Goal: Task Accomplishment & Management: Use online tool/utility

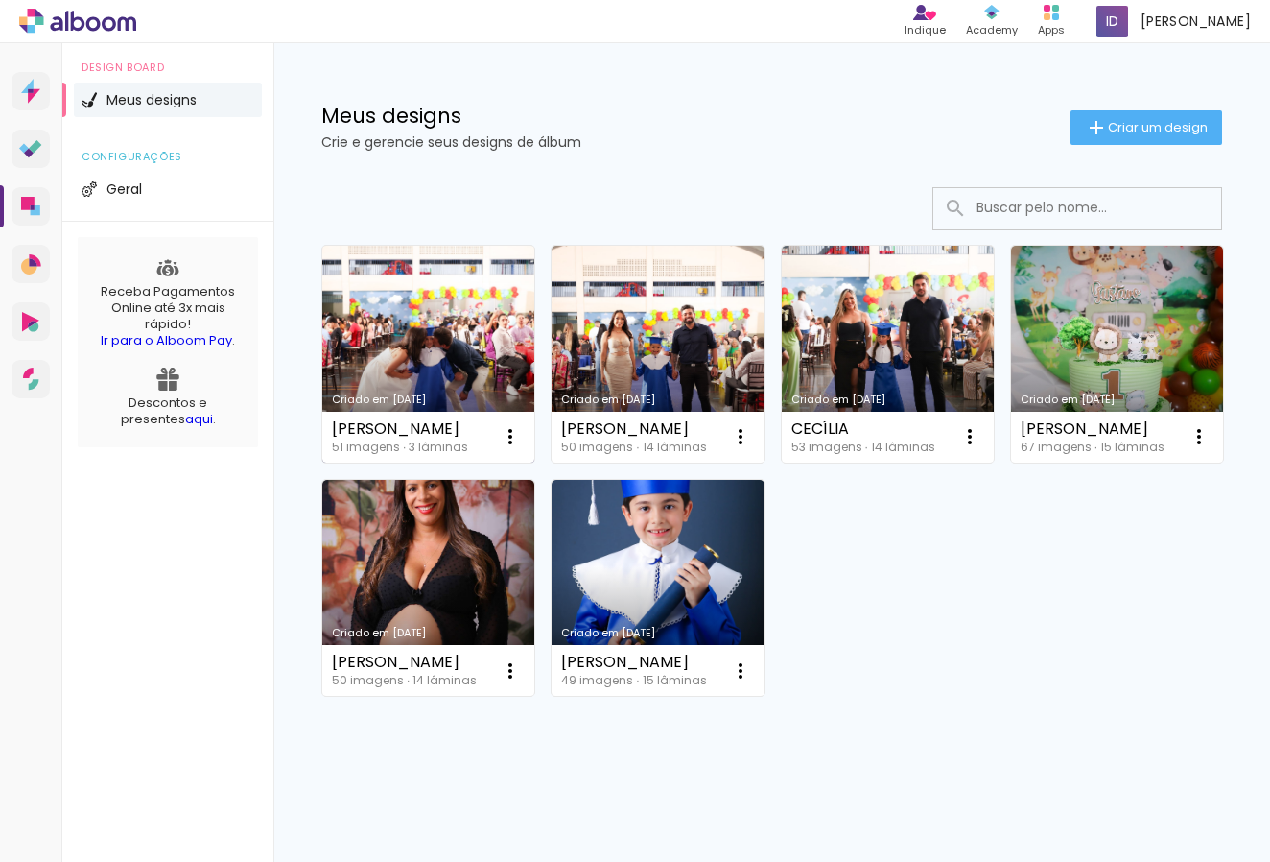
click at [416, 357] on link "Criado em [DATE]" at bounding box center [428, 354] width 212 height 217
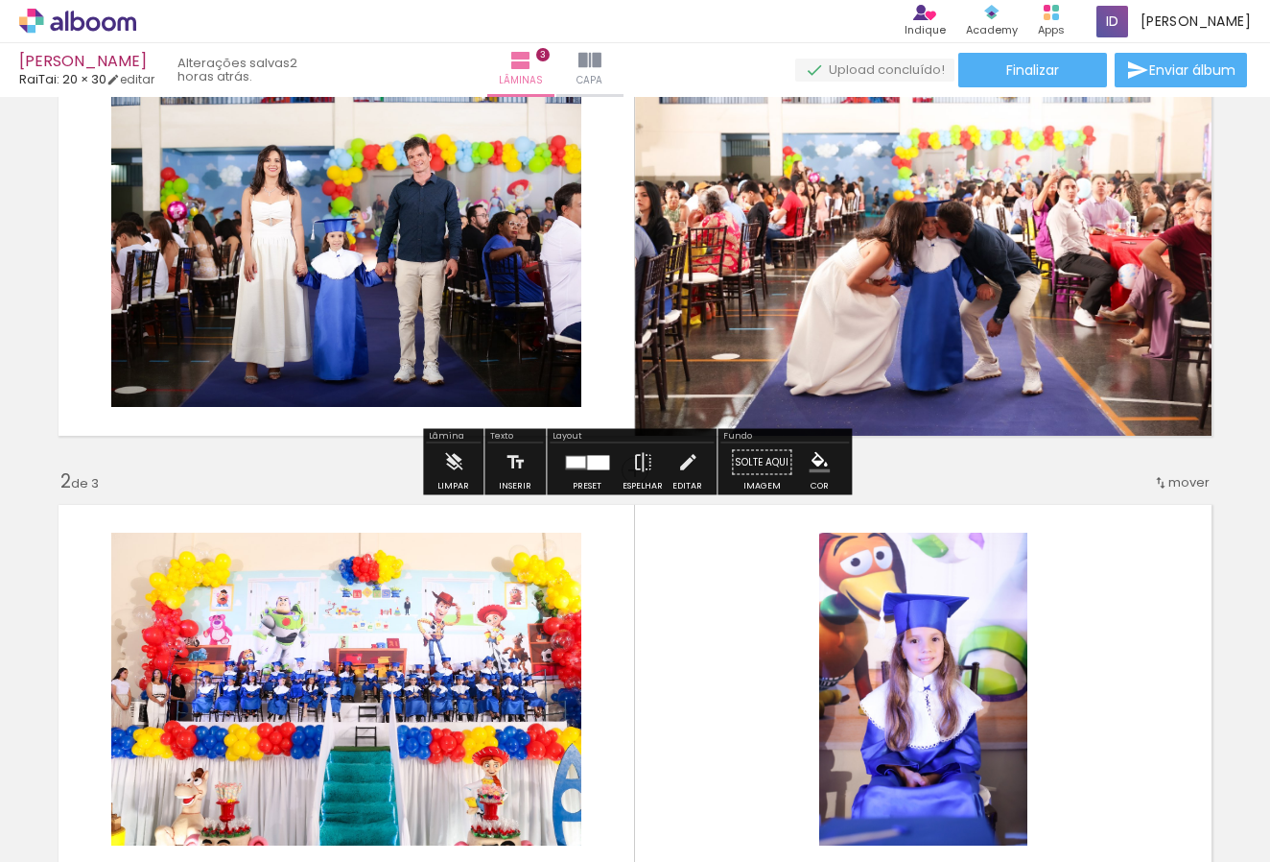
scroll to position [92, 0]
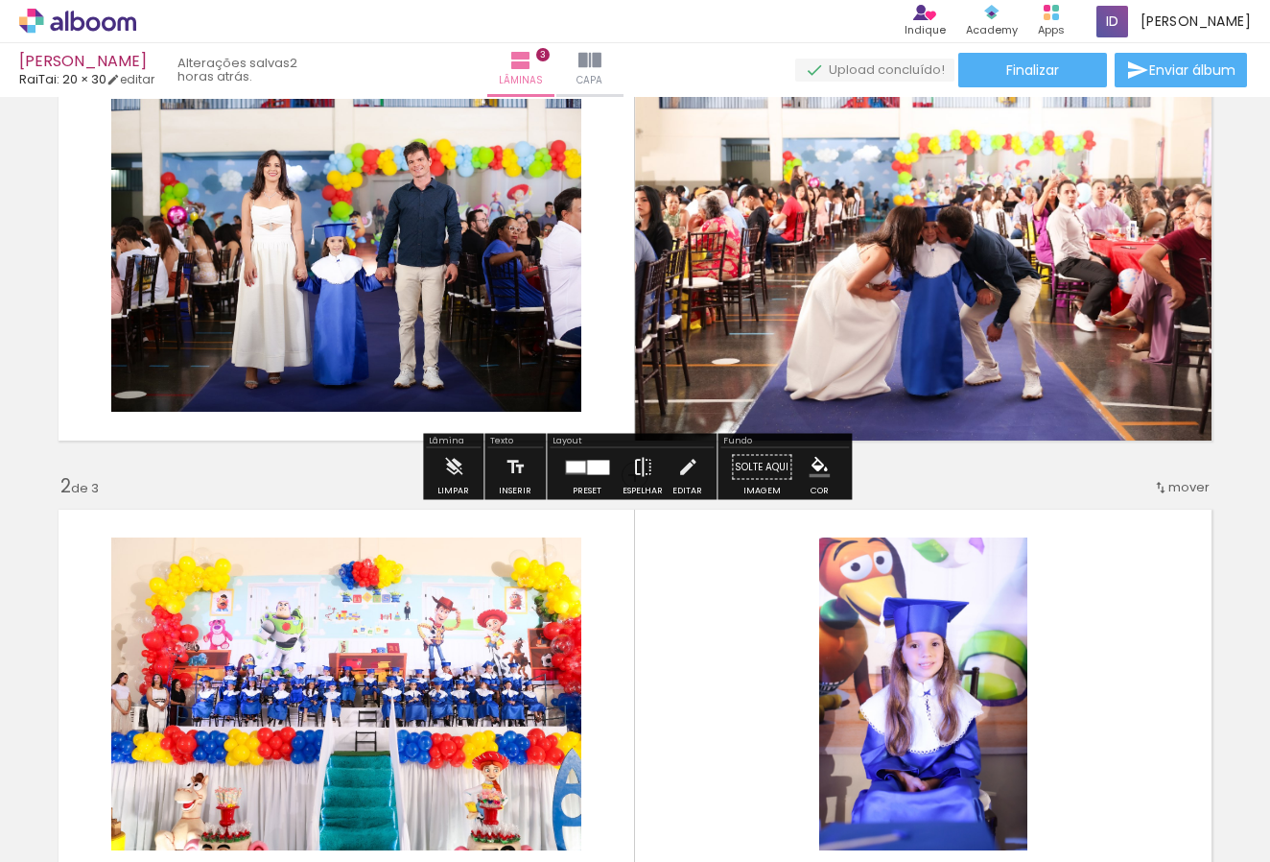
click at [634, 469] on iron-icon at bounding box center [642, 467] width 21 height 38
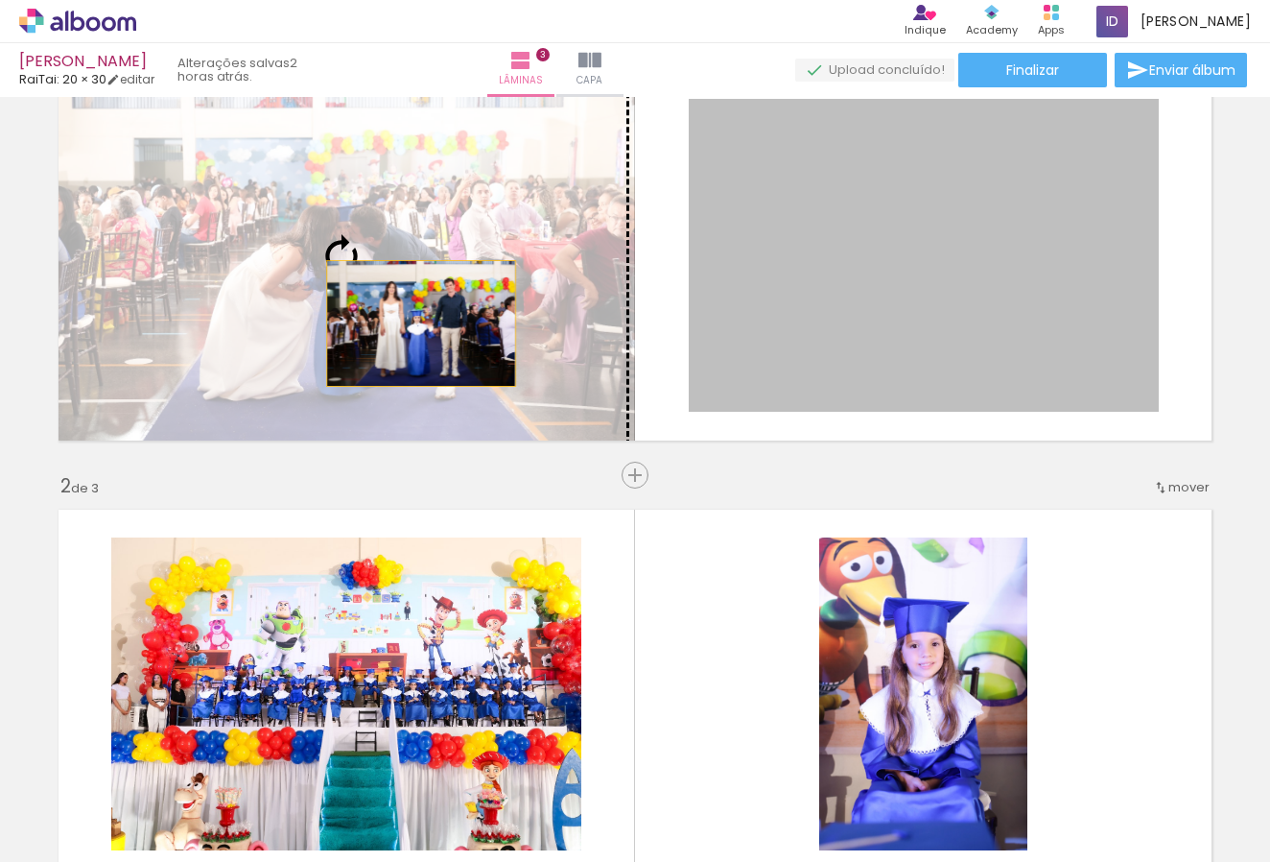
drag, startPoint x: 818, startPoint y: 353, endPoint x: 418, endPoint y: 323, distance: 400.3
click at [0, 0] on slot at bounding box center [0, 0] width 0 height 0
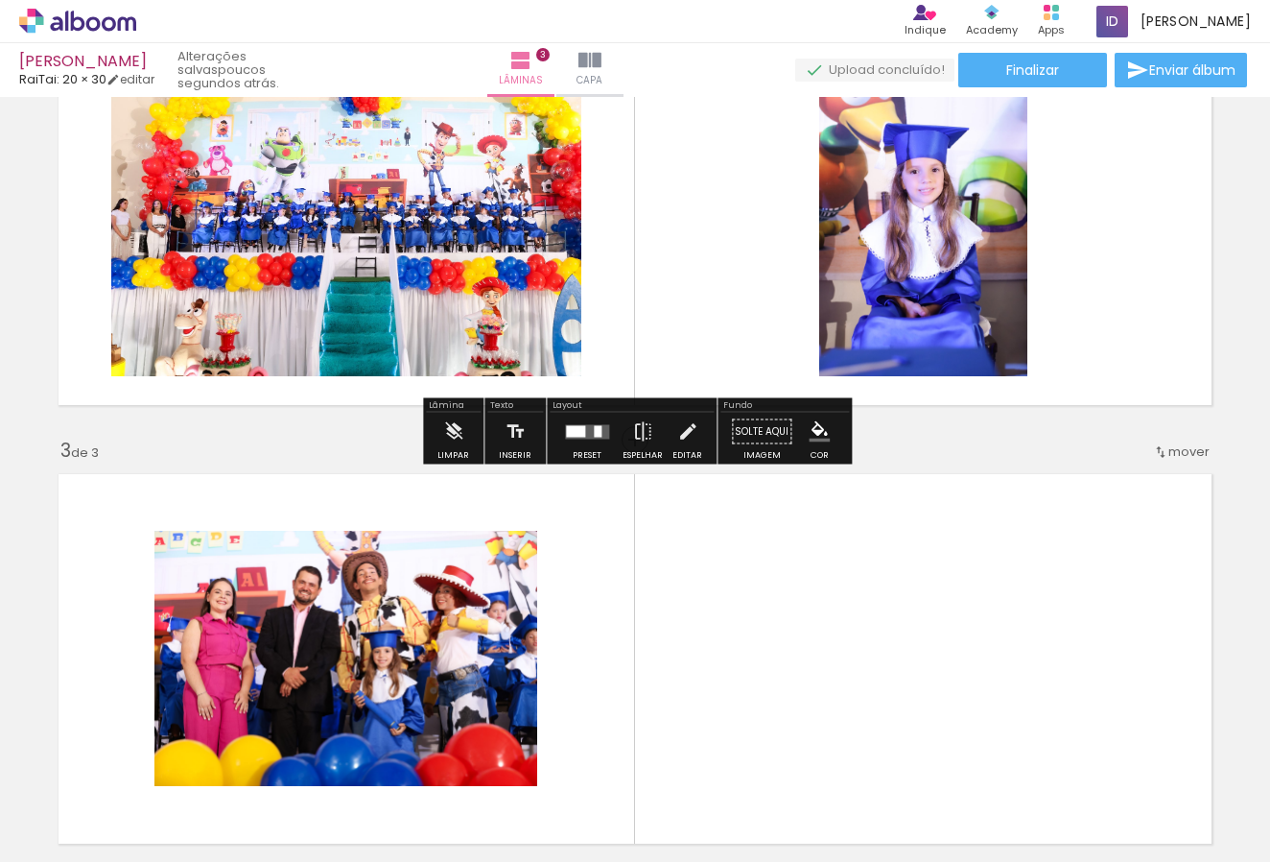
scroll to position [571, 0]
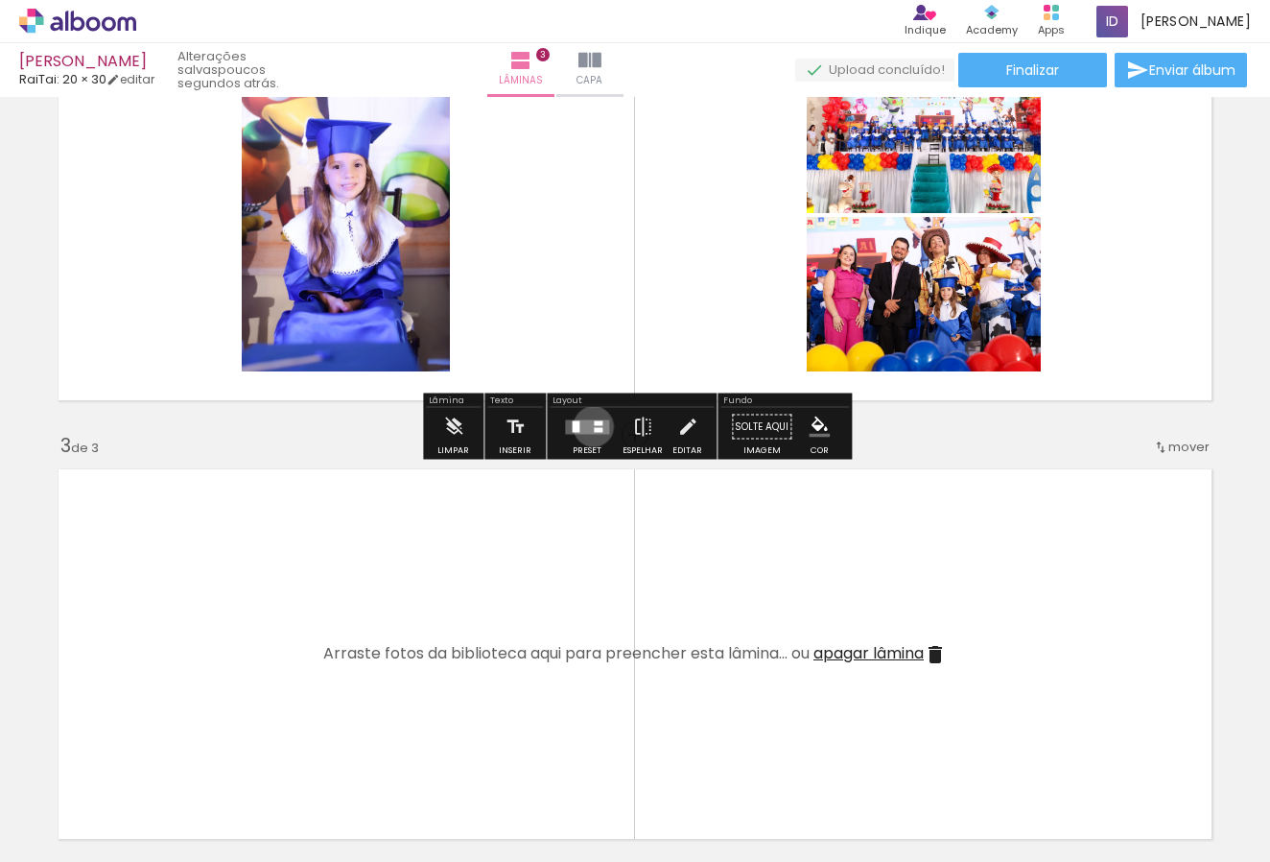
click at [589, 426] on quentale-layouter at bounding box center [587, 426] width 44 height 14
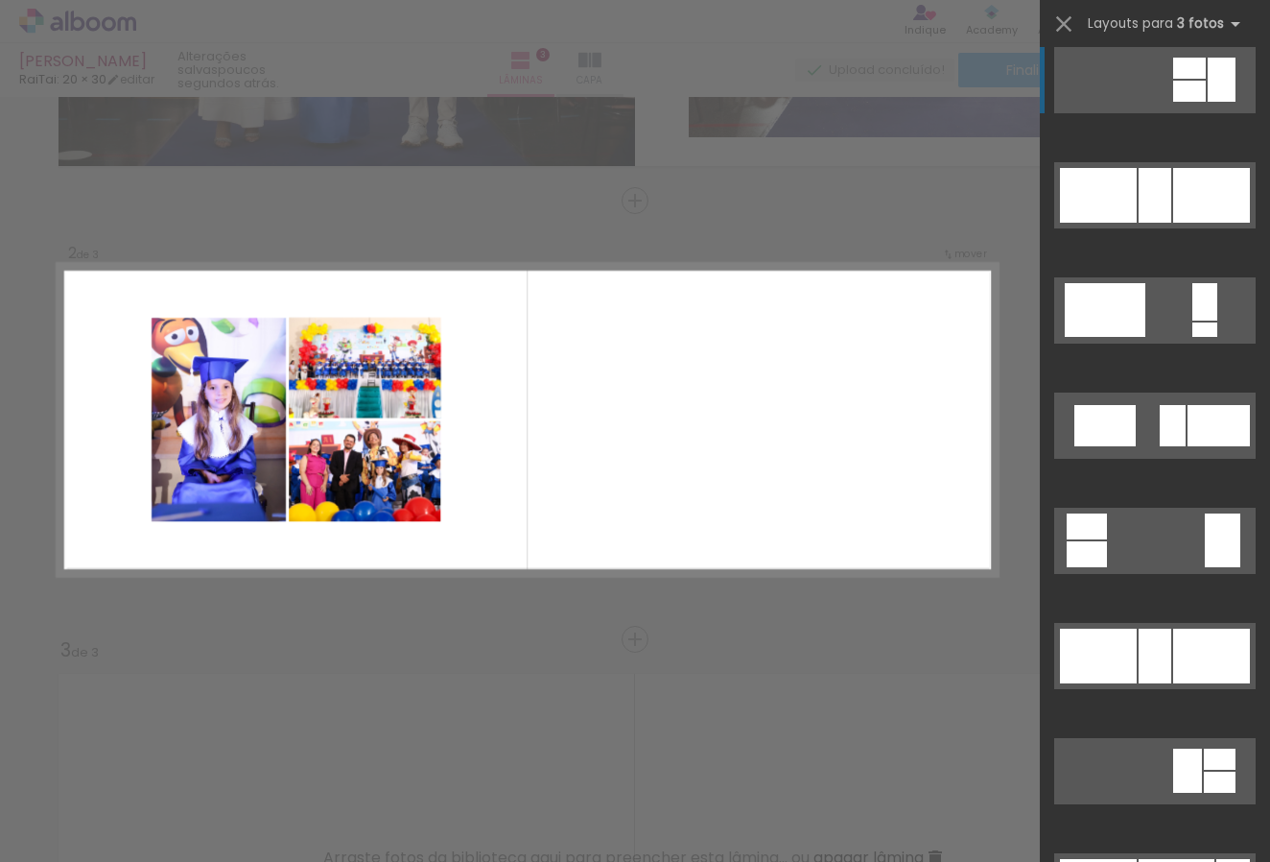
scroll to position [1419, 0]
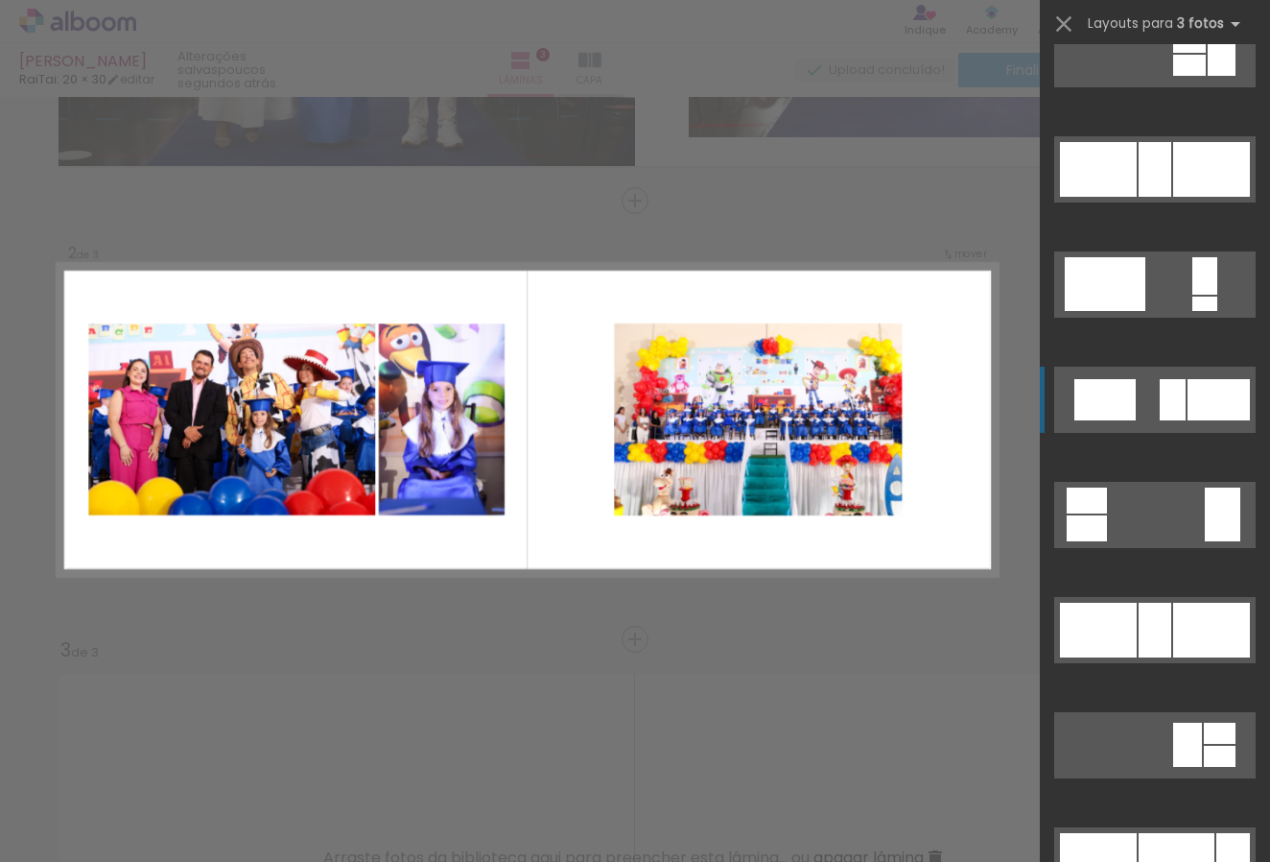
click at [1155, 827] on quentale-layouter at bounding box center [1156, 860] width 202 height 66
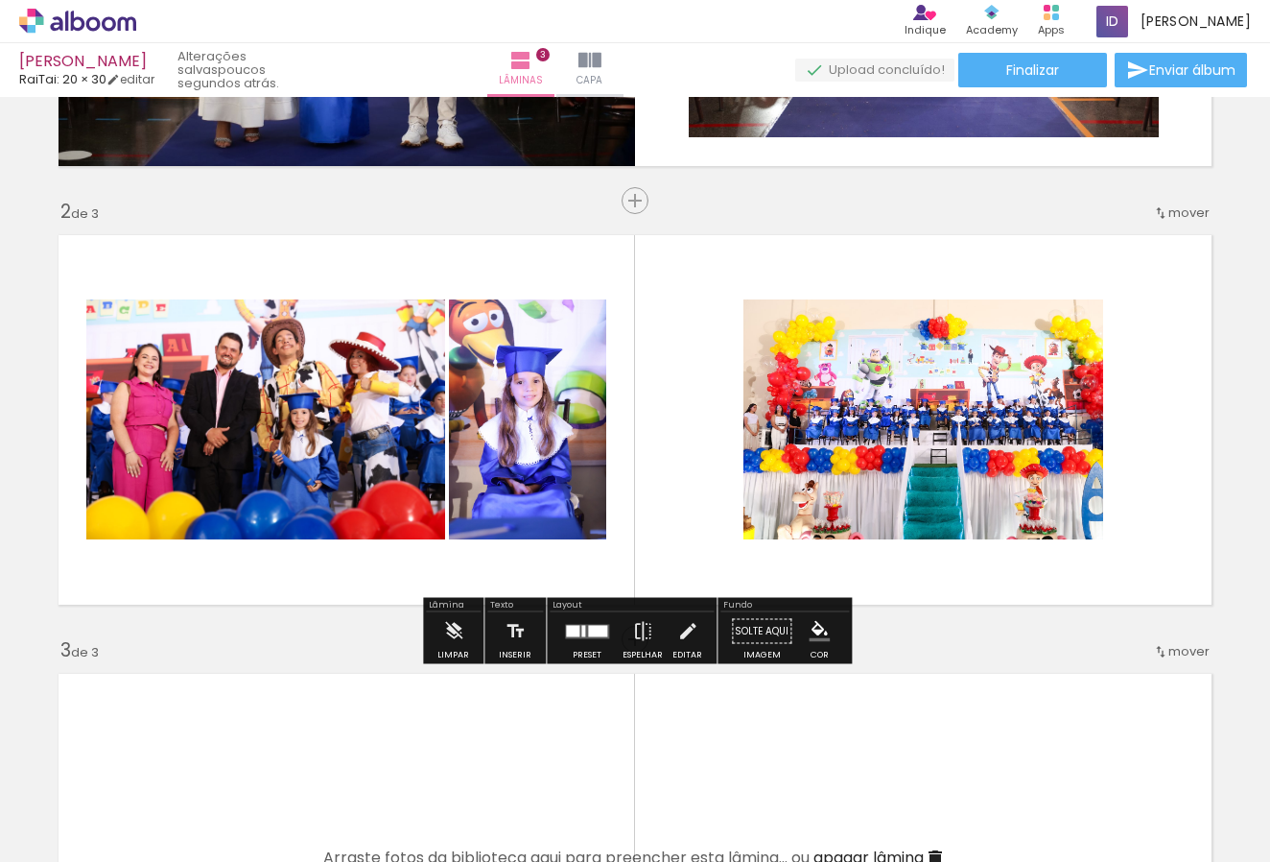
click at [573, 628] on div at bounding box center [572, 631] width 13 height 12
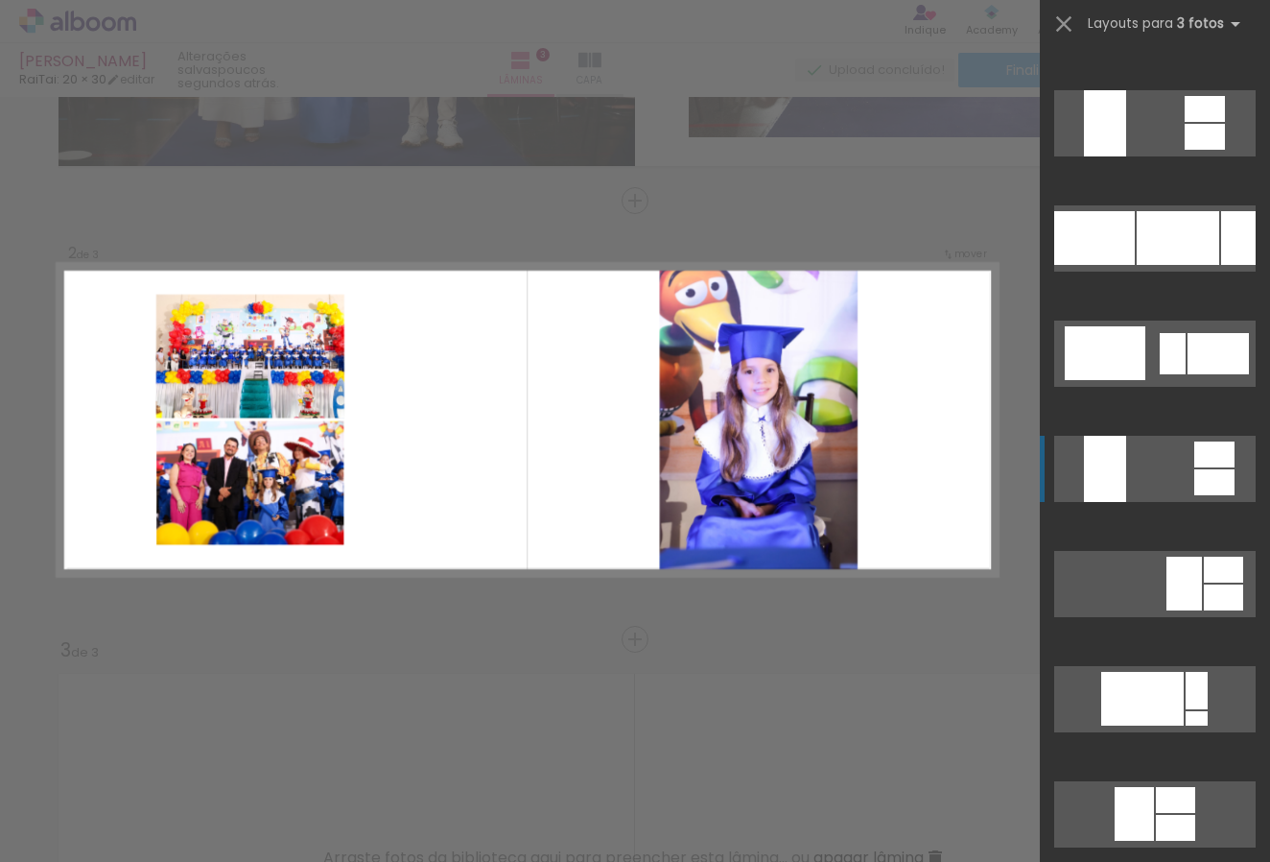
scroll to position [2384, 0]
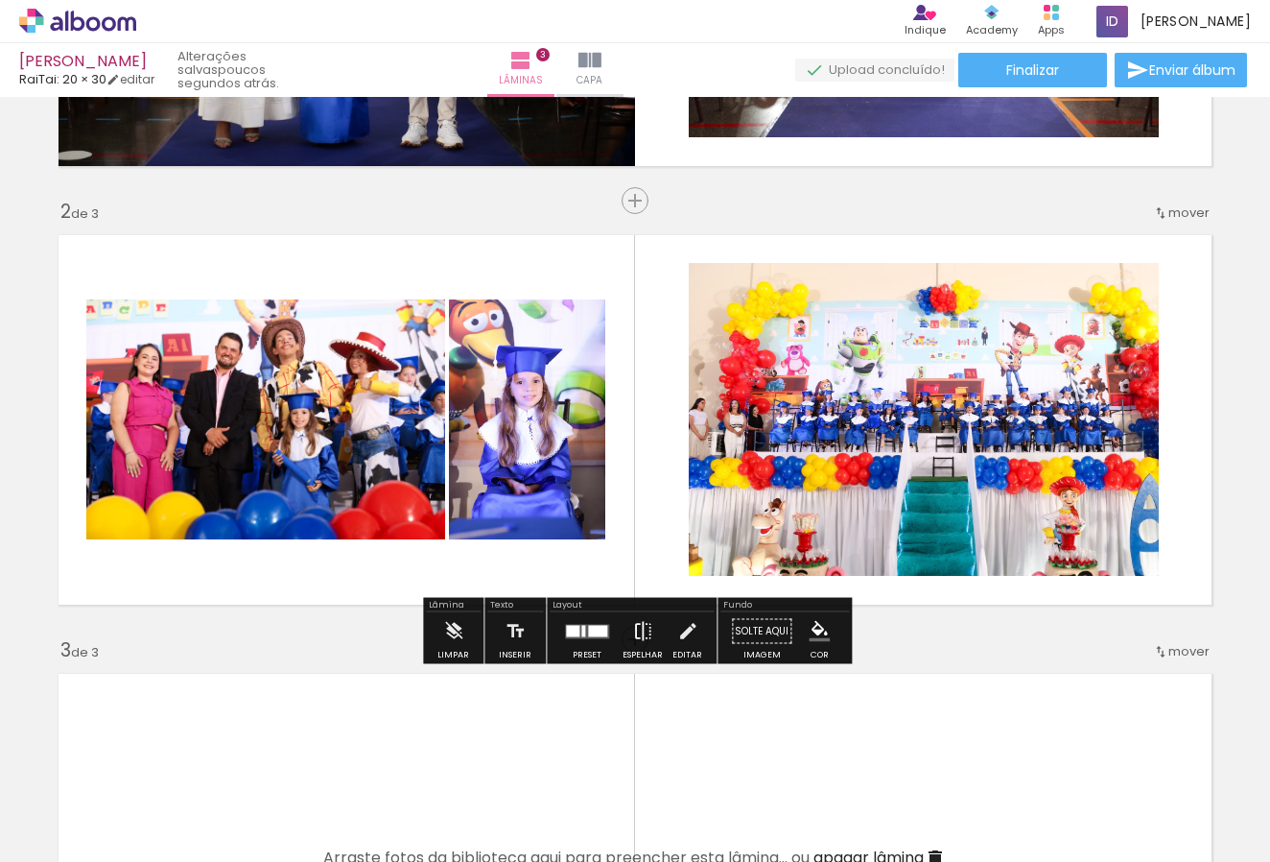
click at [632, 628] on iron-icon at bounding box center [642, 631] width 21 height 38
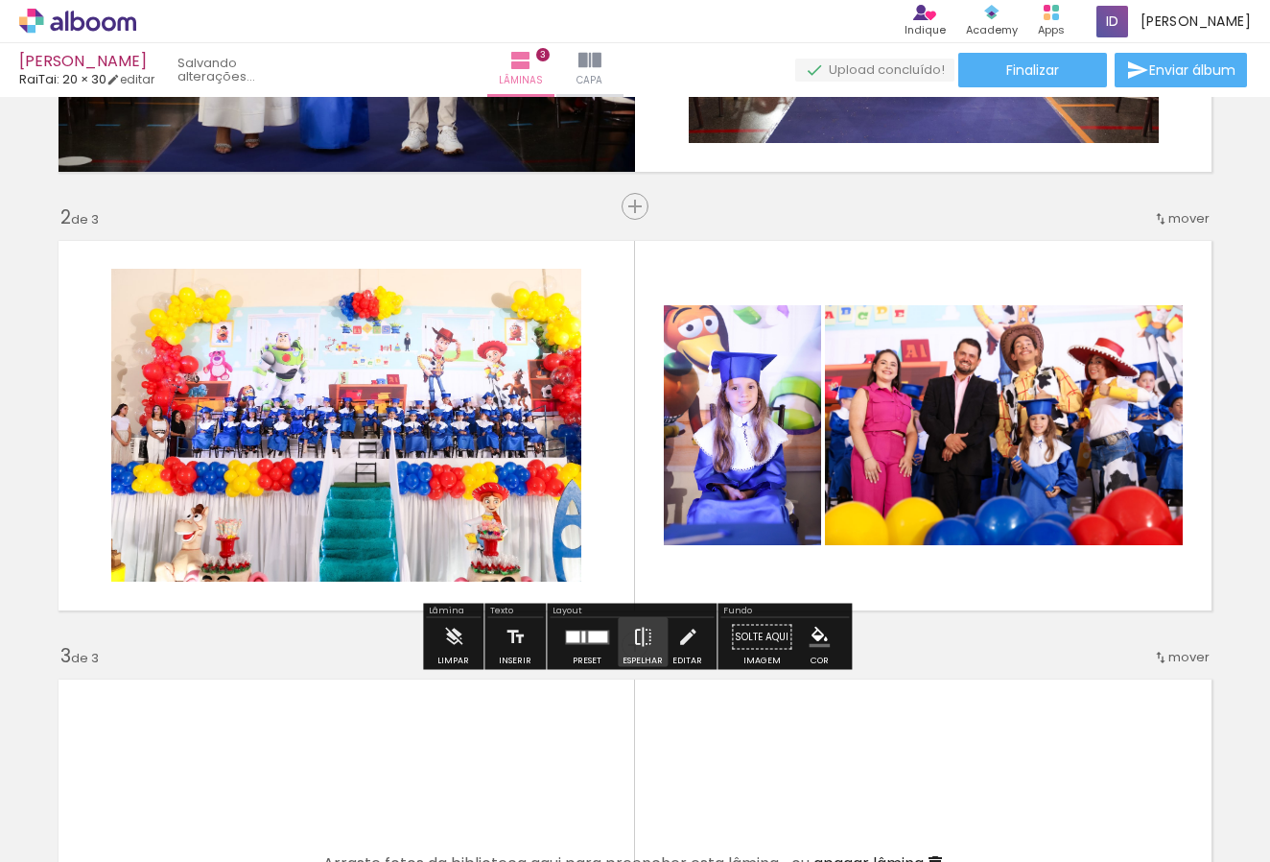
scroll to position [357, 0]
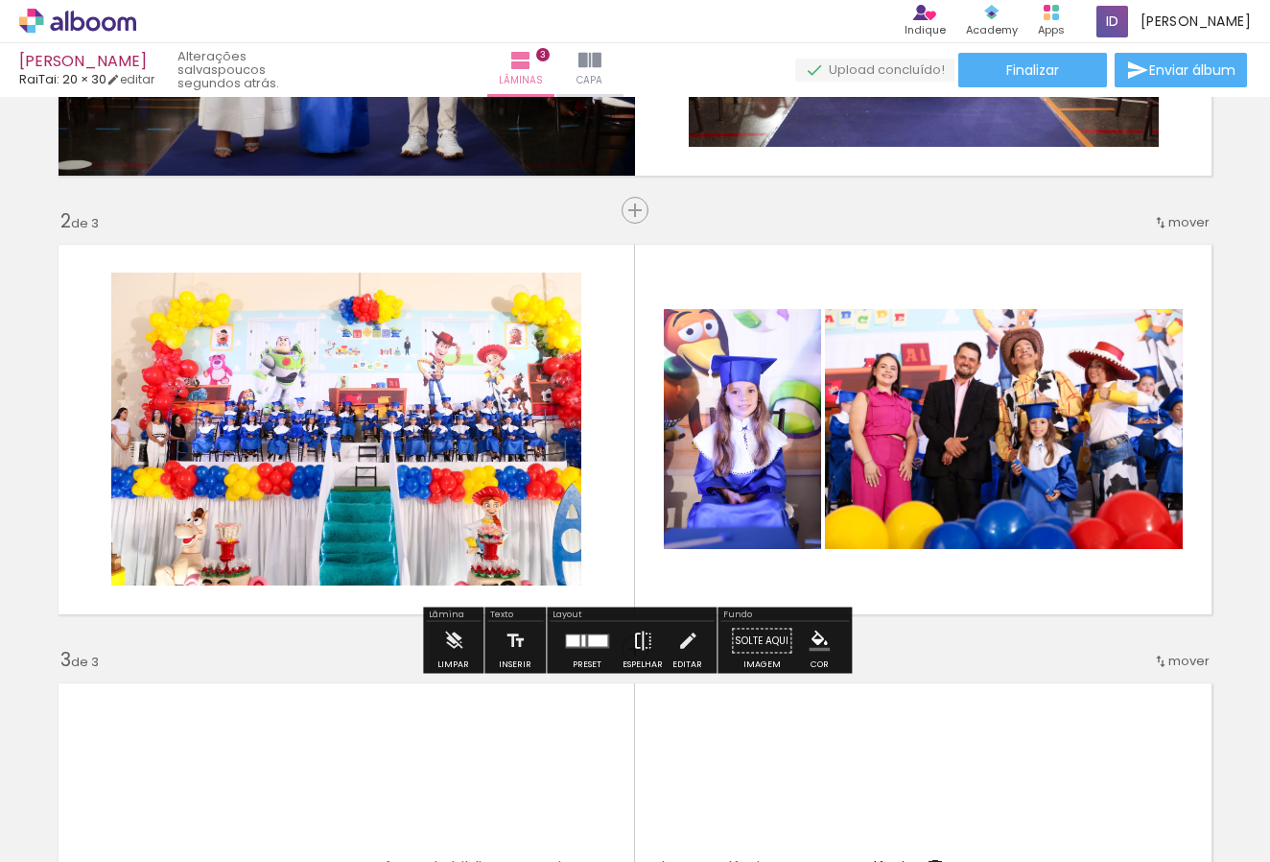
click at [637, 635] on iron-icon at bounding box center [642, 641] width 21 height 38
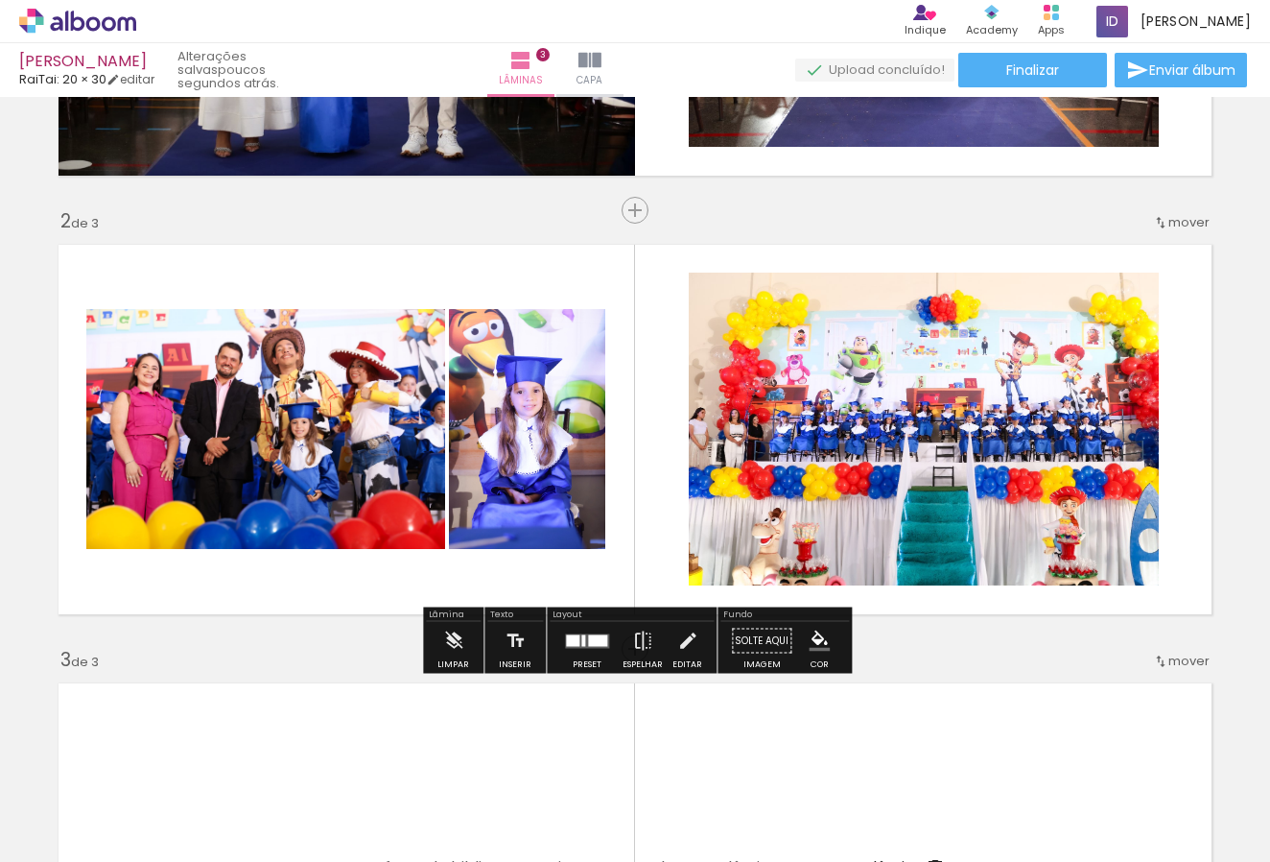
scroll to position [347, 0]
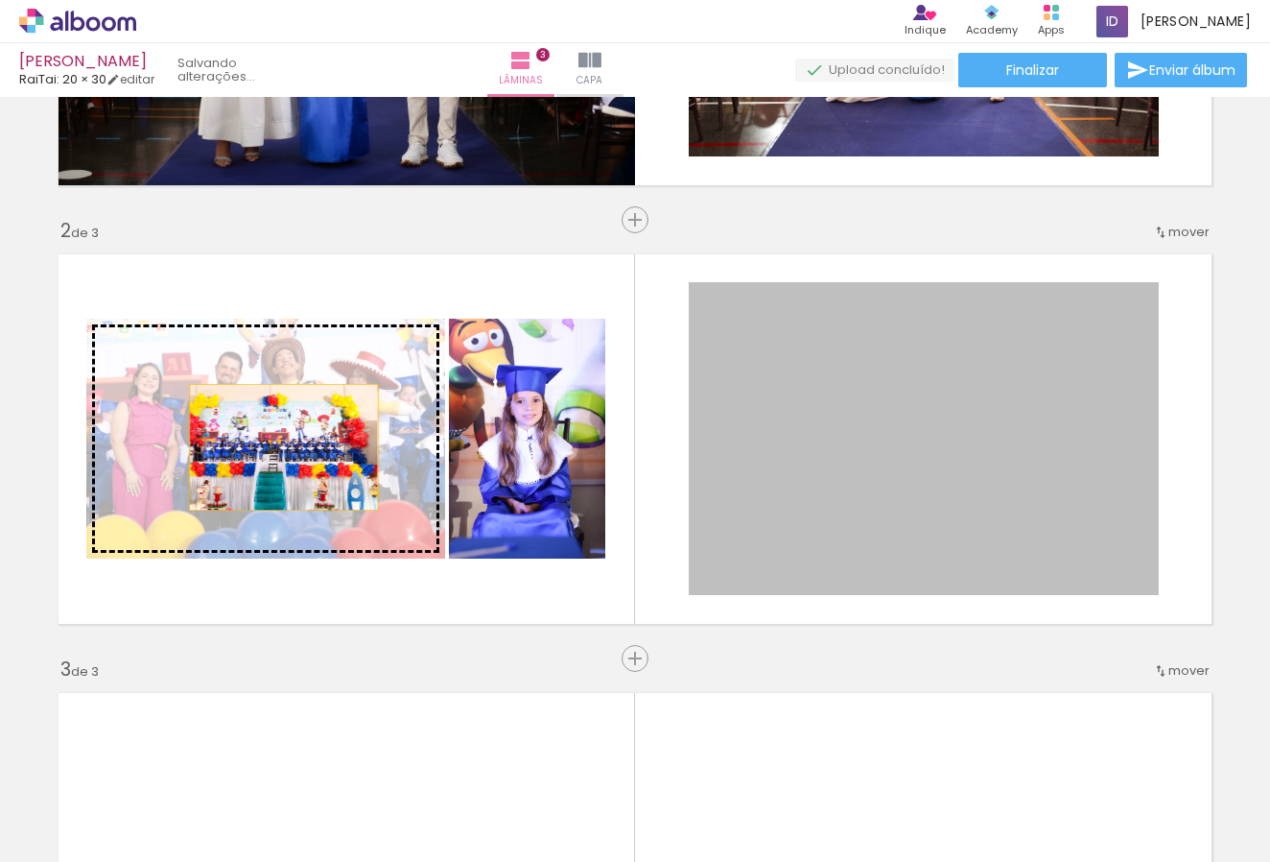
drag, startPoint x: 835, startPoint y: 473, endPoint x: 284, endPoint y: 447, distance: 551.4
click at [0, 0] on slot at bounding box center [0, 0] width 0 height 0
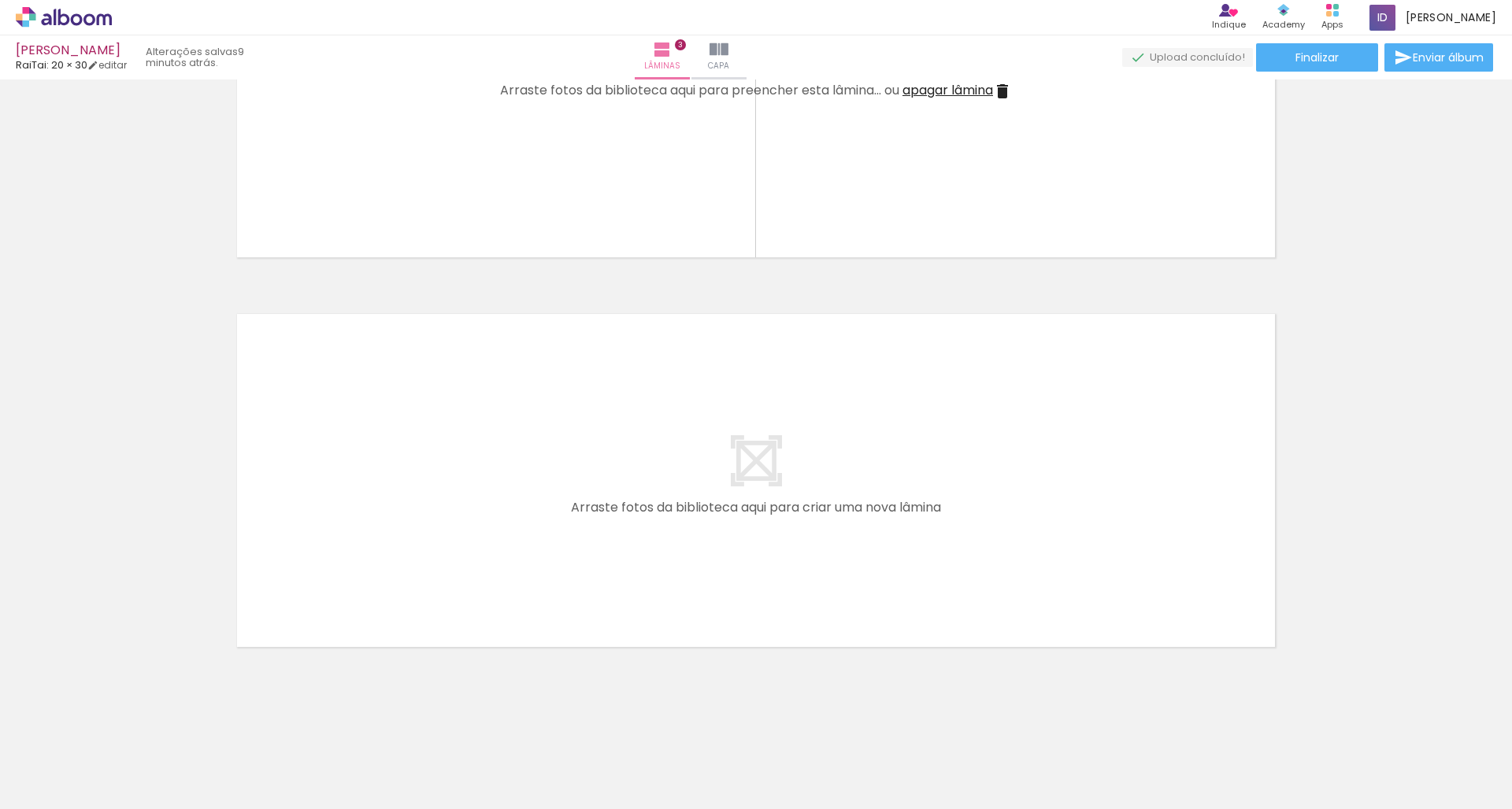
scroll to position [989, 0]
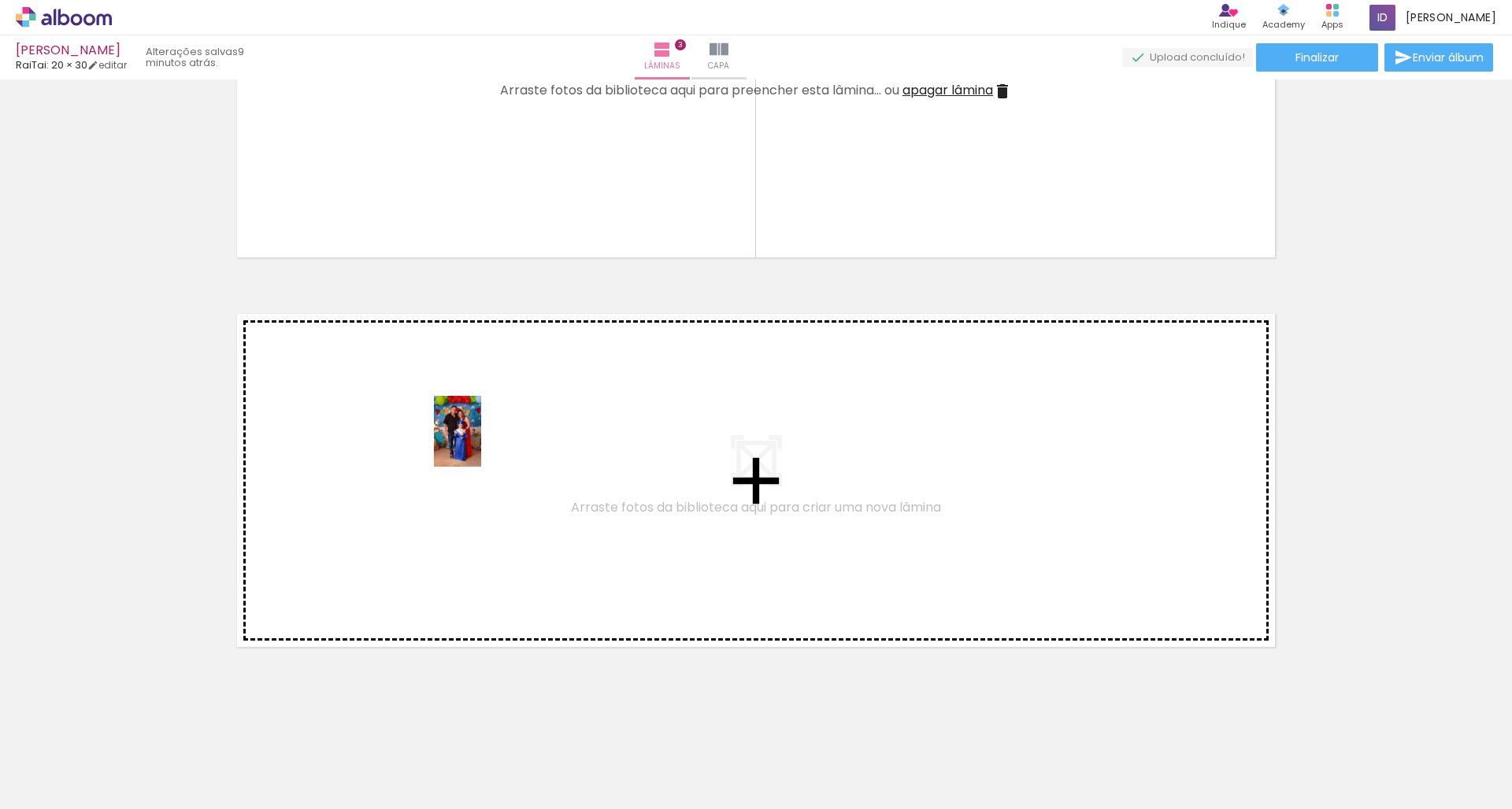
drag, startPoint x: 425, startPoint y: 748, endPoint x: 481, endPoint y: 443, distance: 310.1
click at [481, 443] on quentale-workspace at bounding box center [756, 404] width 1512 height 809
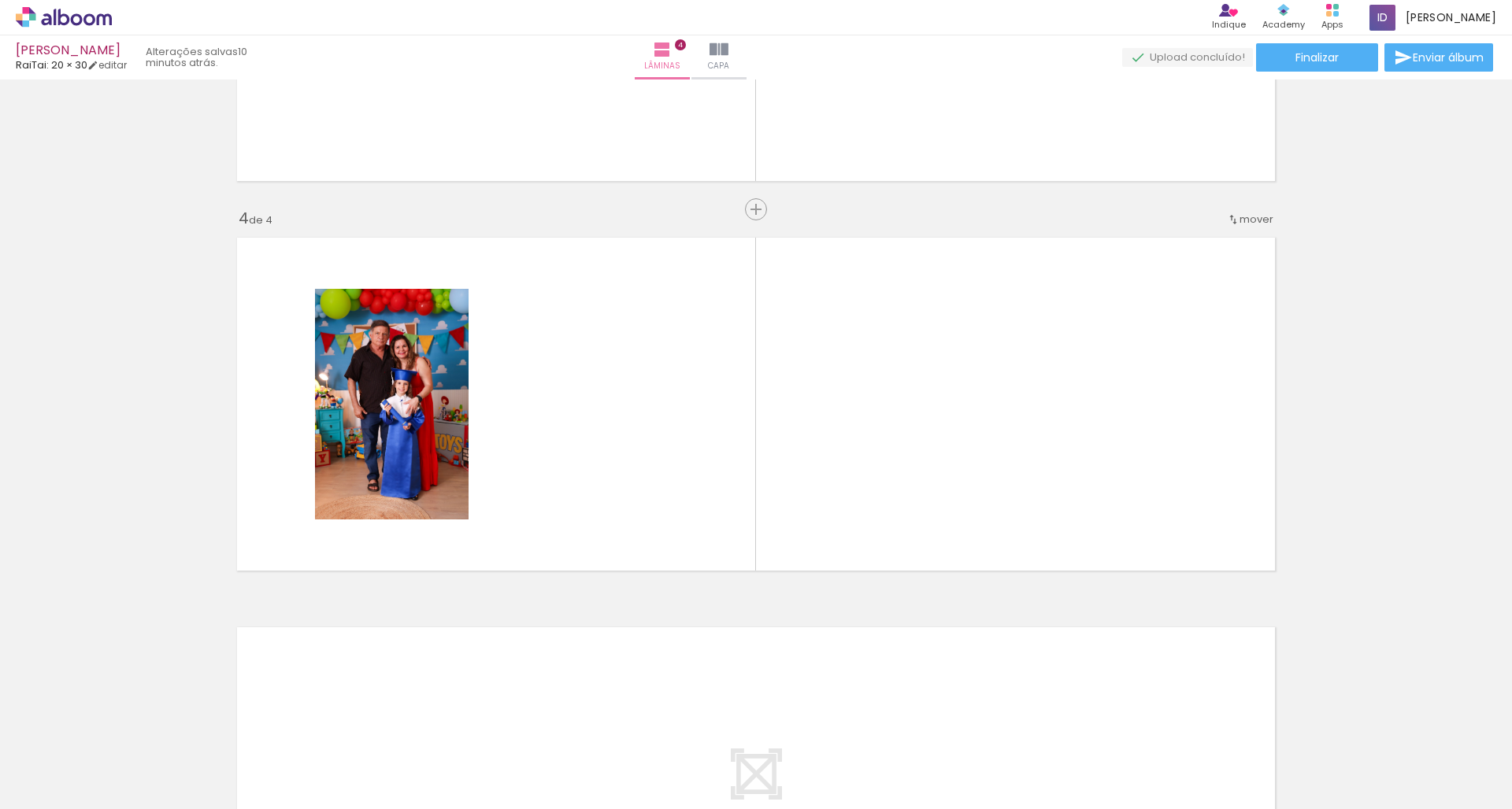
scroll to position [1074, 0]
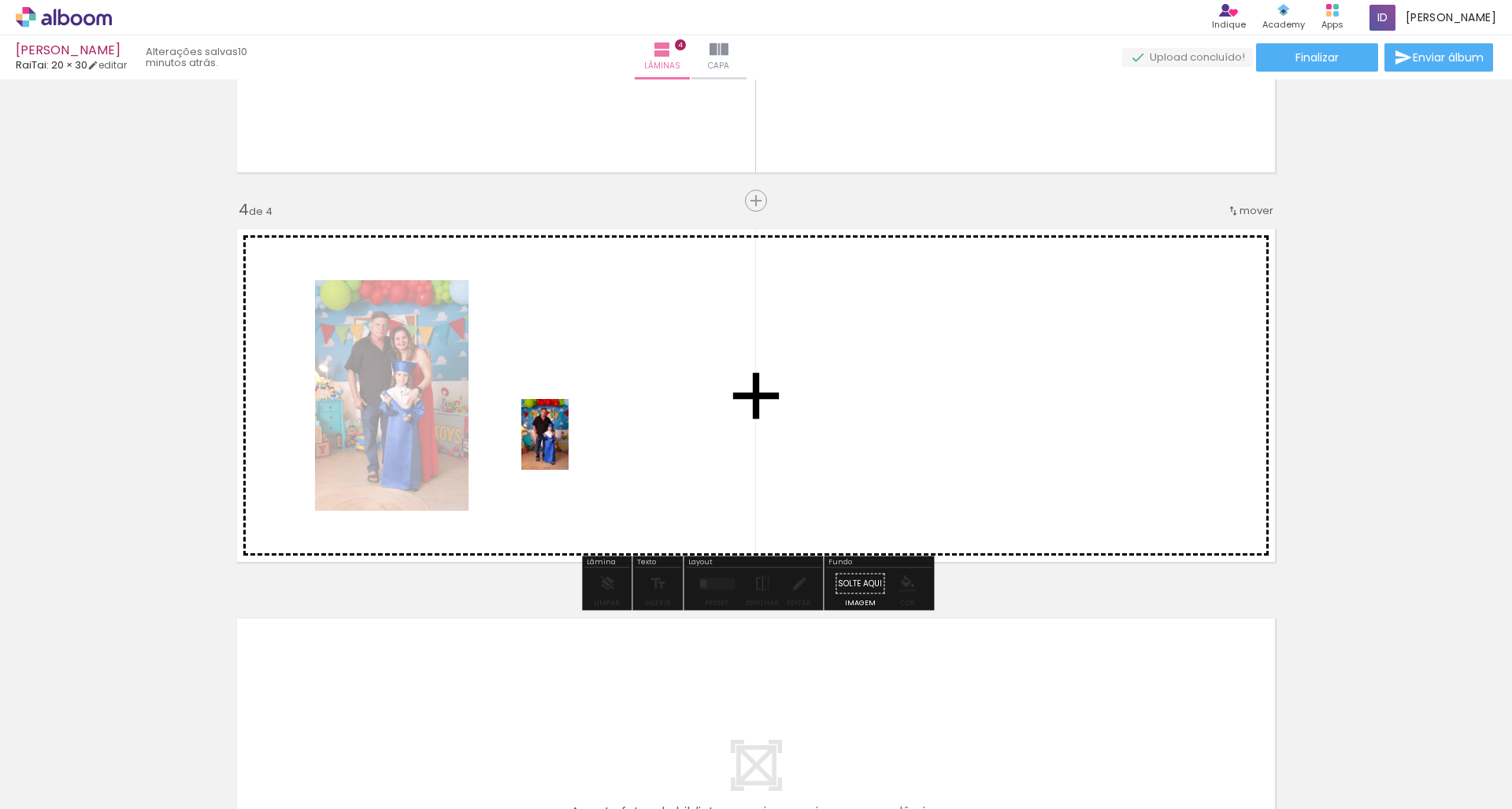
drag, startPoint x: 523, startPoint y: 759, endPoint x: 569, endPoint y: 446, distance: 316.4
click at [569, 446] on quentale-workspace at bounding box center [756, 404] width 1512 height 809
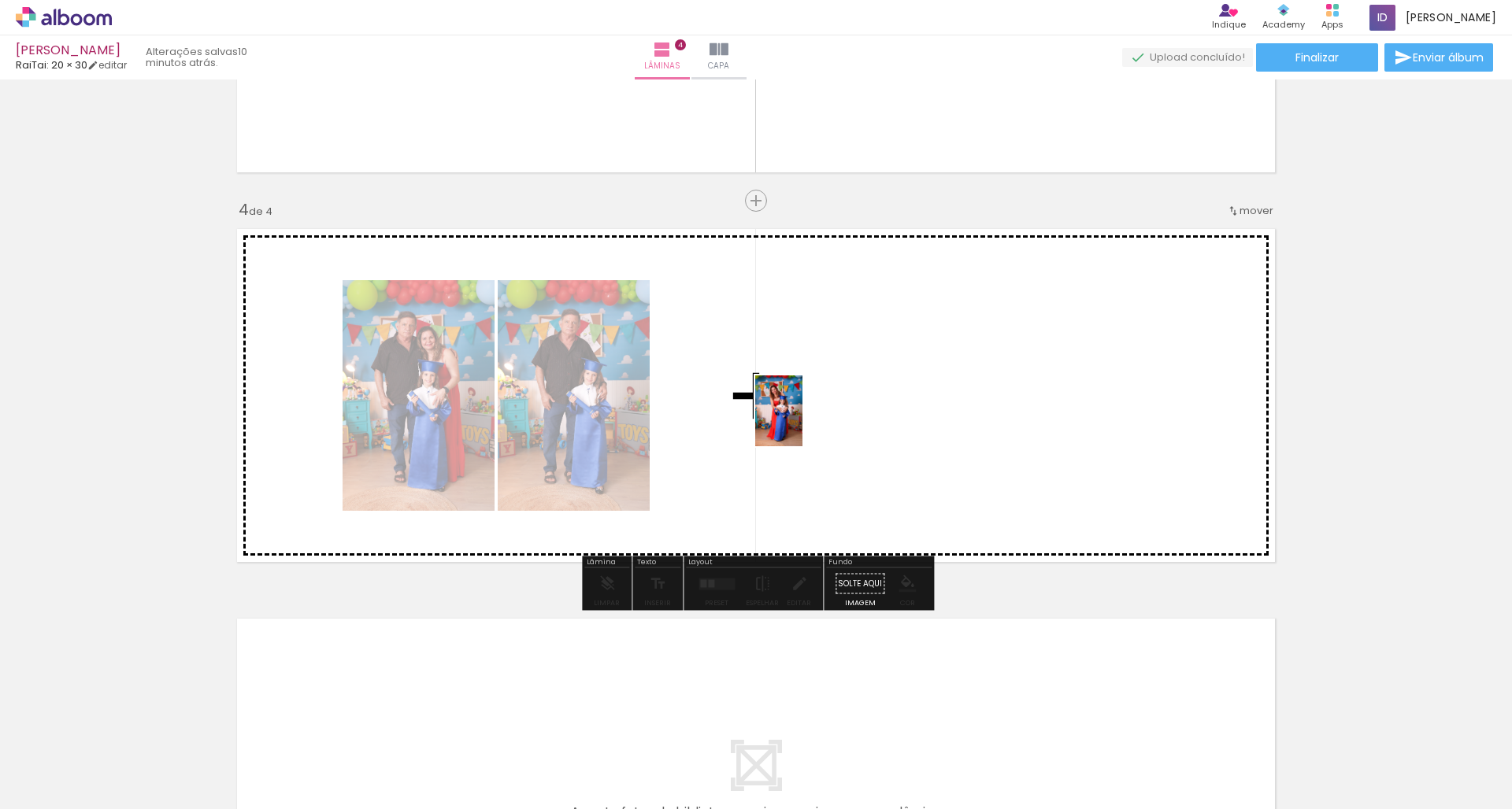
drag, startPoint x: 603, startPoint y: 772, endPoint x: 805, endPoint y: 418, distance: 407.6
click at [805, 418] on quentale-workspace at bounding box center [756, 404] width 1512 height 809
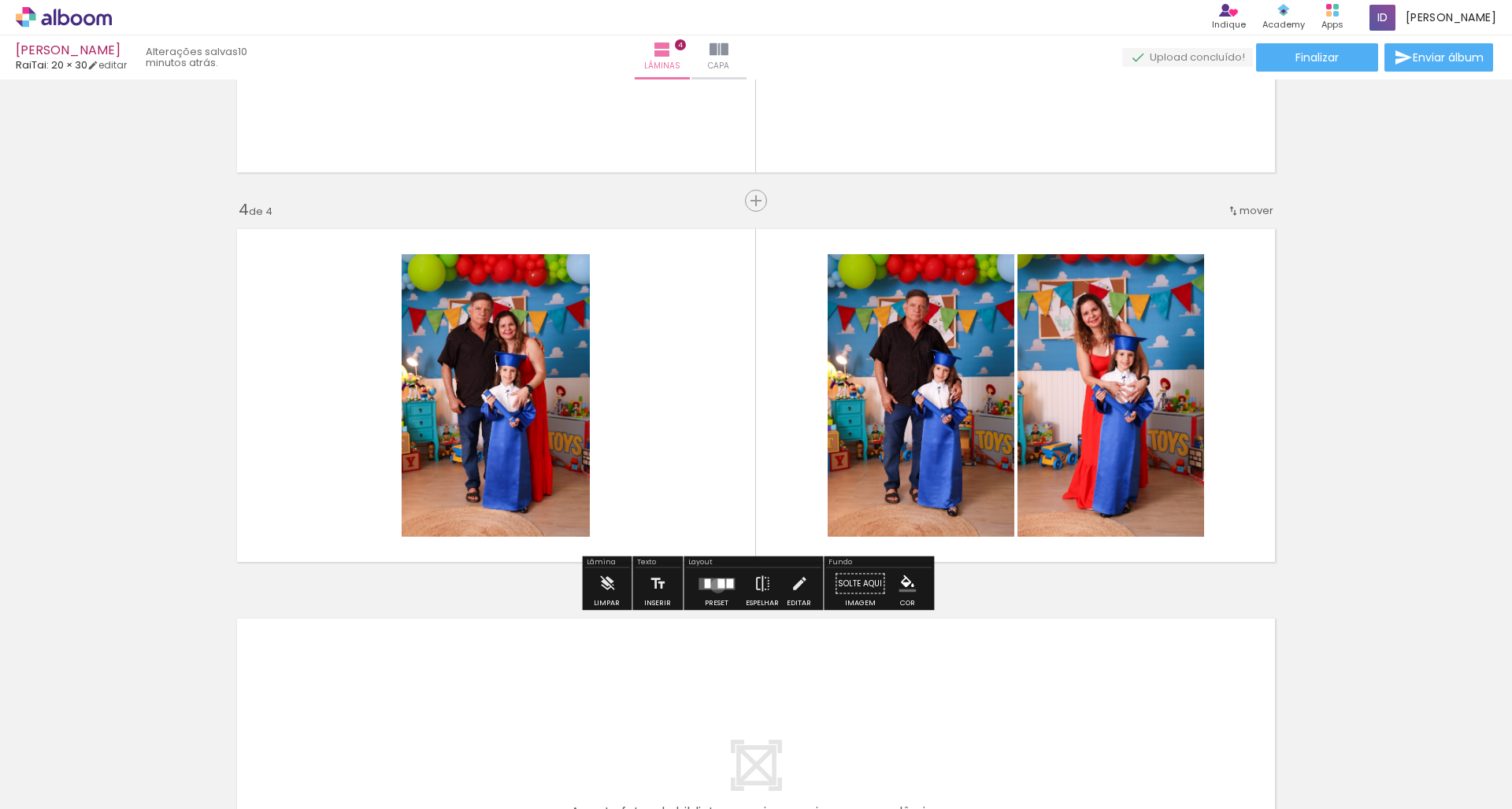
click at [717, 586] on div at bounding box center [721, 583] width 7 height 10
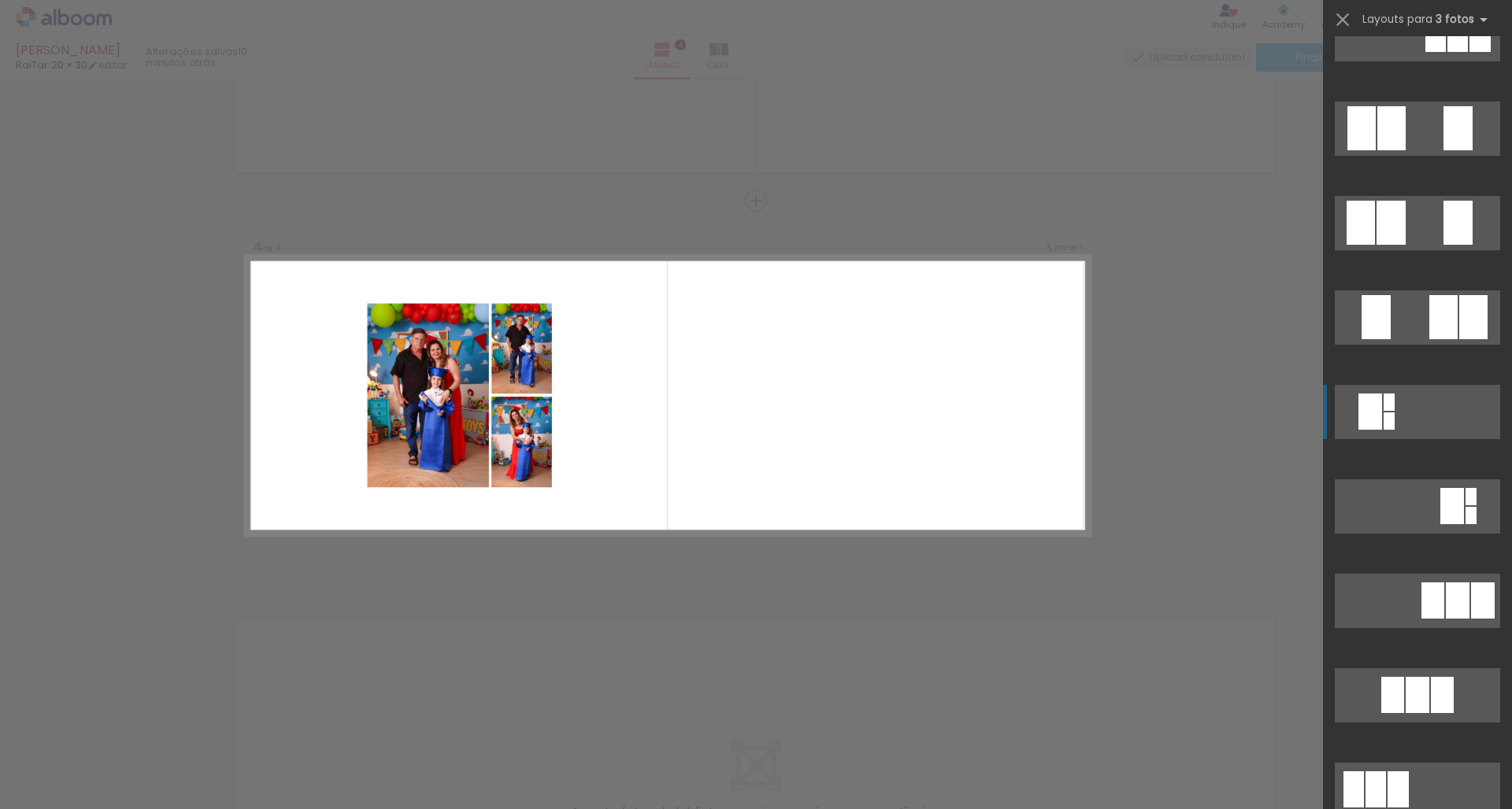
scroll to position [119, 0]
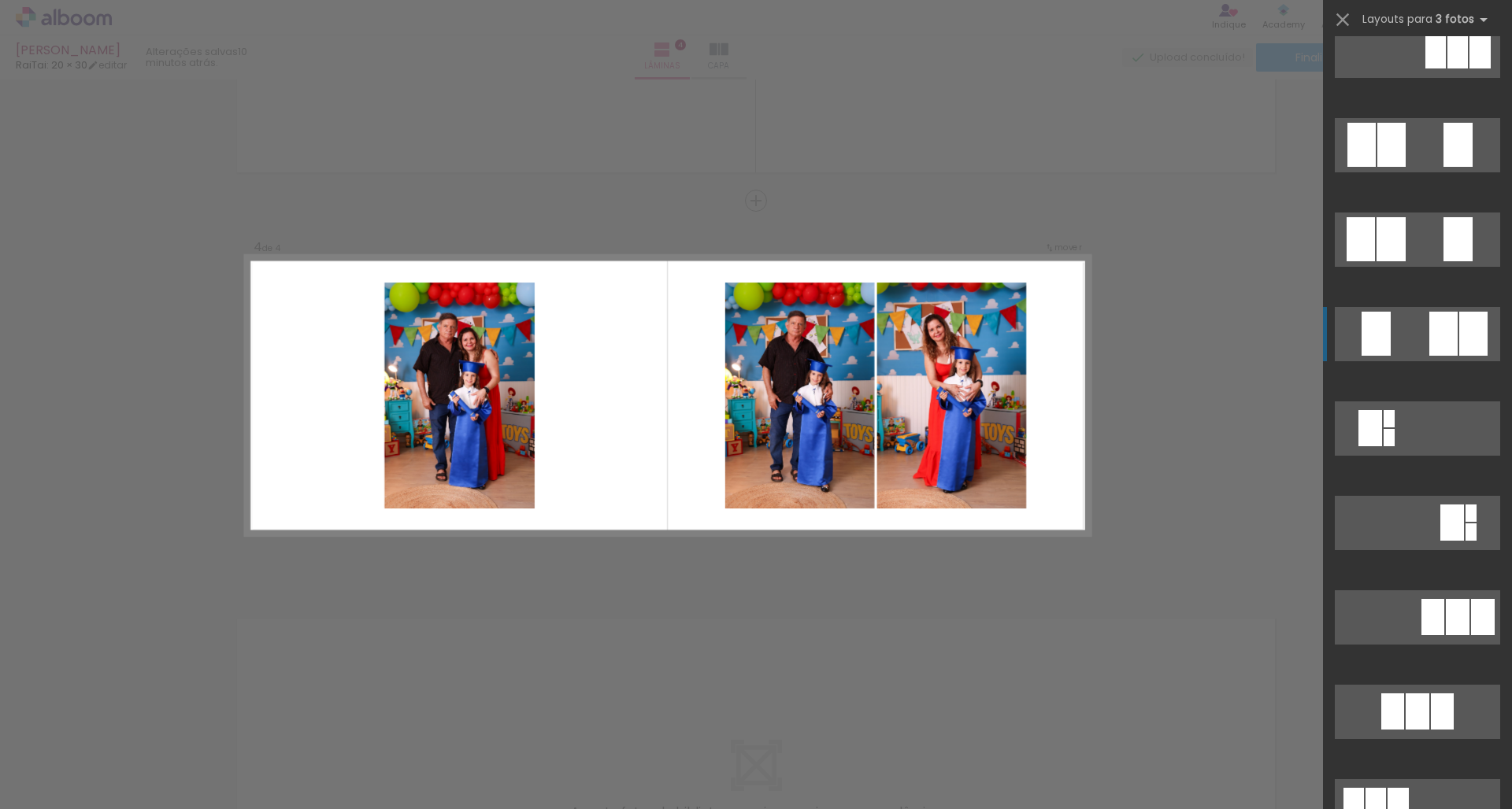
click at [1042, 78] on quentale-layouter at bounding box center [1418, 51] width 166 height 54
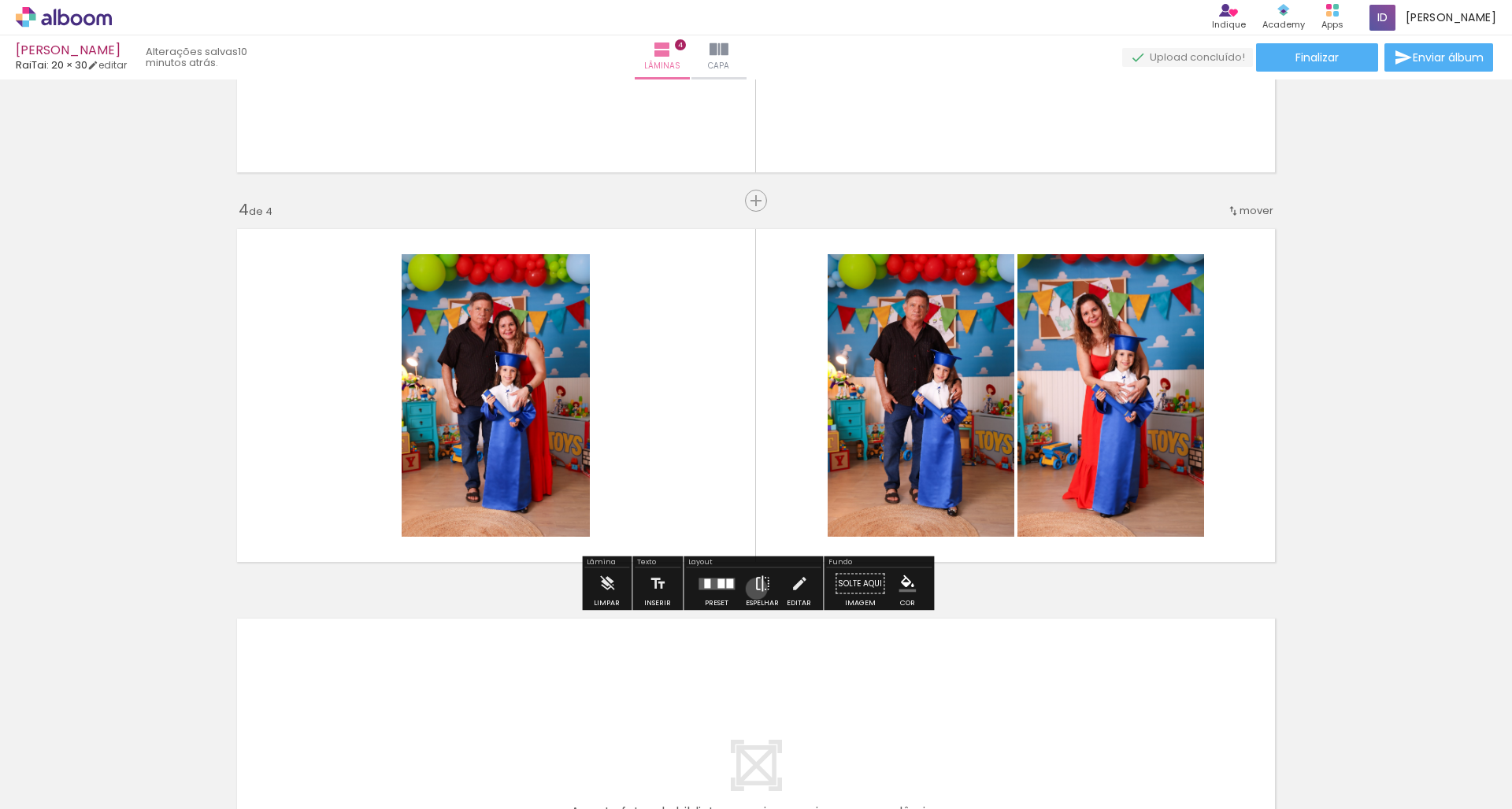
click at [754, 589] on iron-icon at bounding box center [762, 584] width 17 height 31
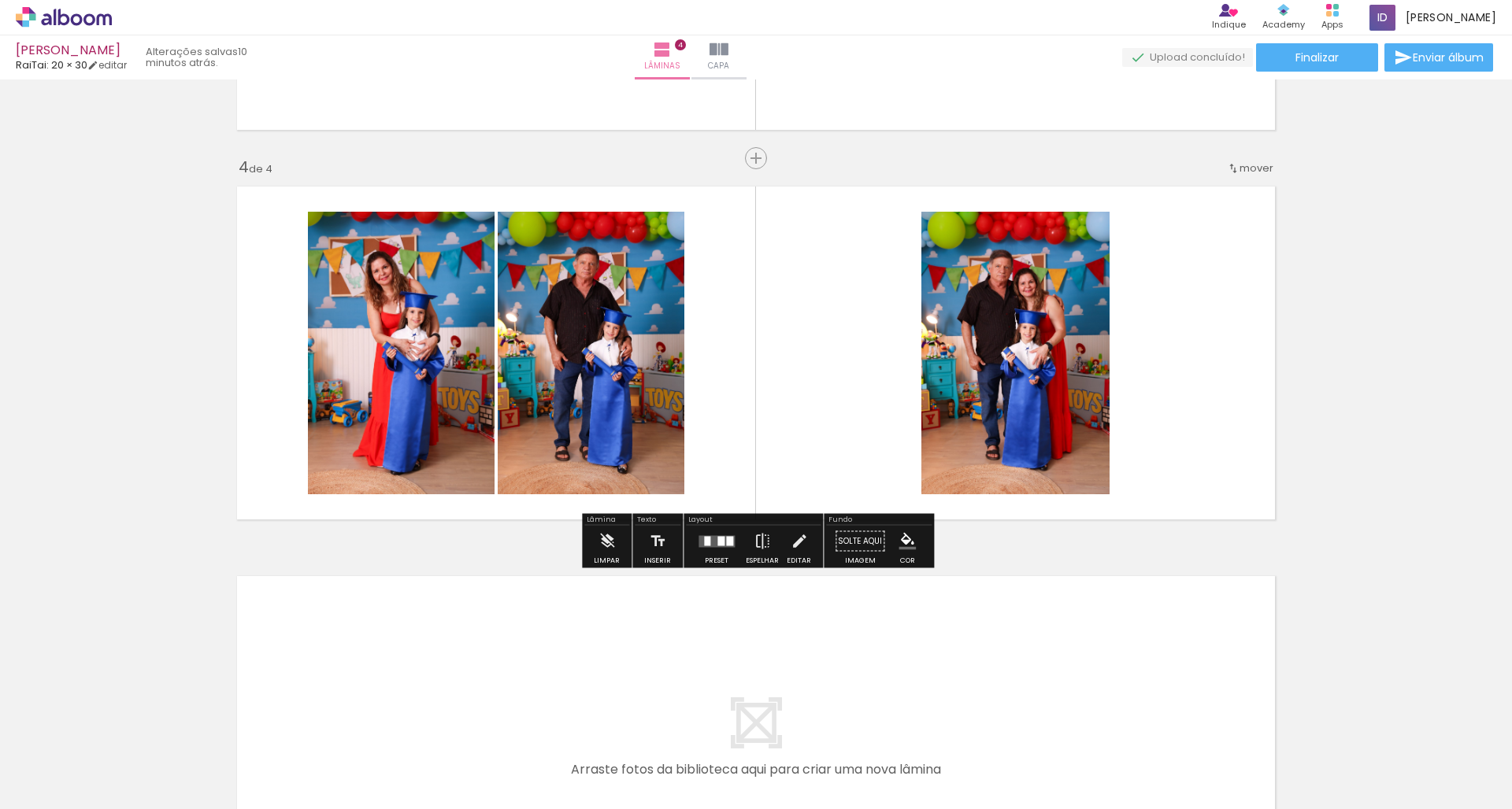
scroll to position [1118, 0]
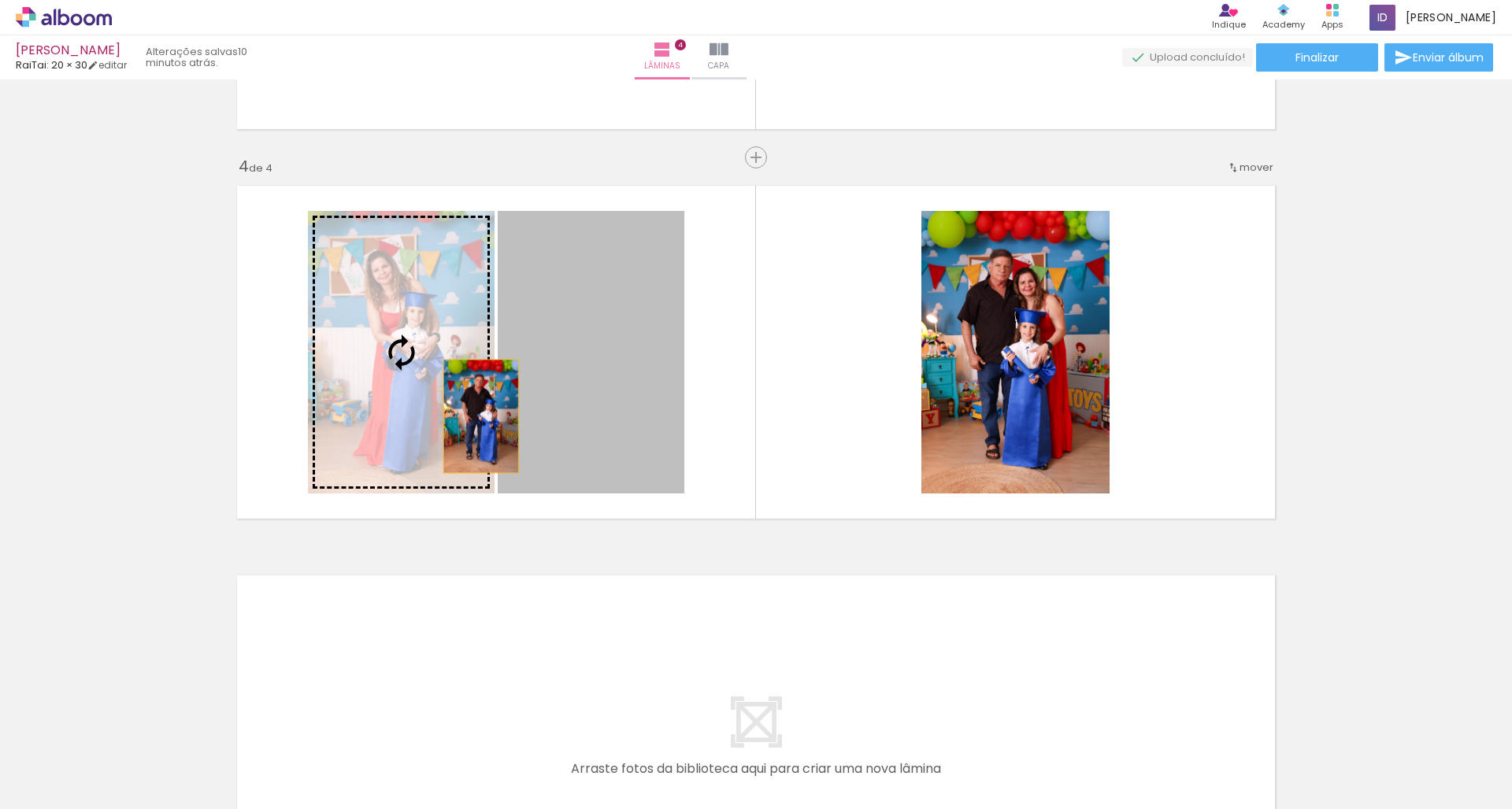
drag, startPoint x: 589, startPoint y: 421, endPoint x: 428, endPoint y: 414, distance: 161.2
click at [0, 0] on slot at bounding box center [0, 0] width 0 height 0
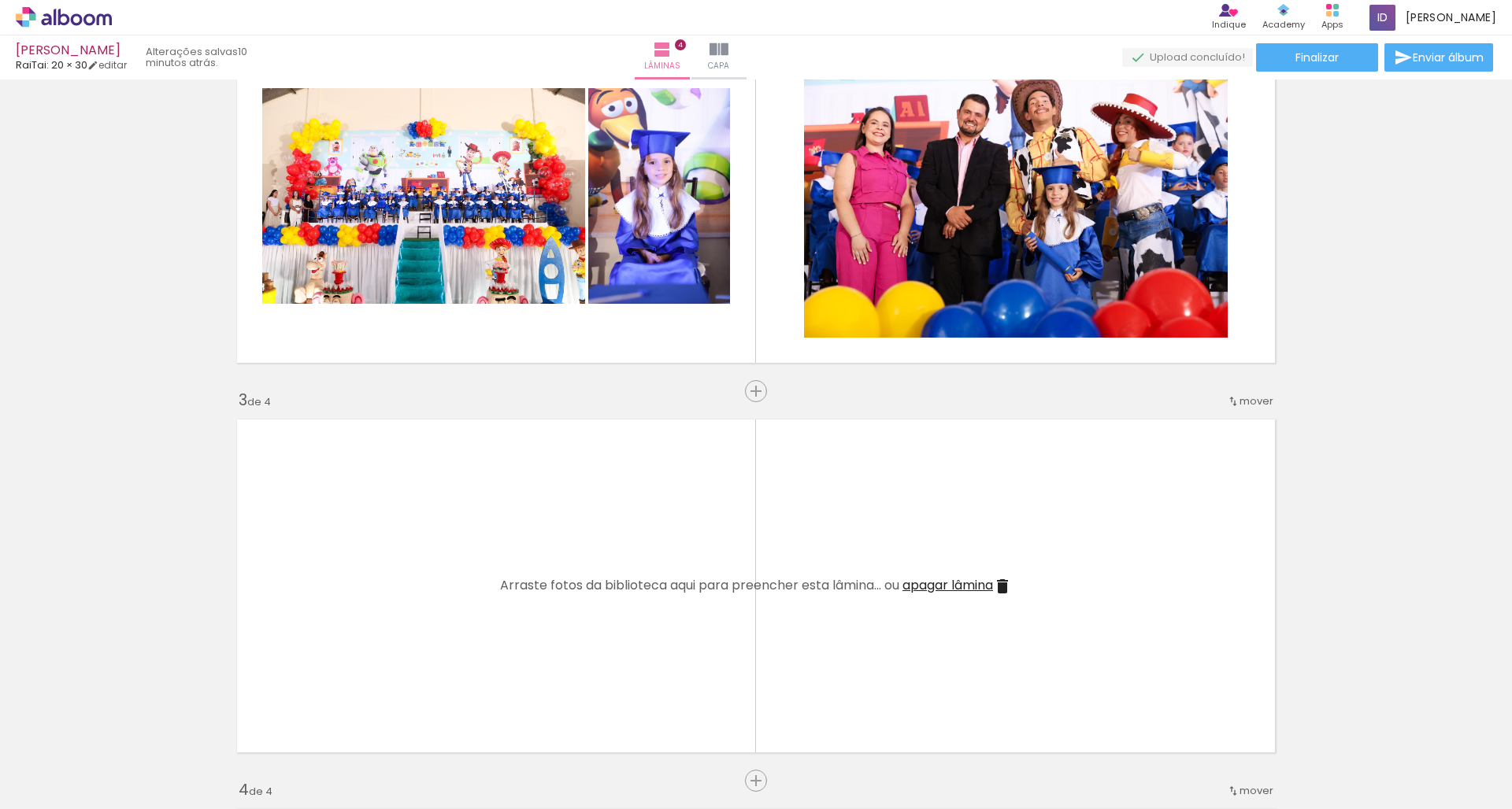
scroll to position [0, 1423]
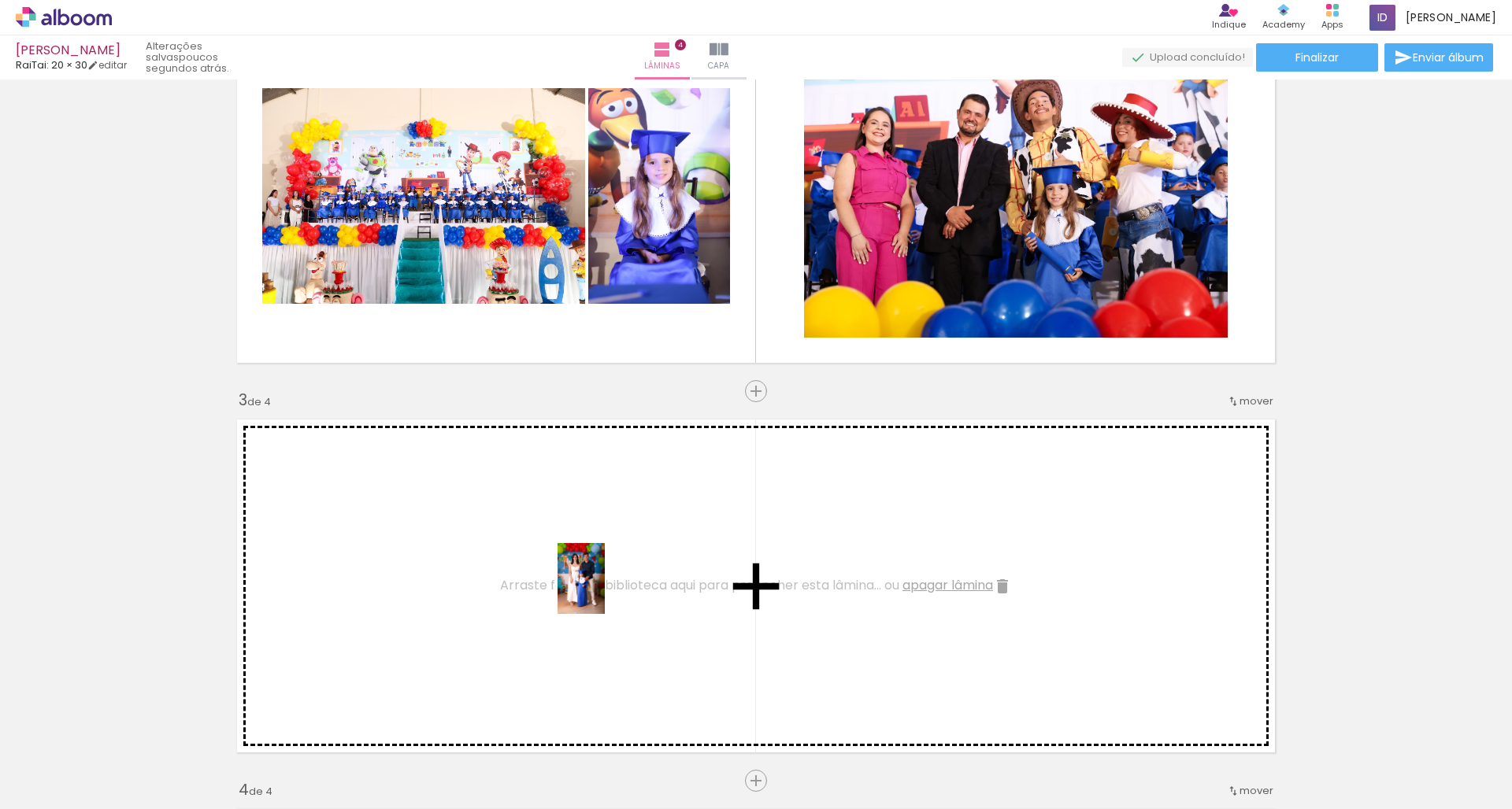
drag, startPoint x: 774, startPoint y: 761, endPoint x: 603, endPoint y: 590, distance: 241.8
click at [603, 590] on quentale-workspace at bounding box center [756, 404] width 1512 height 809
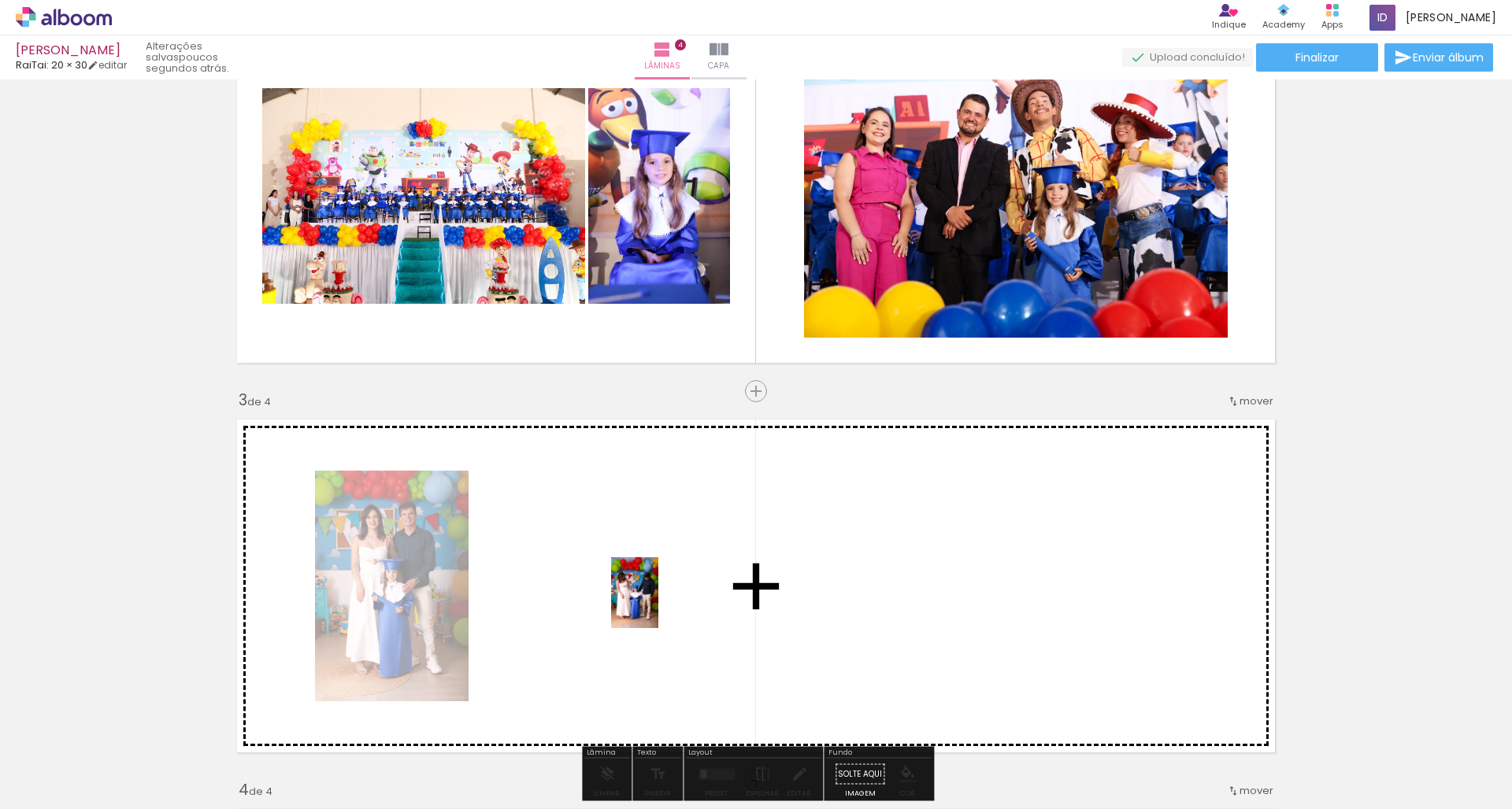
drag, startPoint x: 855, startPoint y: 766, endPoint x: 658, endPoint y: 605, distance: 254.4
click at [658, 605] on quentale-workspace at bounding box center [756, 404] width 1512 height 809
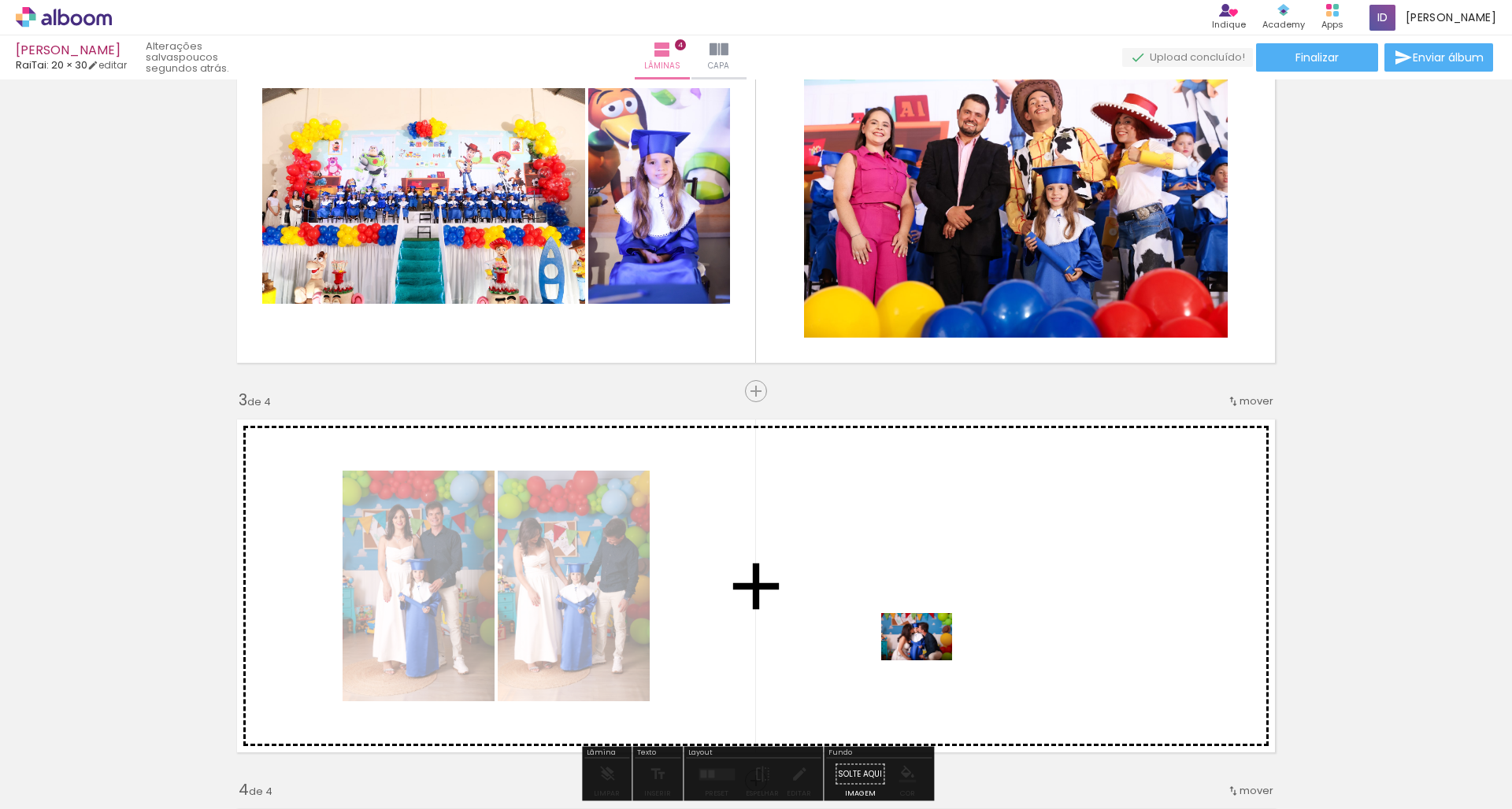
drag, startPoint x: 942, startPoint y: 766, endPoint x: 928, endPoint y: 660, distance: 106.9
click at [928, 660] on quentale-workspace at bounding box center [756, 404] width 1512 height 809
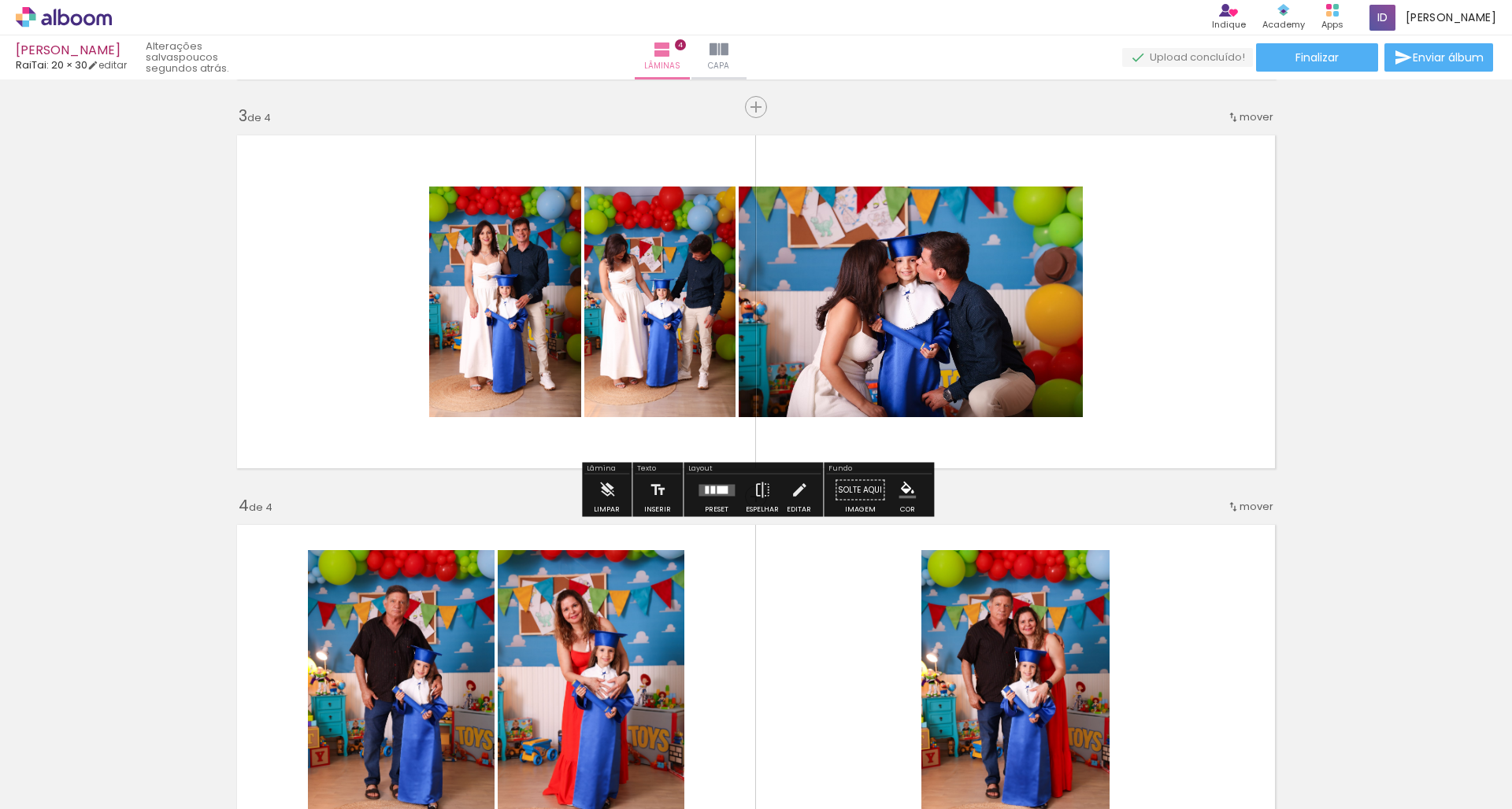
scroll to position [779, 0]
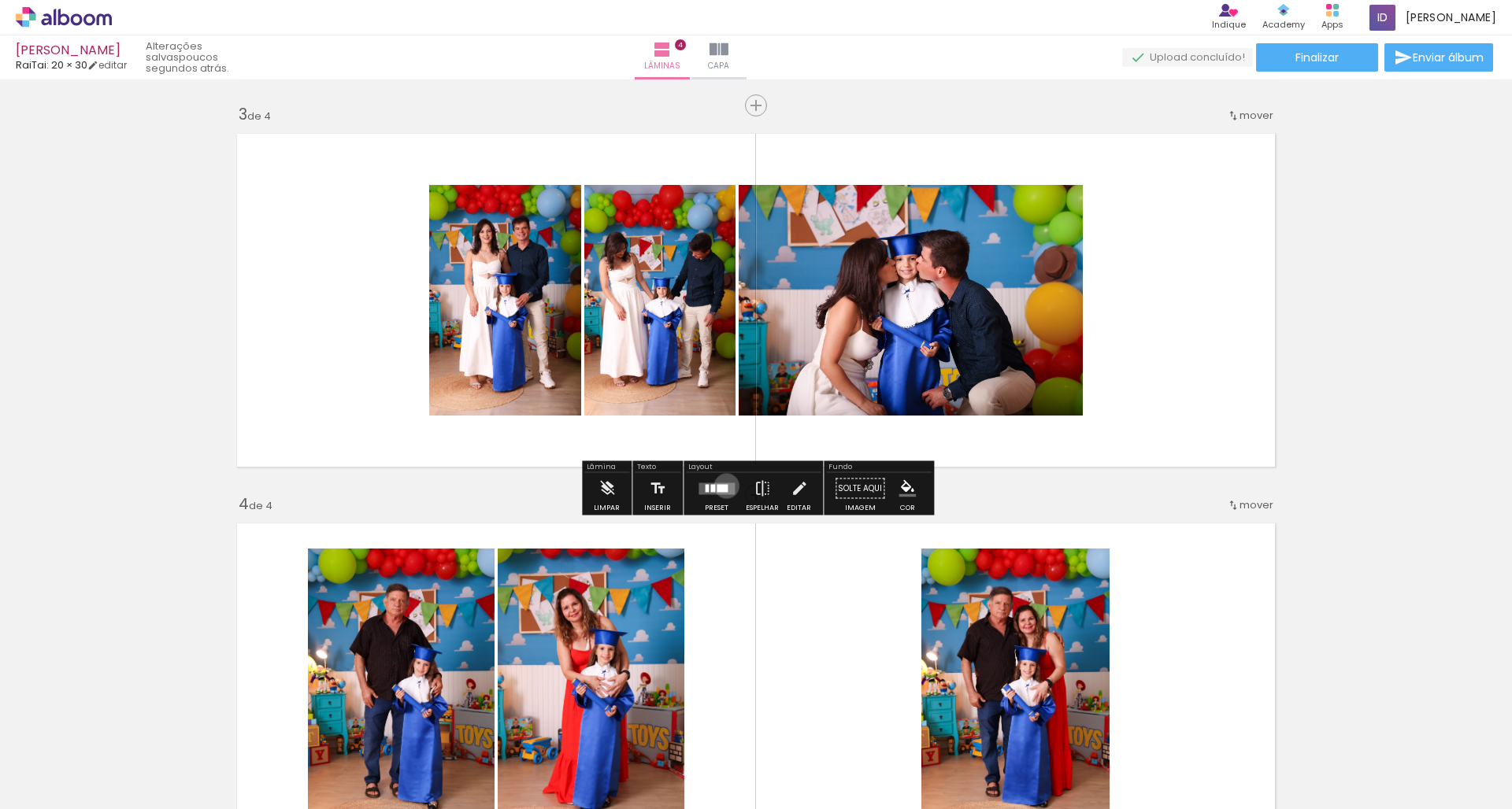
click at [723, 486] on div at bounding box center [722, 488] width 11 height 8
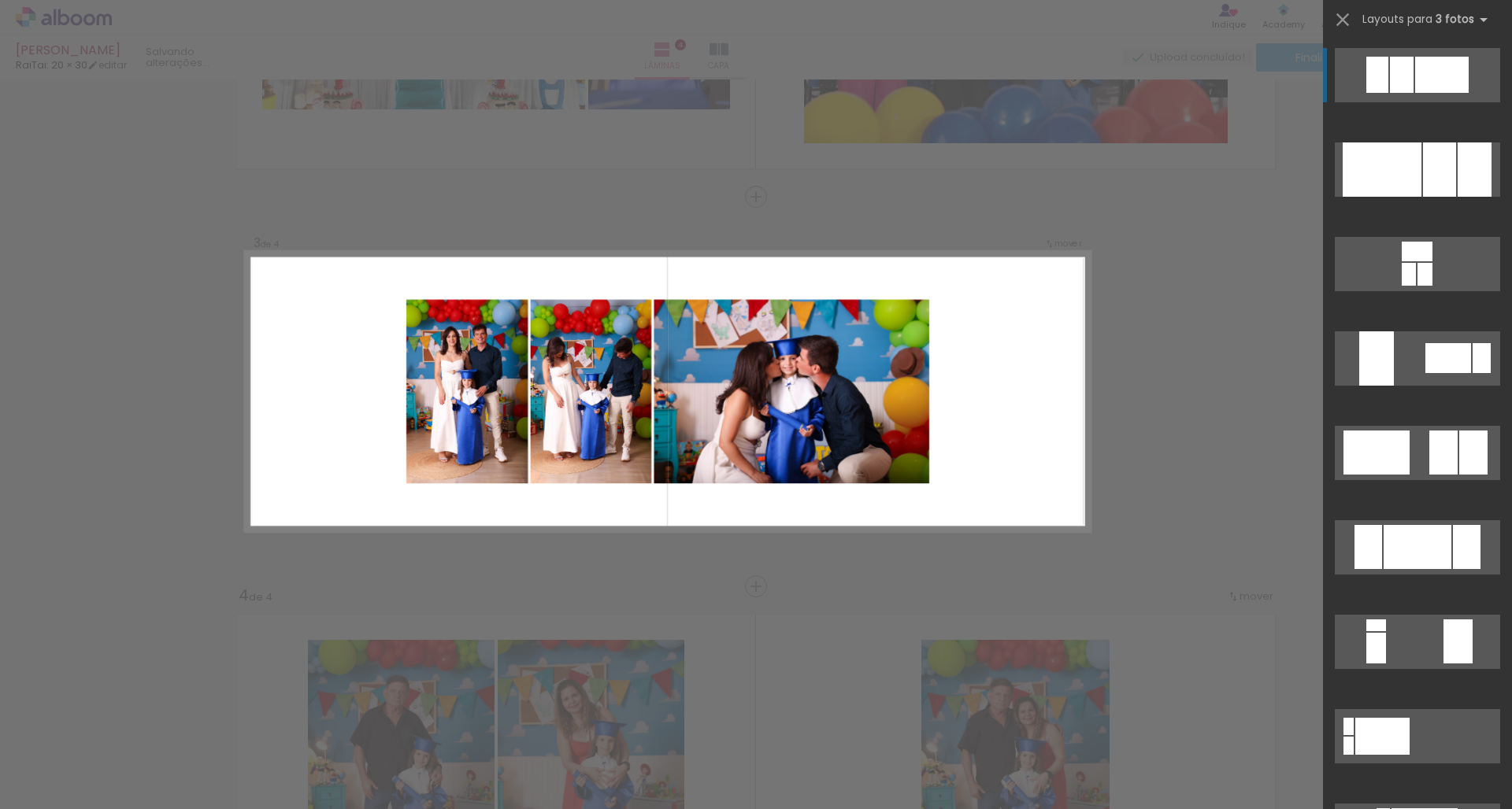
scroll to position [684, 0]
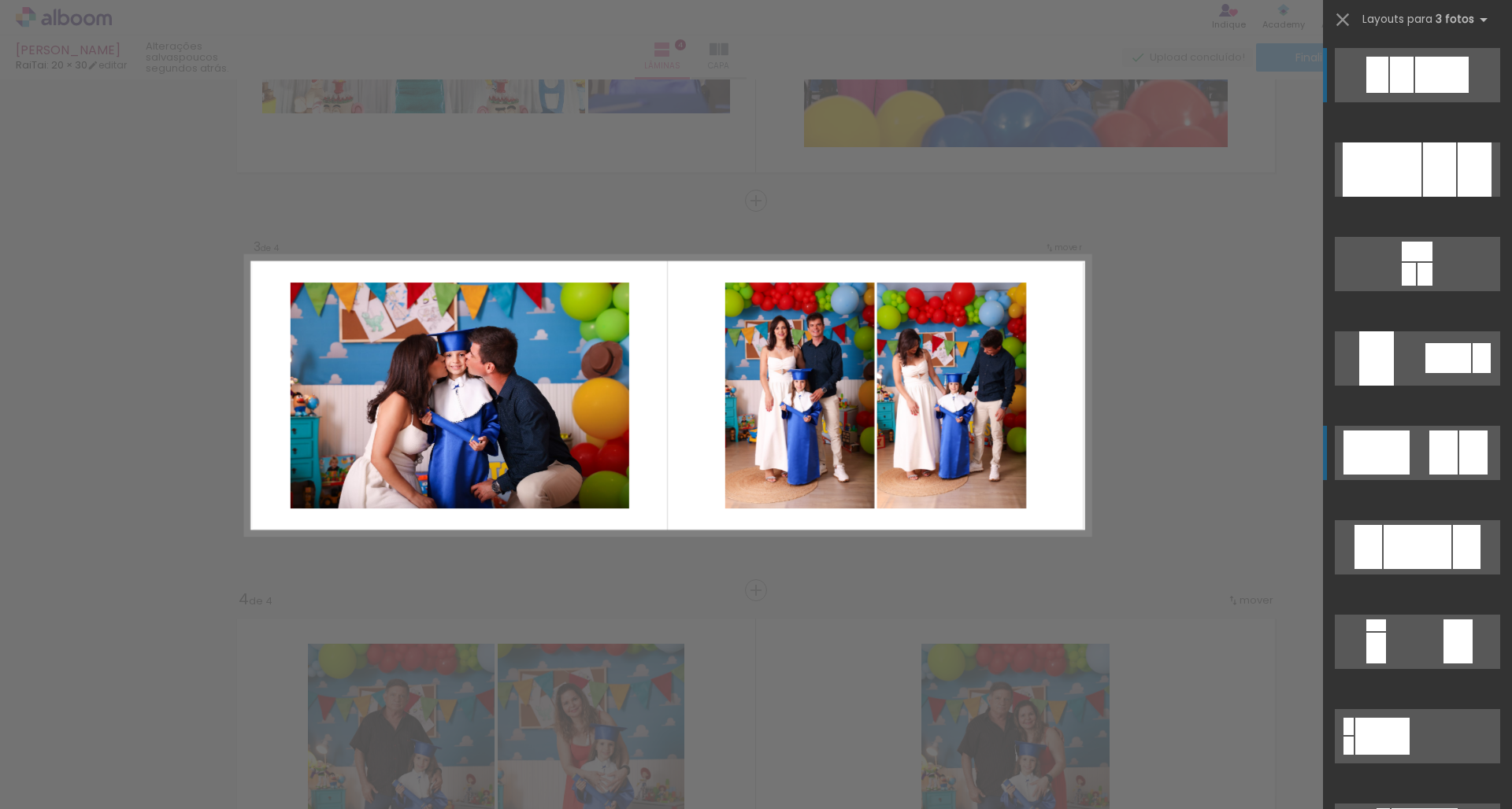
click at [1042, 197] on div at bounding box center [1382, 170] width 79 height 54
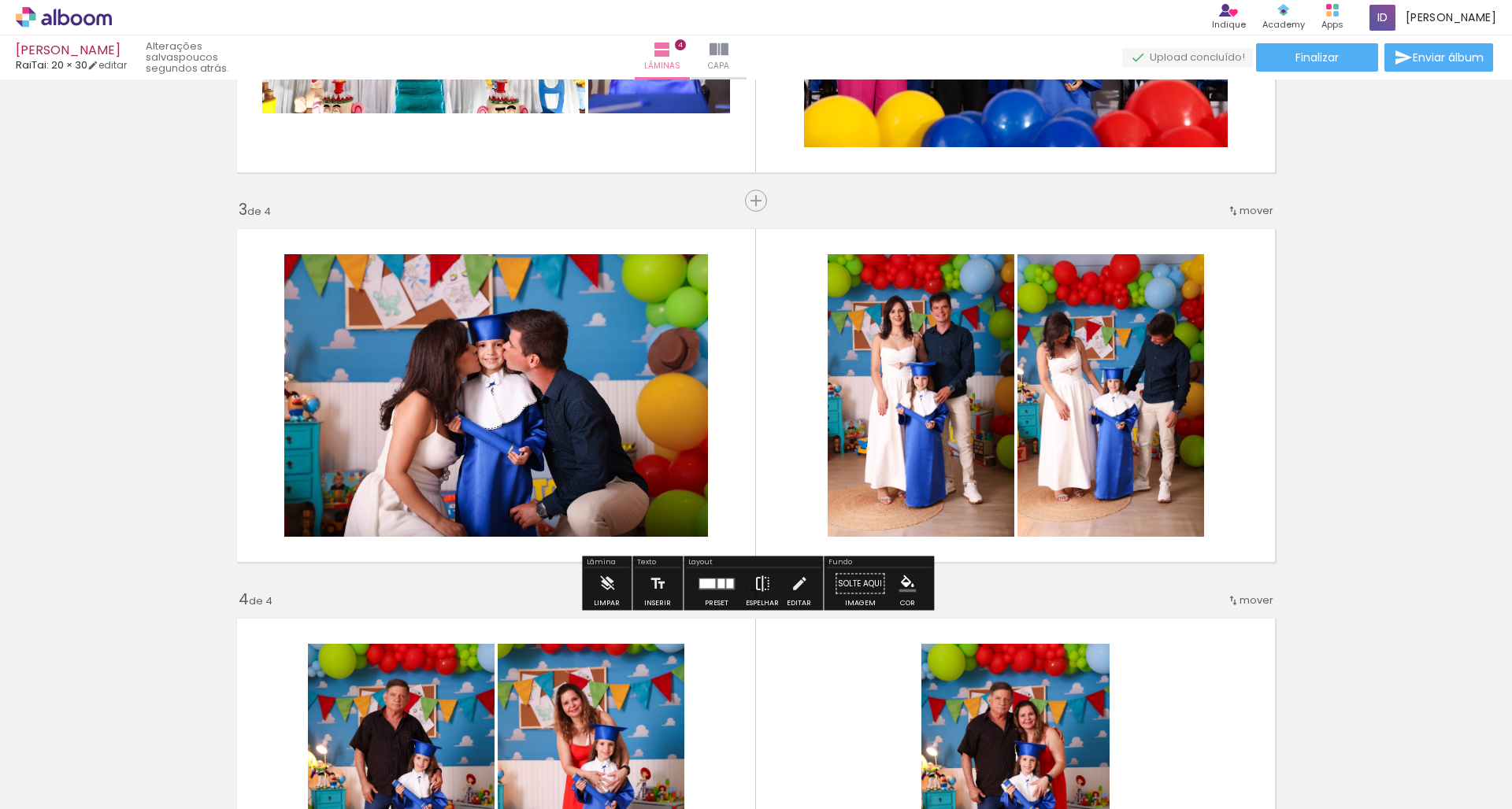
click at [758, 586] on iron-icon at bounding box center [762, 584] width 17 height 31
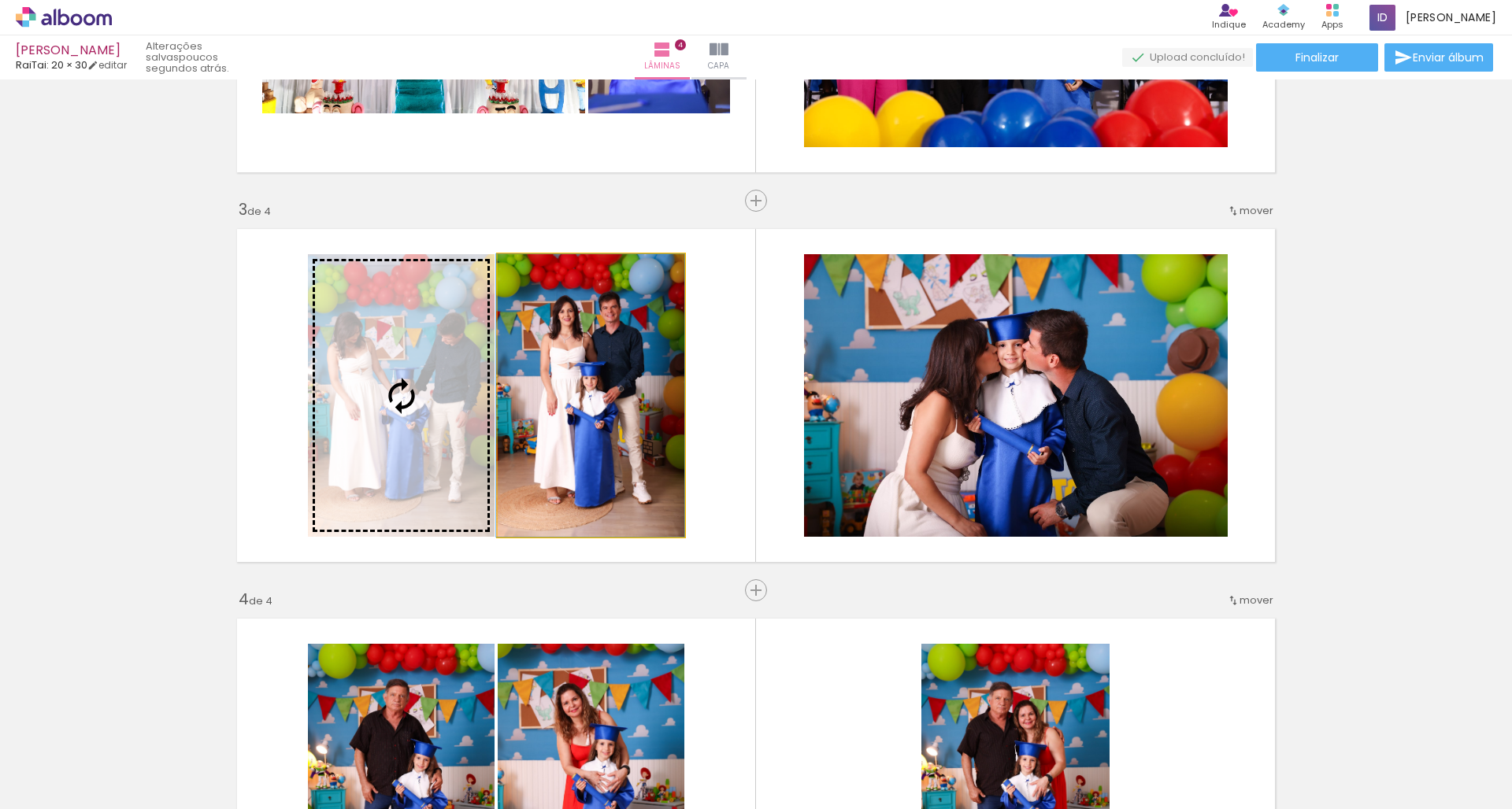
drag, startPoint x: 567, startPoint y: 431, endPoint x: 424, endPoint y: 418, distance: 143.6
click at [0, 0] on slot at bounding box center [0, 0] width 0 height 0
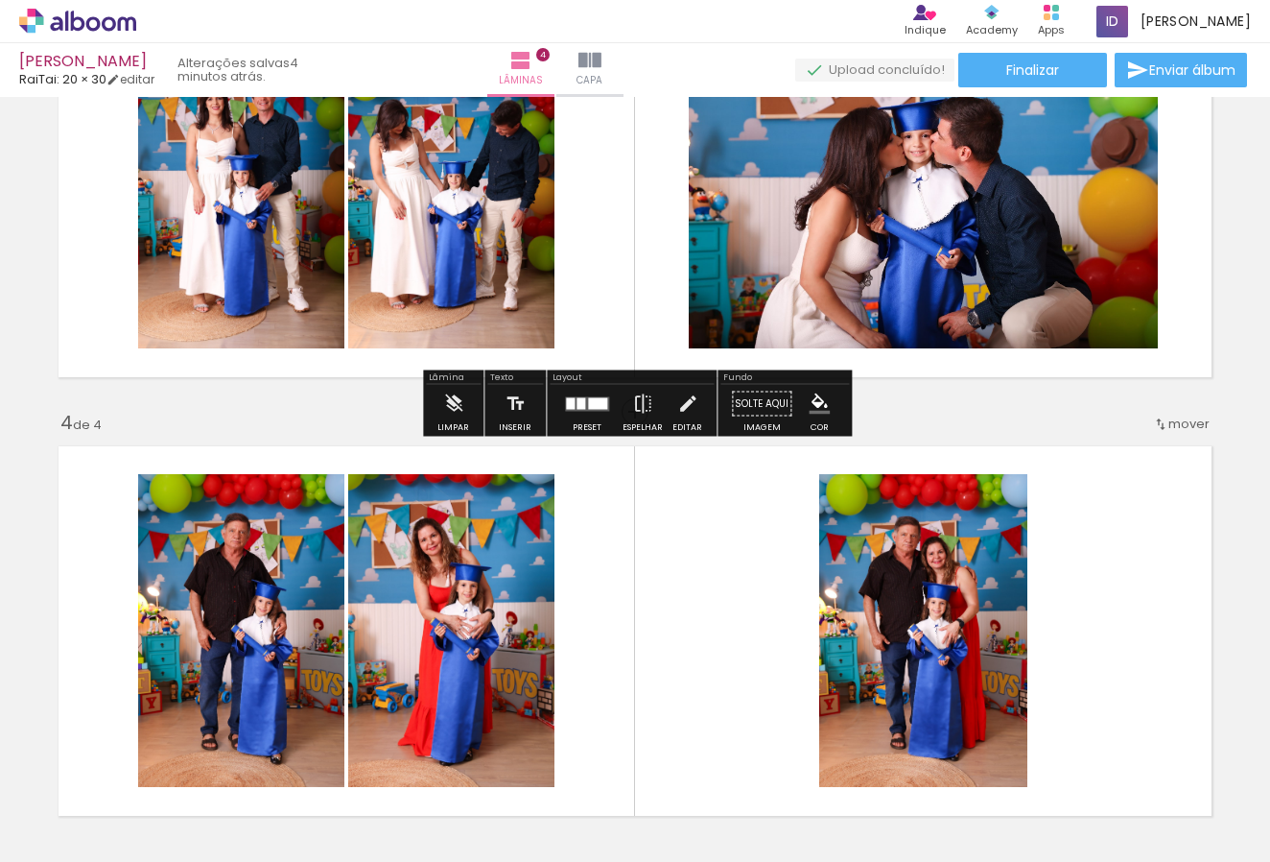
scroll to position [1040, 0]
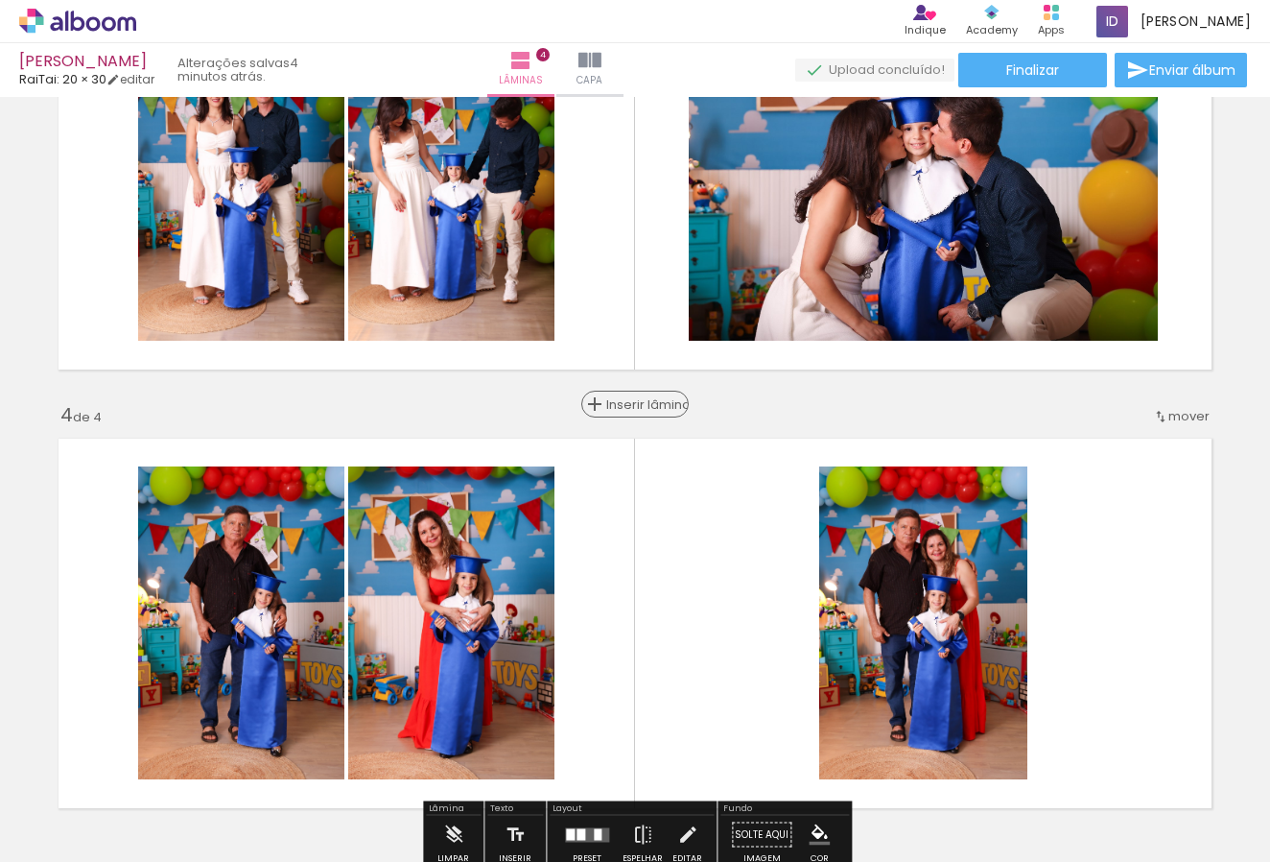
click at [634, 403] on span "Inserir lâmina" at bounding box center [643, 404] width 75 height 12
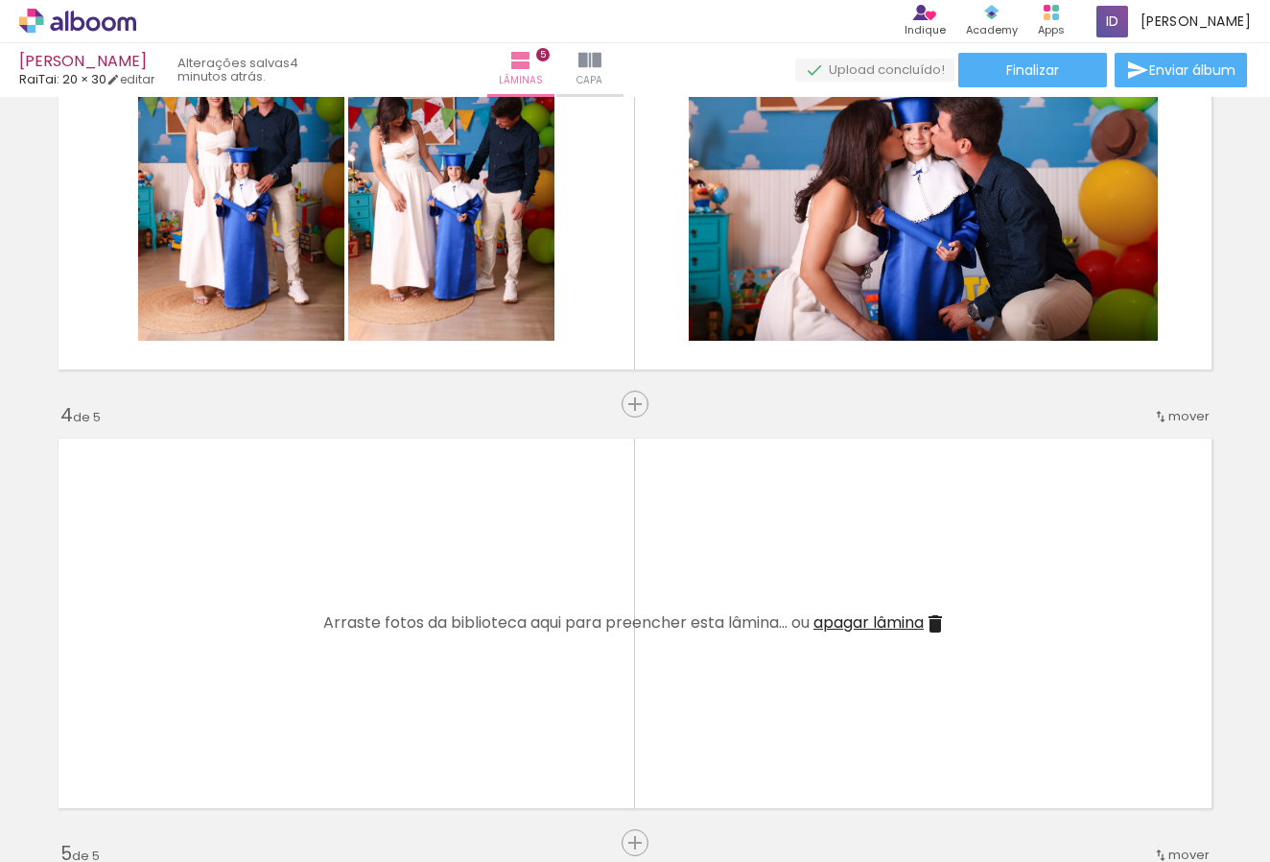
scroll to position [0, 0]
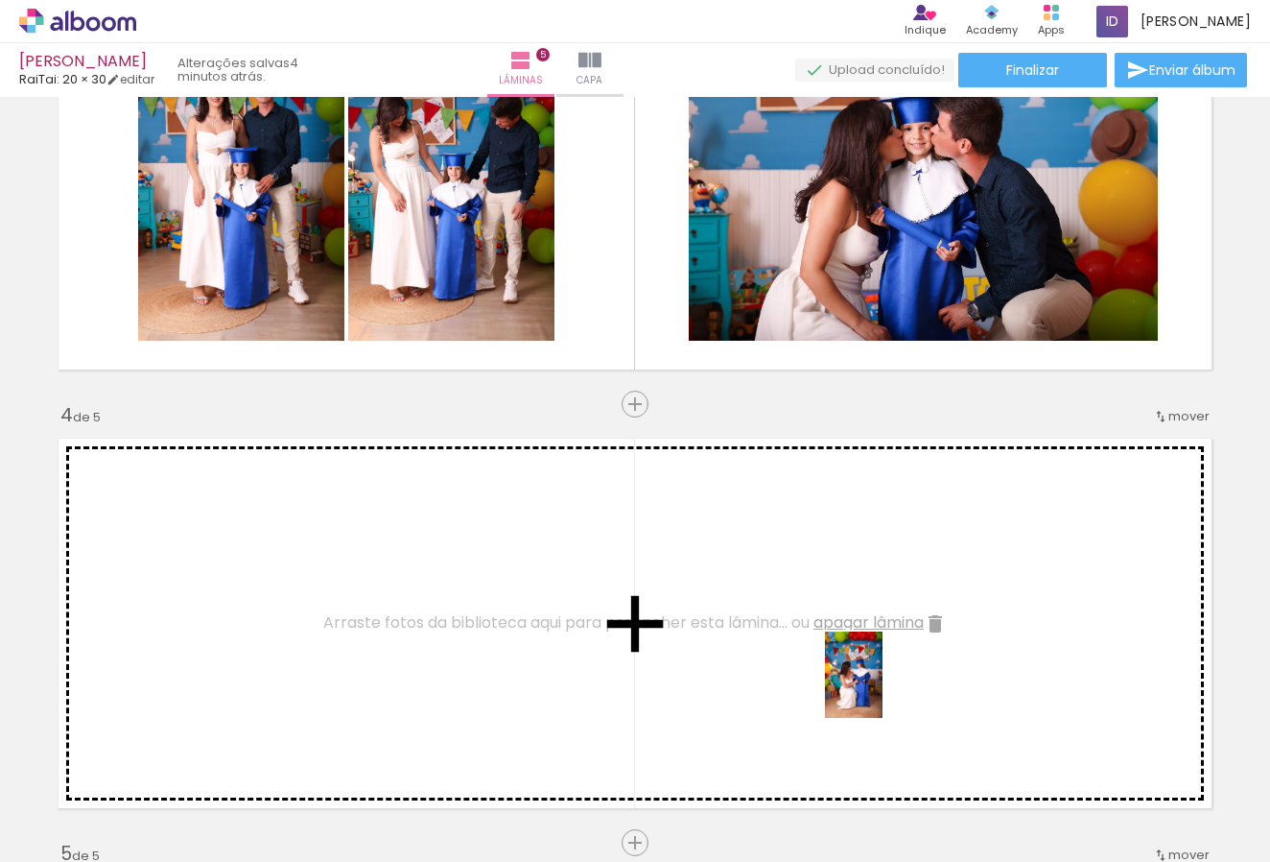
drag, startPoint x: 896, startPoint y: 809, endPoint x: 830, endPoint y: 749, distance: 89.0
click at [882, 676] on quentale-workspace at bounding box center [635, 431] width 1270 height 862
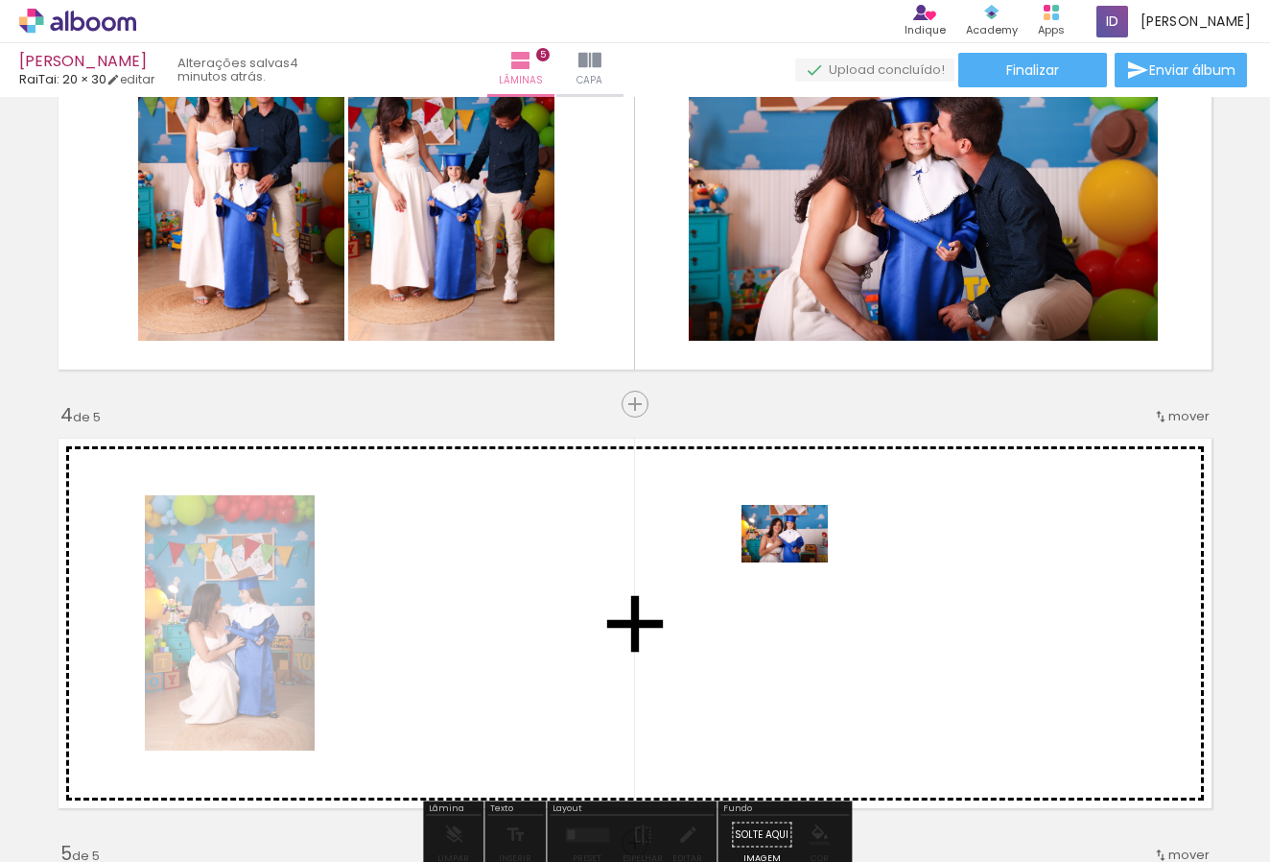
drag, startPoint x: 797, startPoint y: 803, endPoint x: 799, endPoint y: 562, distance: 240.9
click at [799, 562] on quentale-workspace at bounding box center [635, 431] width 1270 height 862
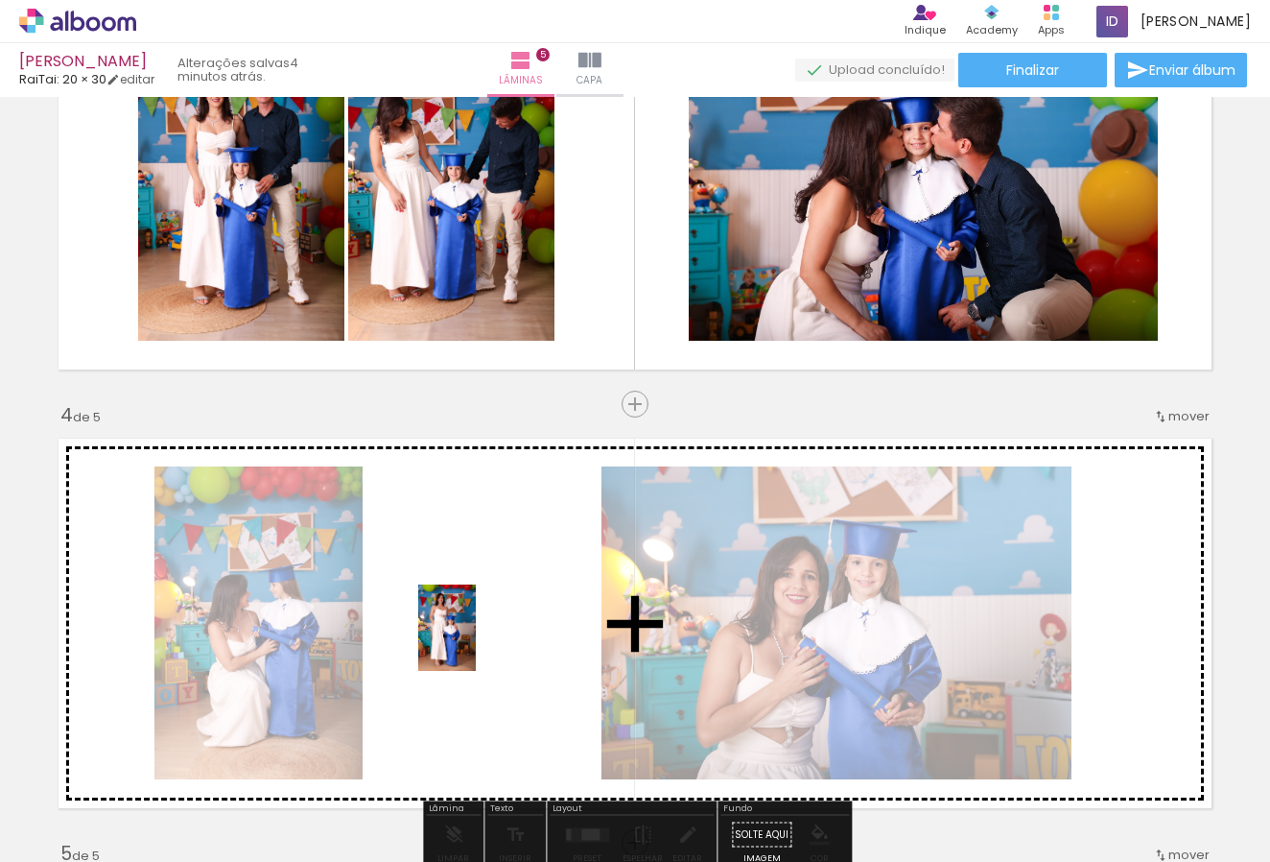
drag, startPoint x: 689, startPoint y: 799, endPoint x: 473, endPoint y: 637, distance: 270.0
click at [473, 637] on quentale-workspace at bounding box center [635, 431] width 1270 height 862
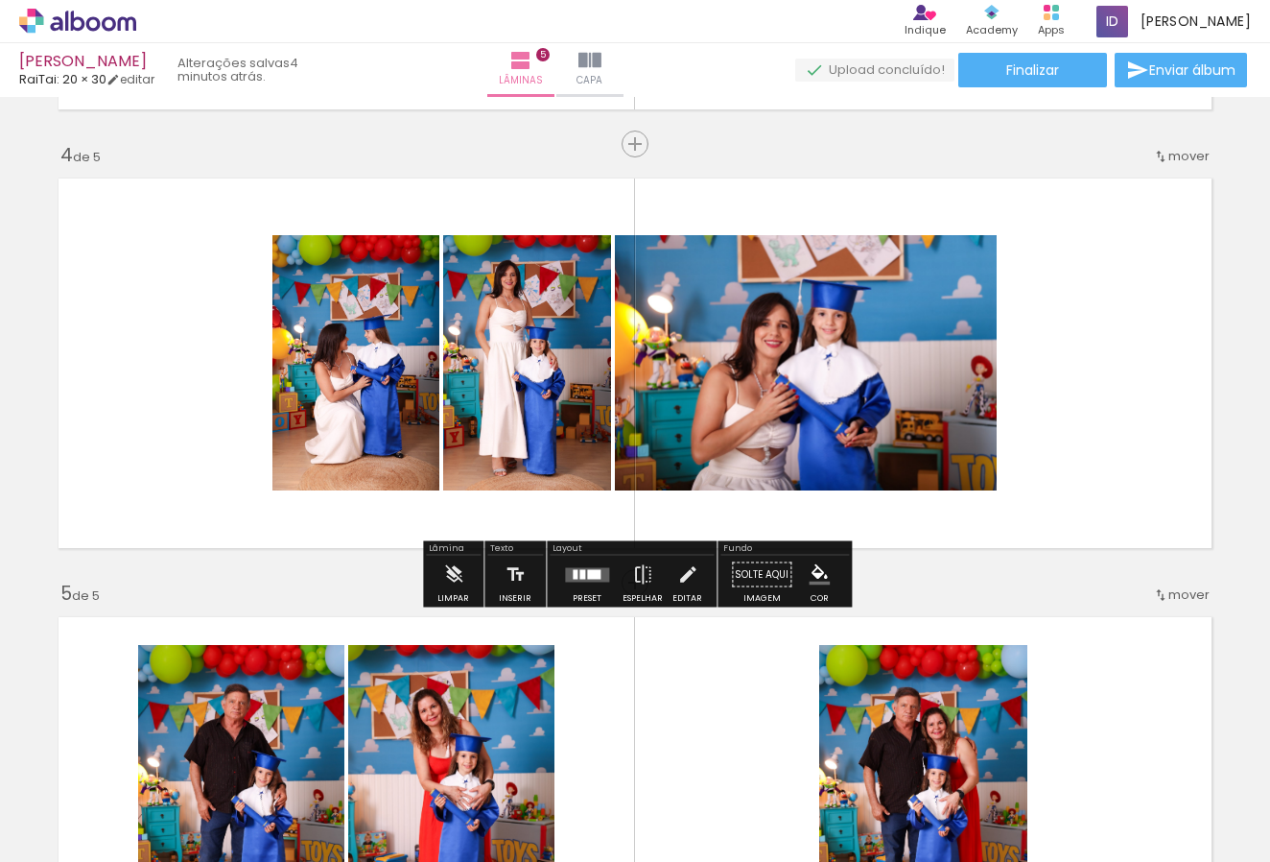
scroll to position [1297, 0]
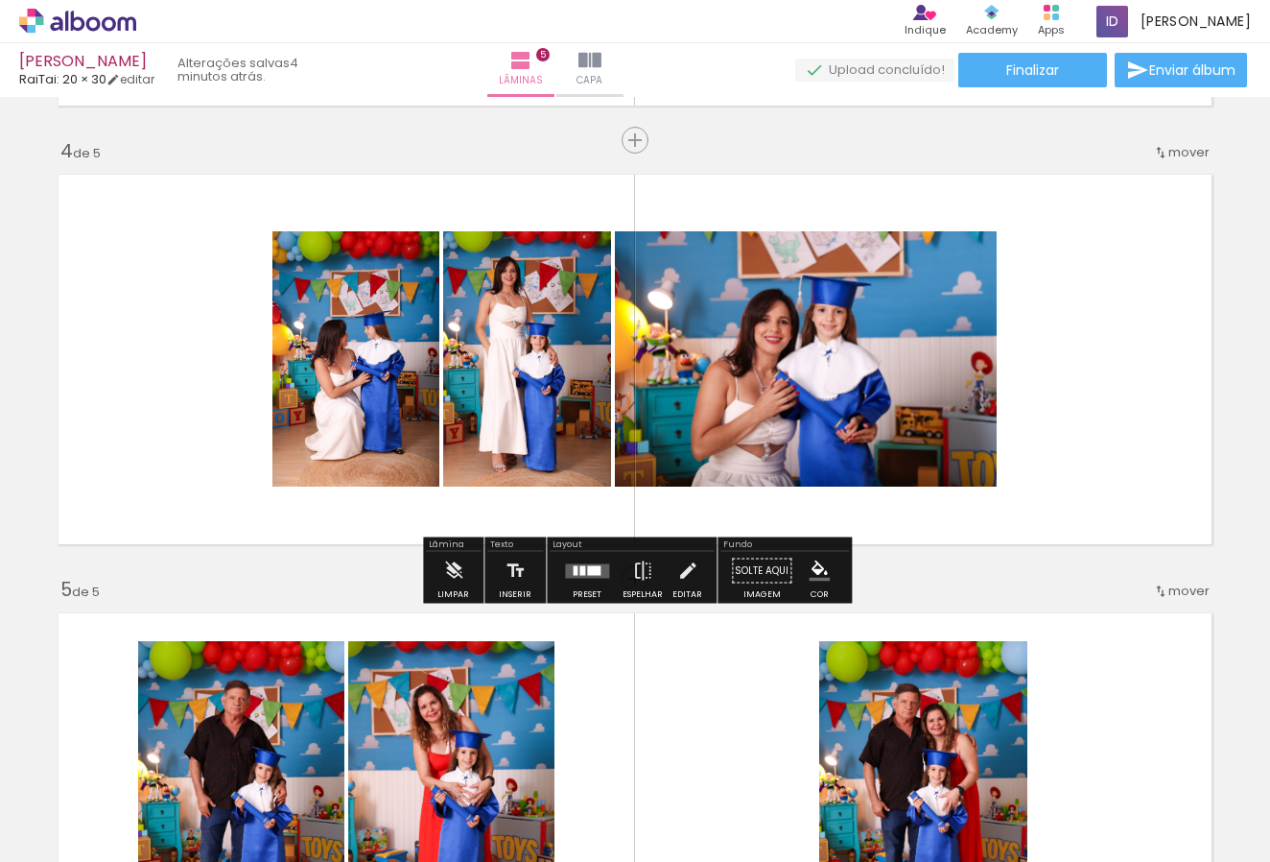
click at [579, 580] on div at bounding box center [587, 571] width 52 height 38
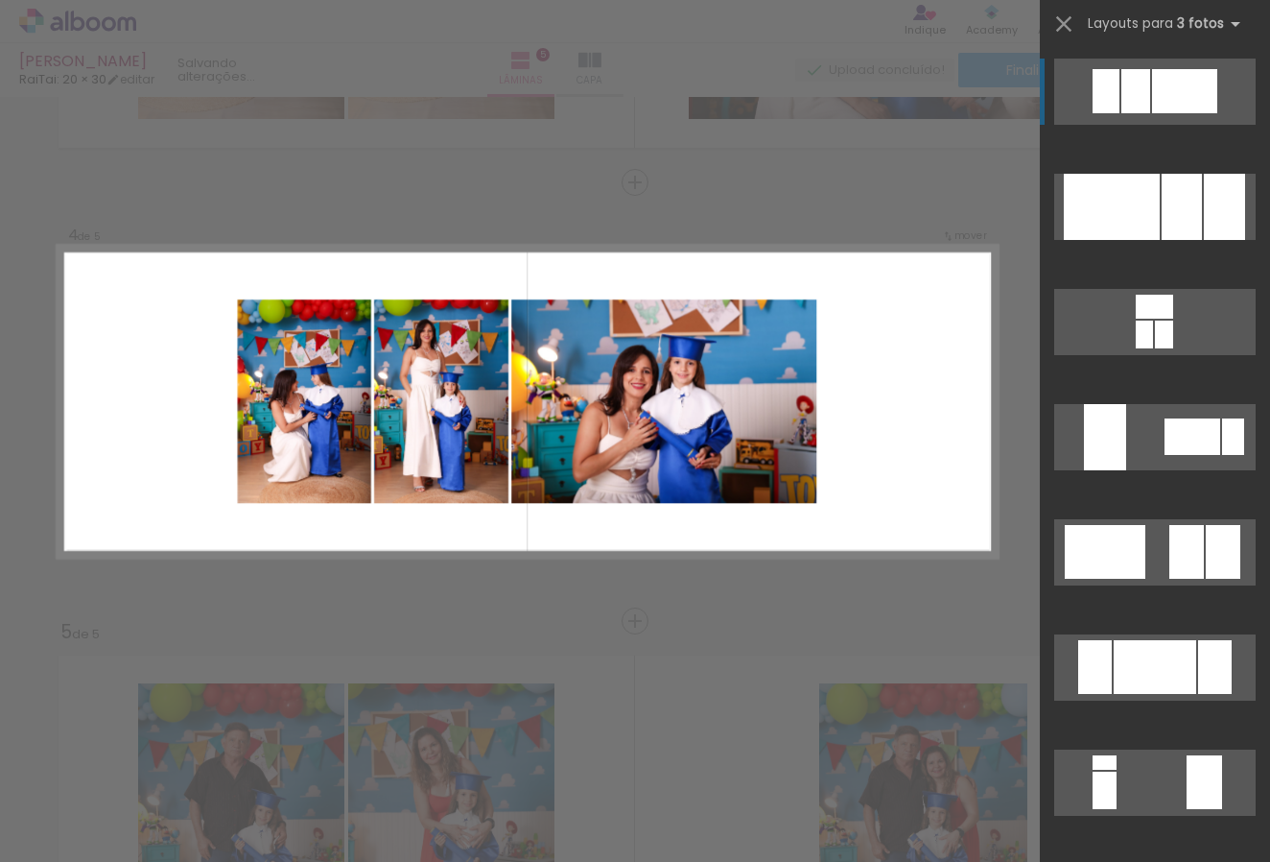
scroll to position [1244, 0]
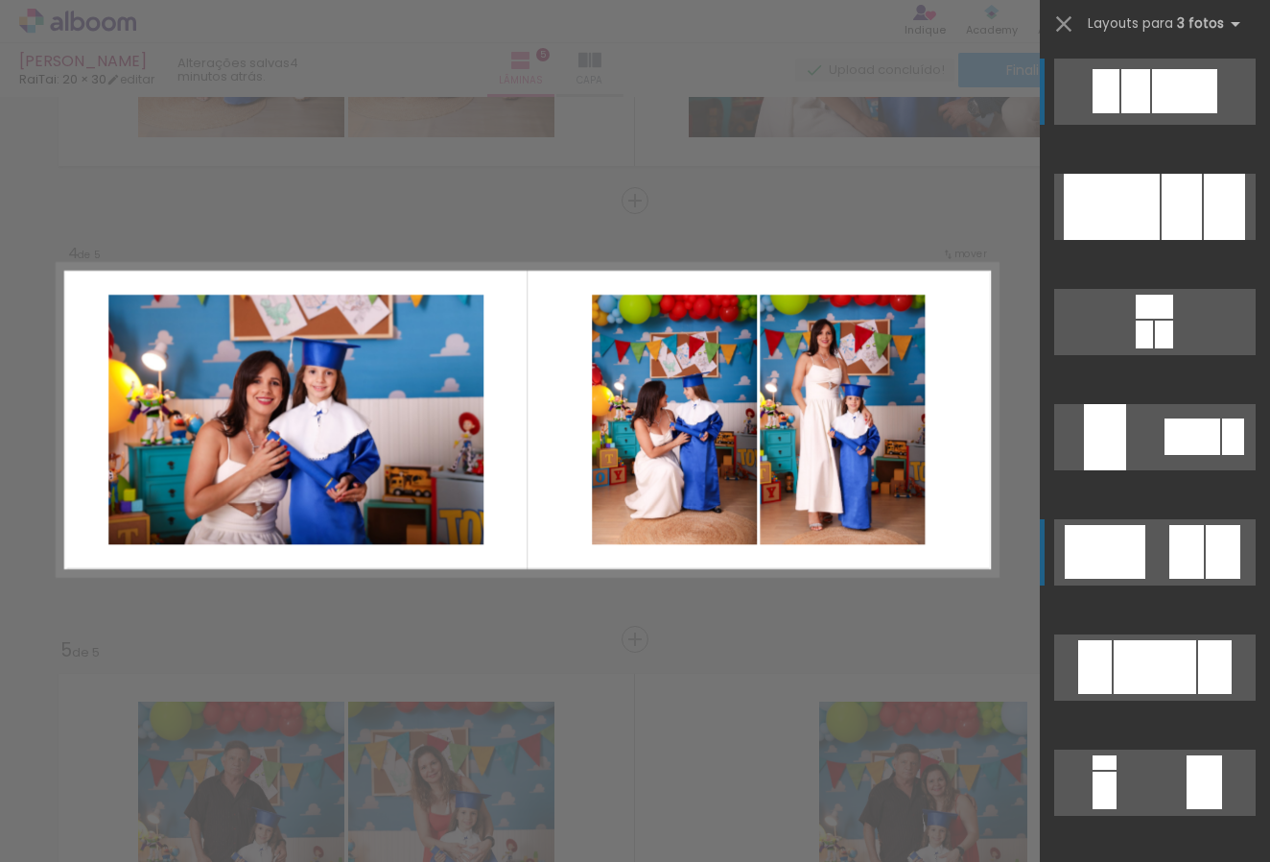
click at [1104, 240] on div at bounding box center [1112, 207] width 96 height 66
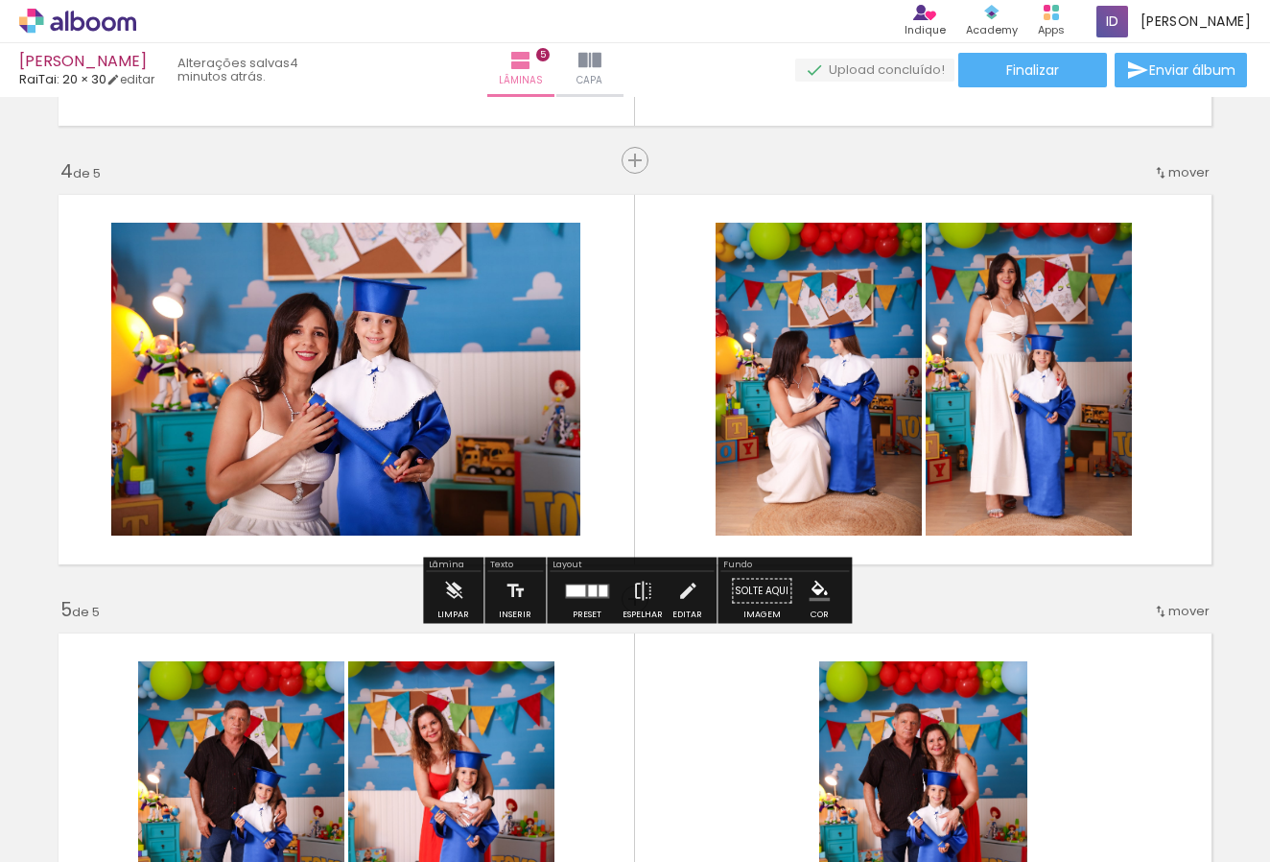
scroll to position [1274, 0]
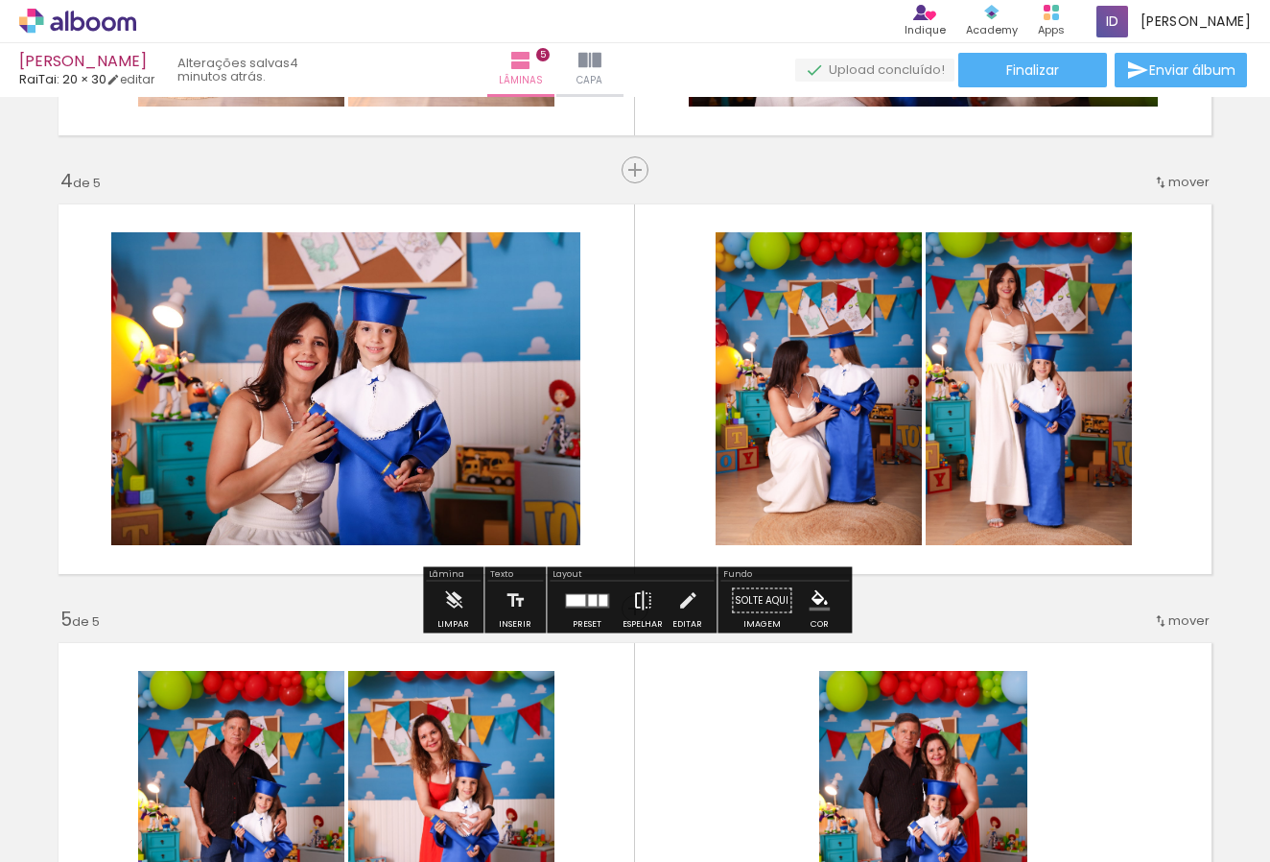
click at [637, 599] on iron-icon at bounding box center [642, 600] width 21 height 38
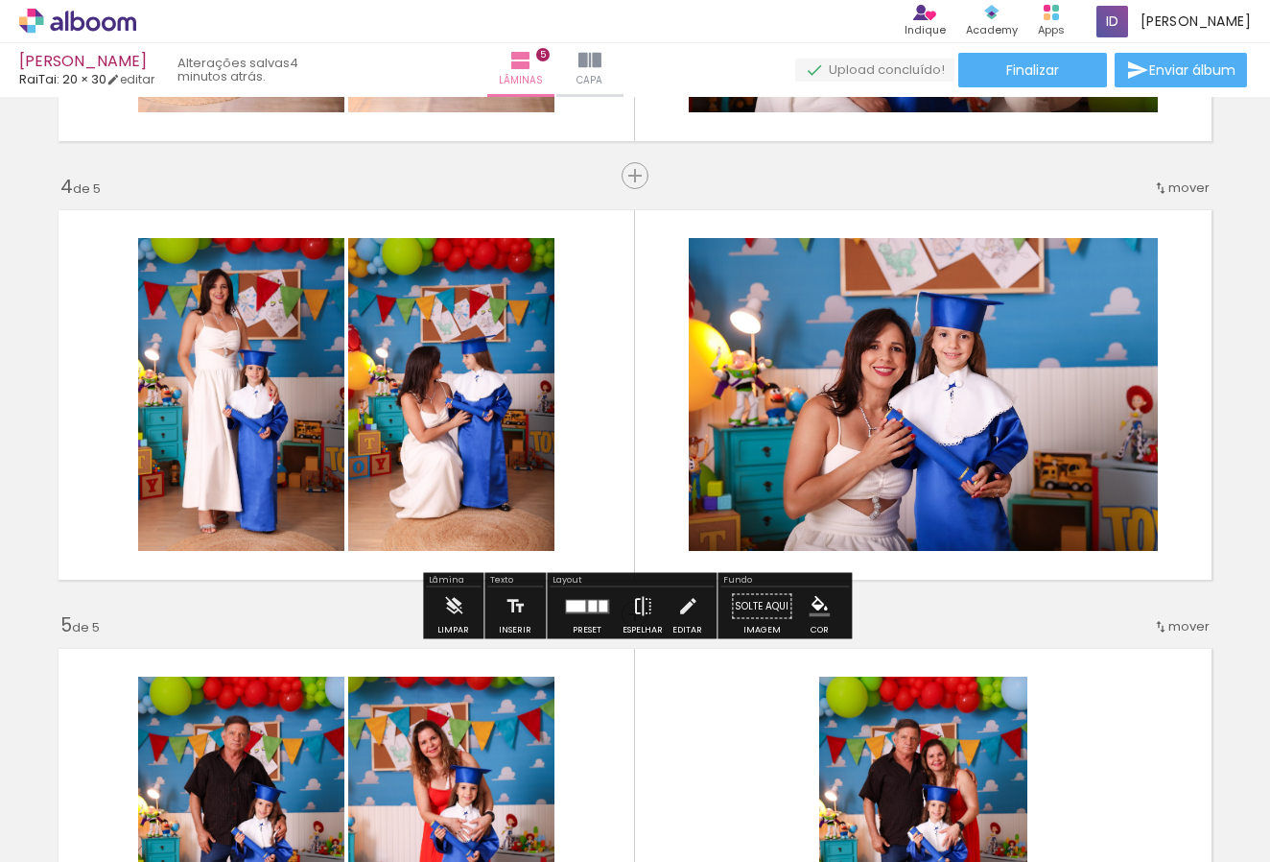
scroll to position [1268, 0]
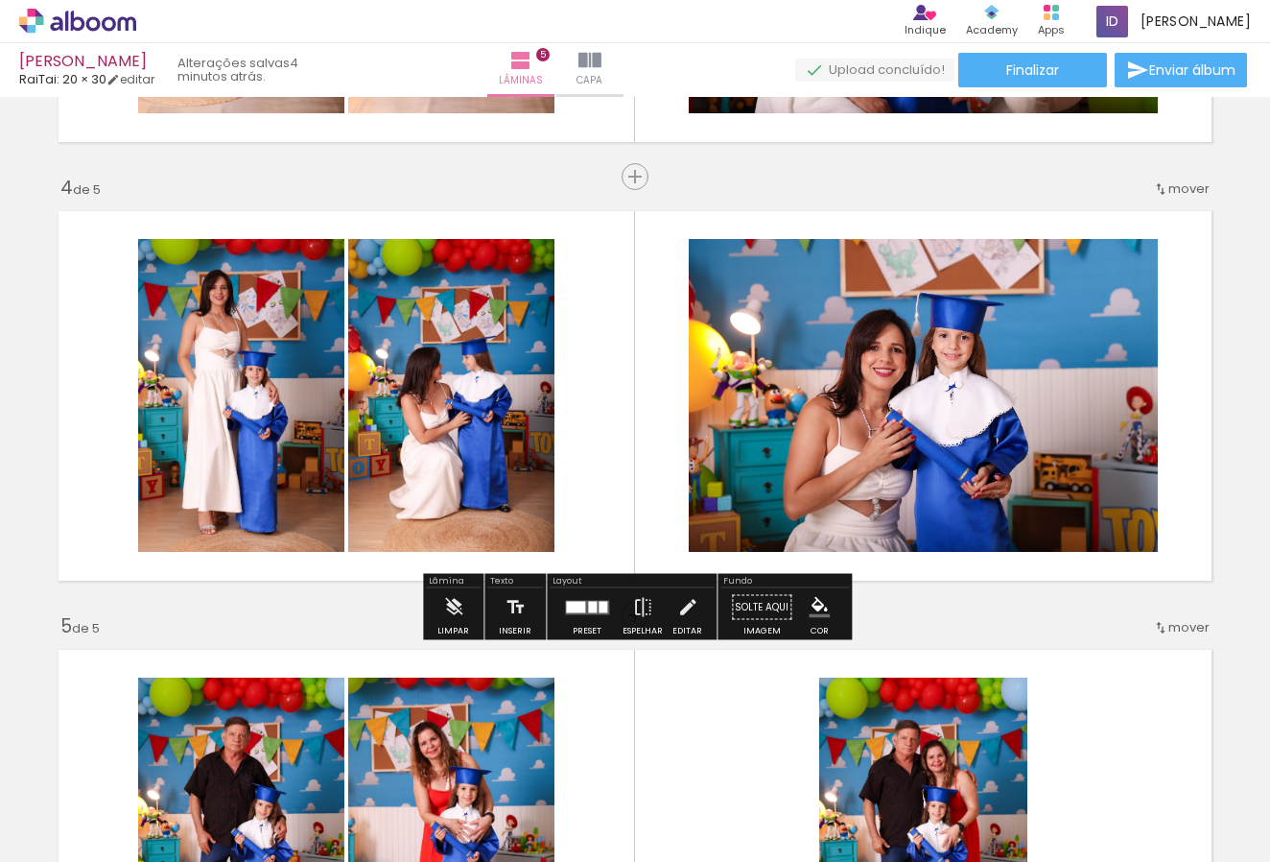
click at [593, 602] on div at bounding box center [592, 607] width 9 height 12
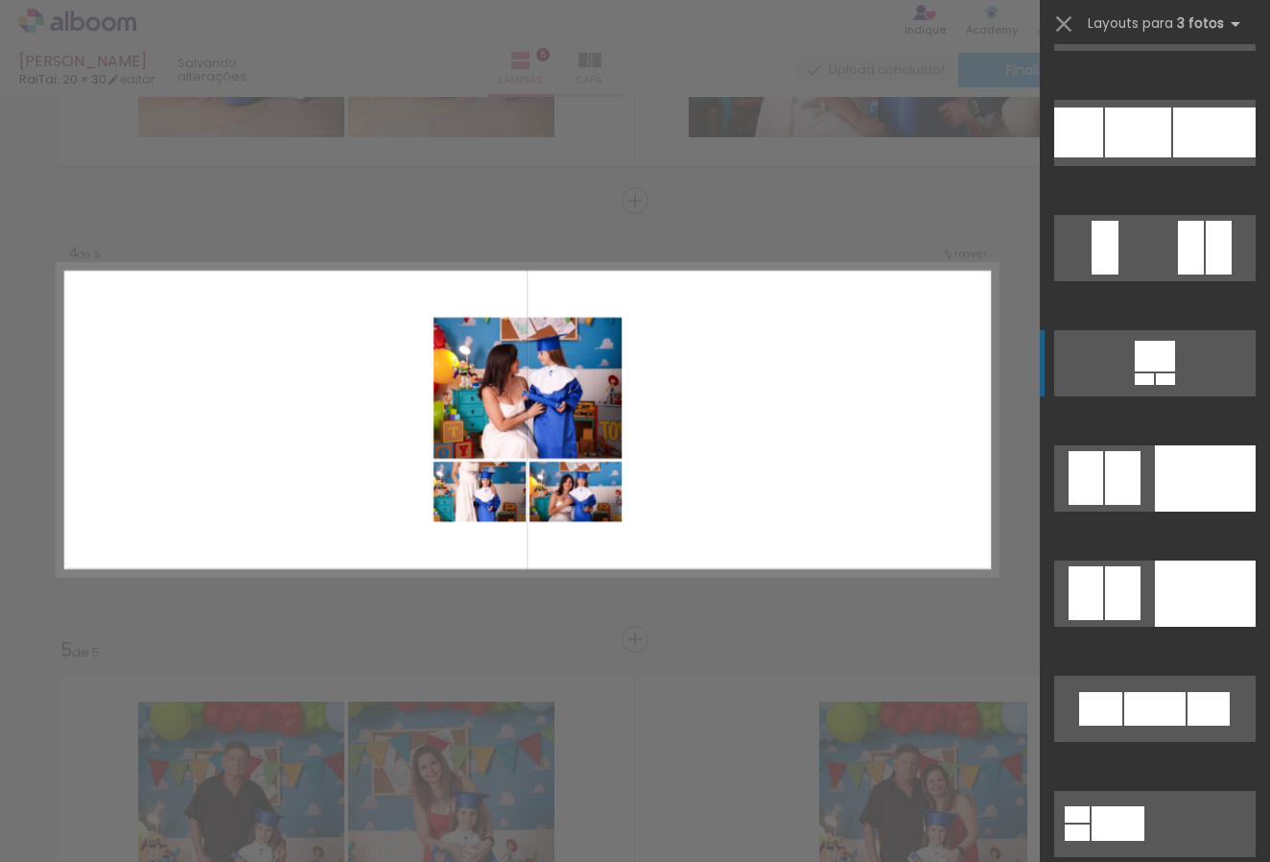
scroll to position [12627, 0]
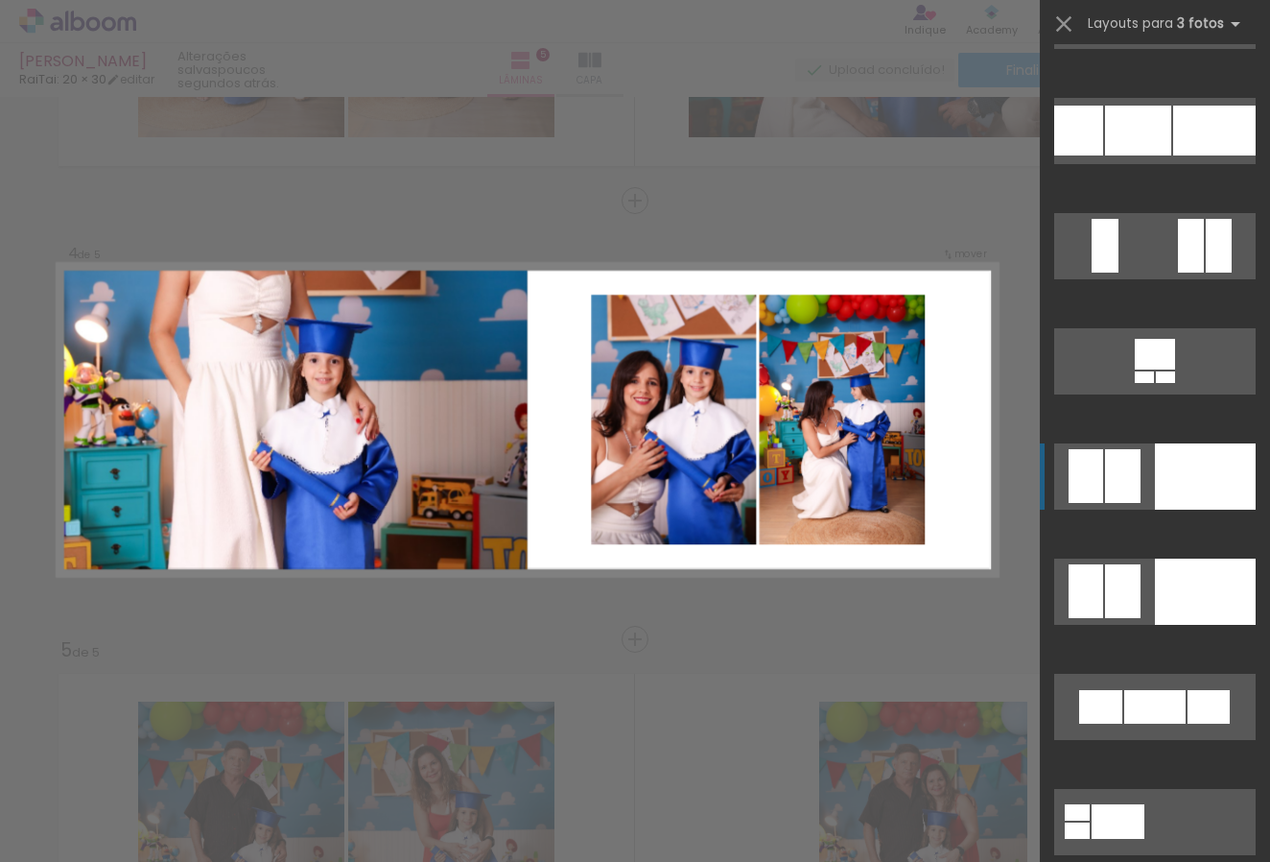
click at [1180, 155] on div at bounding box center [1215, 131] width 83 height 50
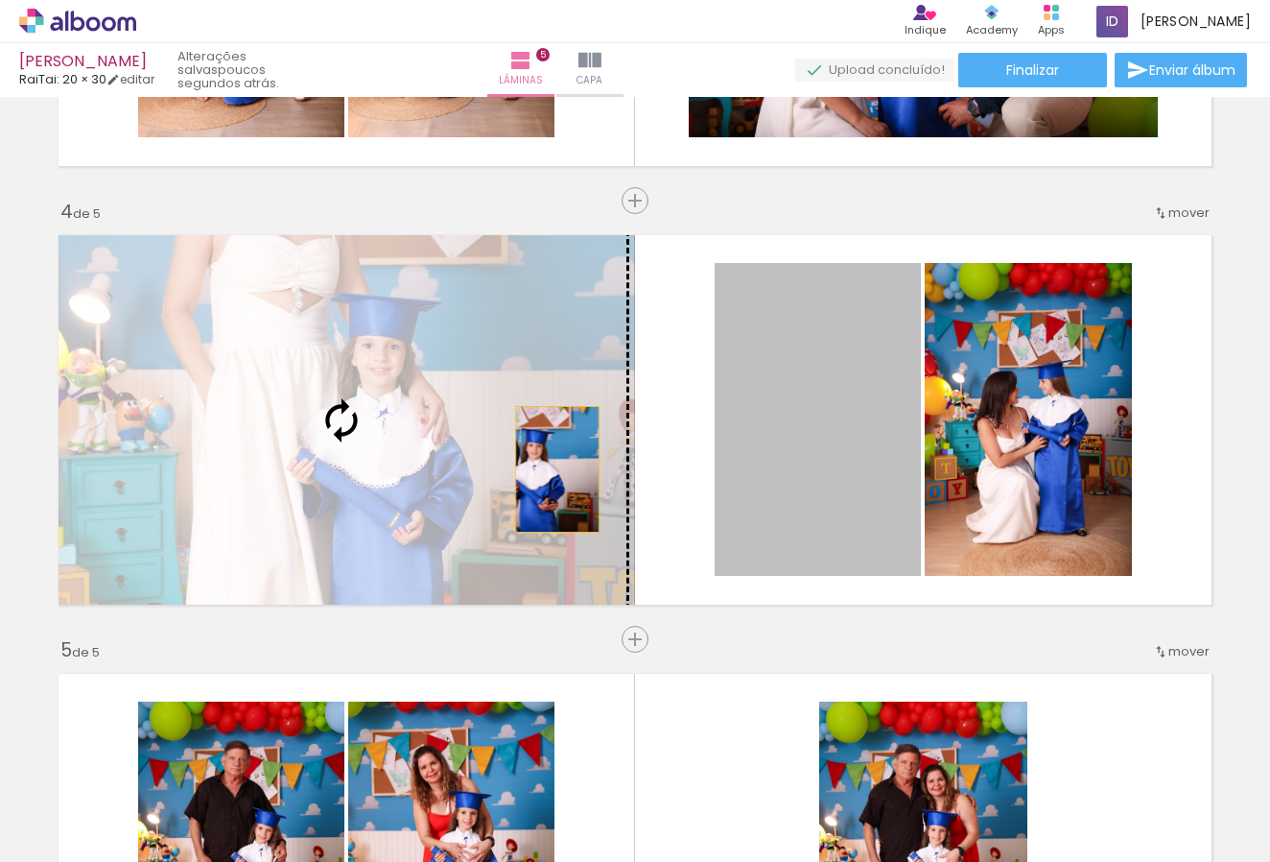
drag, startPoint x: 820, startPoint y: 480, endPoint x: 510, endPoint y: 465, distance: 311.2
click at [0, 0] on slot at bounding box center [0, 0] width 0 height 0
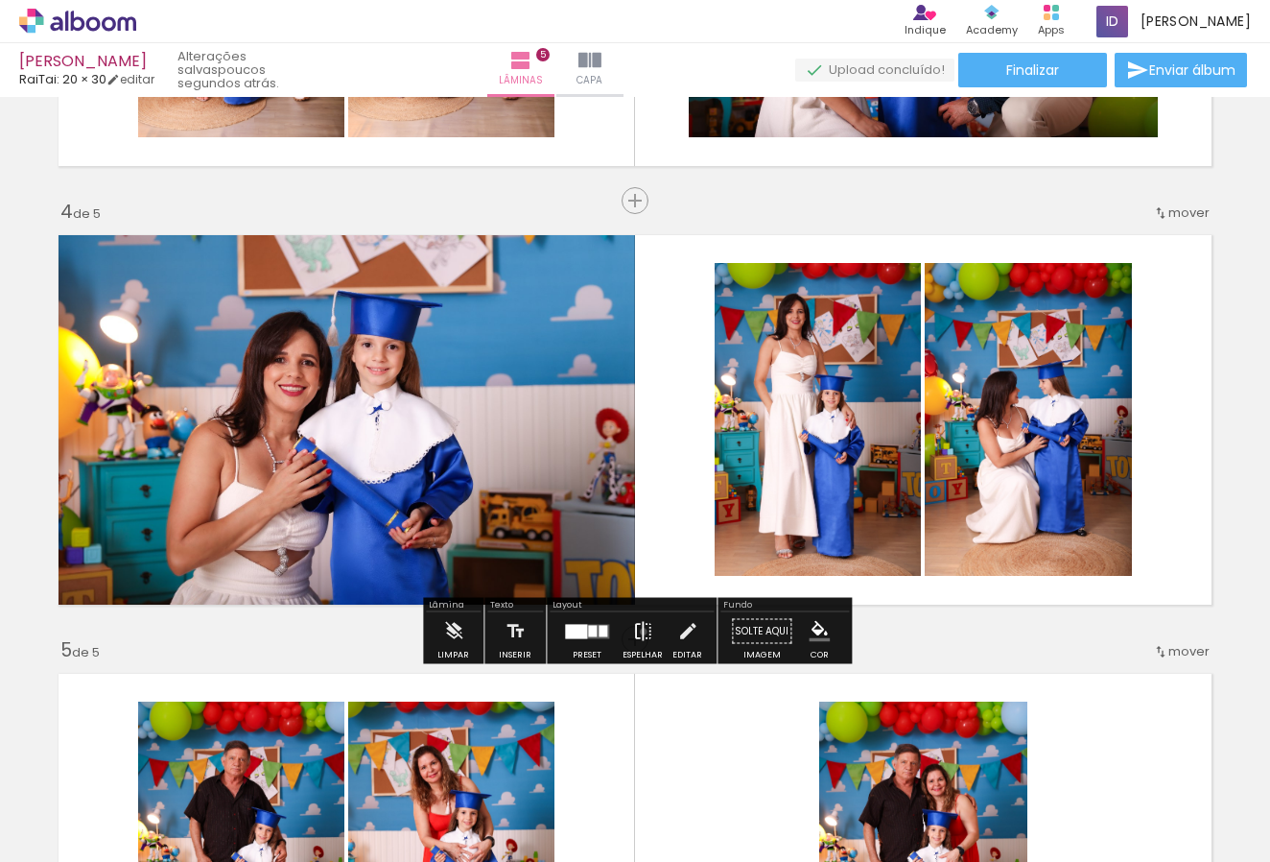
click at [639, 631] on iron-icon at bounding box center [642, 631] width 21 height 38
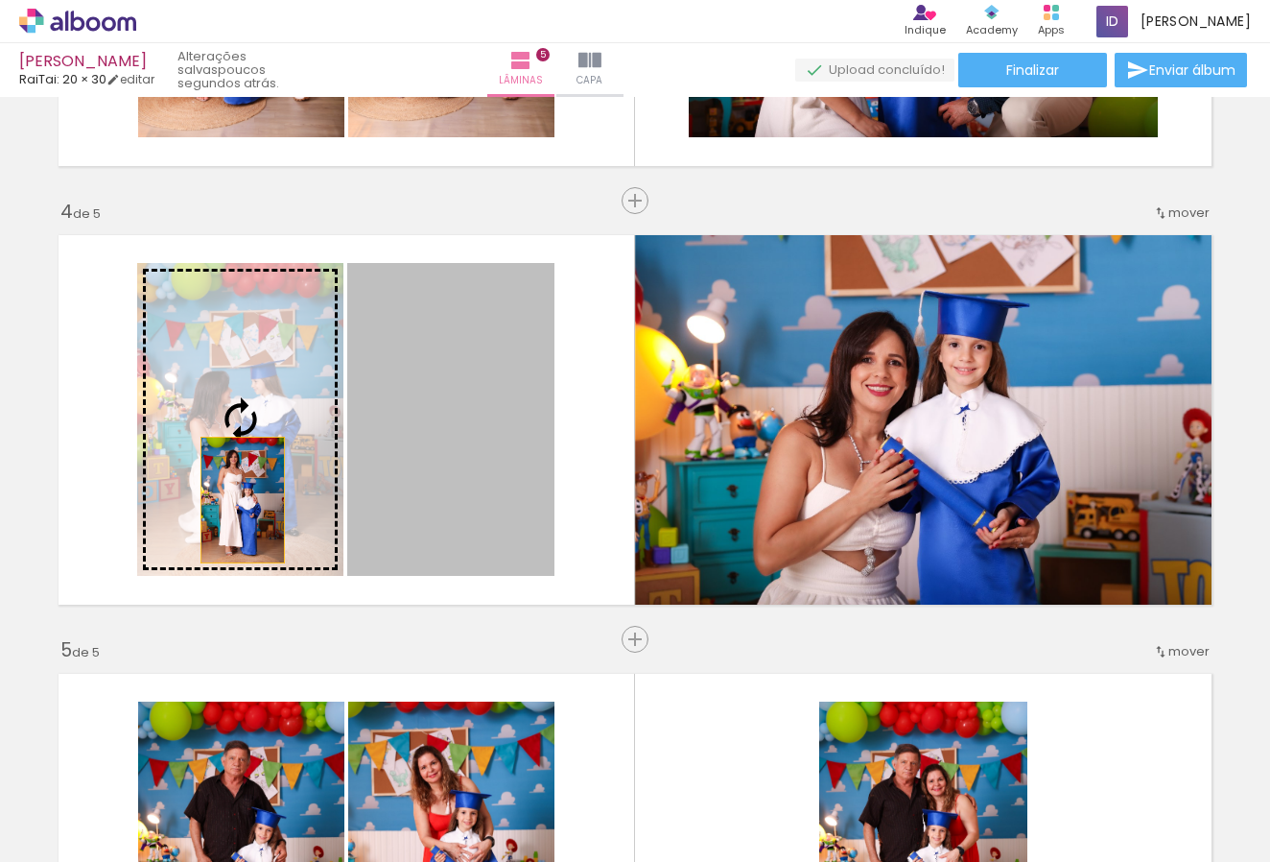
drag, startPoint x: 463, startPoint y: 508, endPoint x: 237, endPoint y: 500, distance: 226.6
click at [0, 0] on slot at bounding box center [0, 0] width 0 height 0
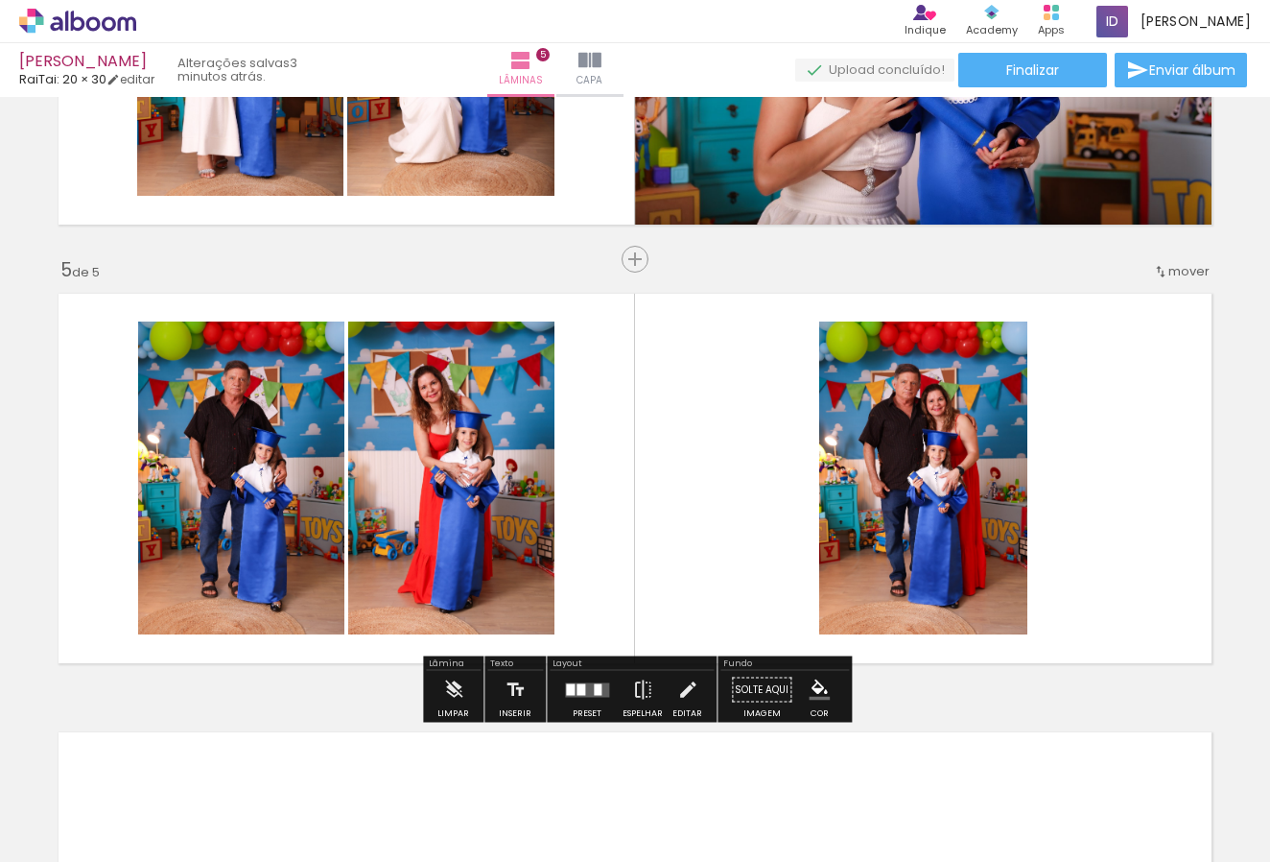
scroll to position [1574, 0]
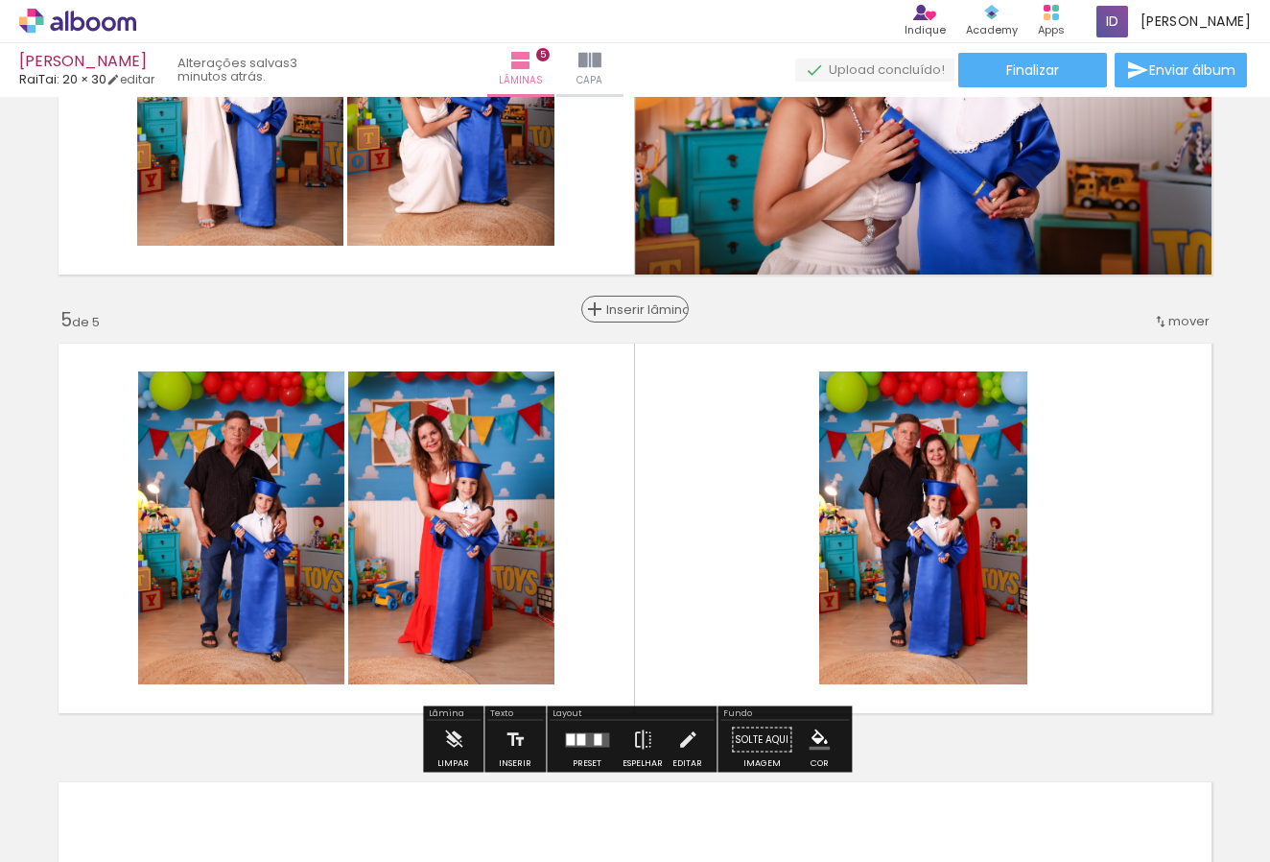
click at [641, 309] on span "Inserir lâmina" at bounding box center [643, 309] width 75 height 12
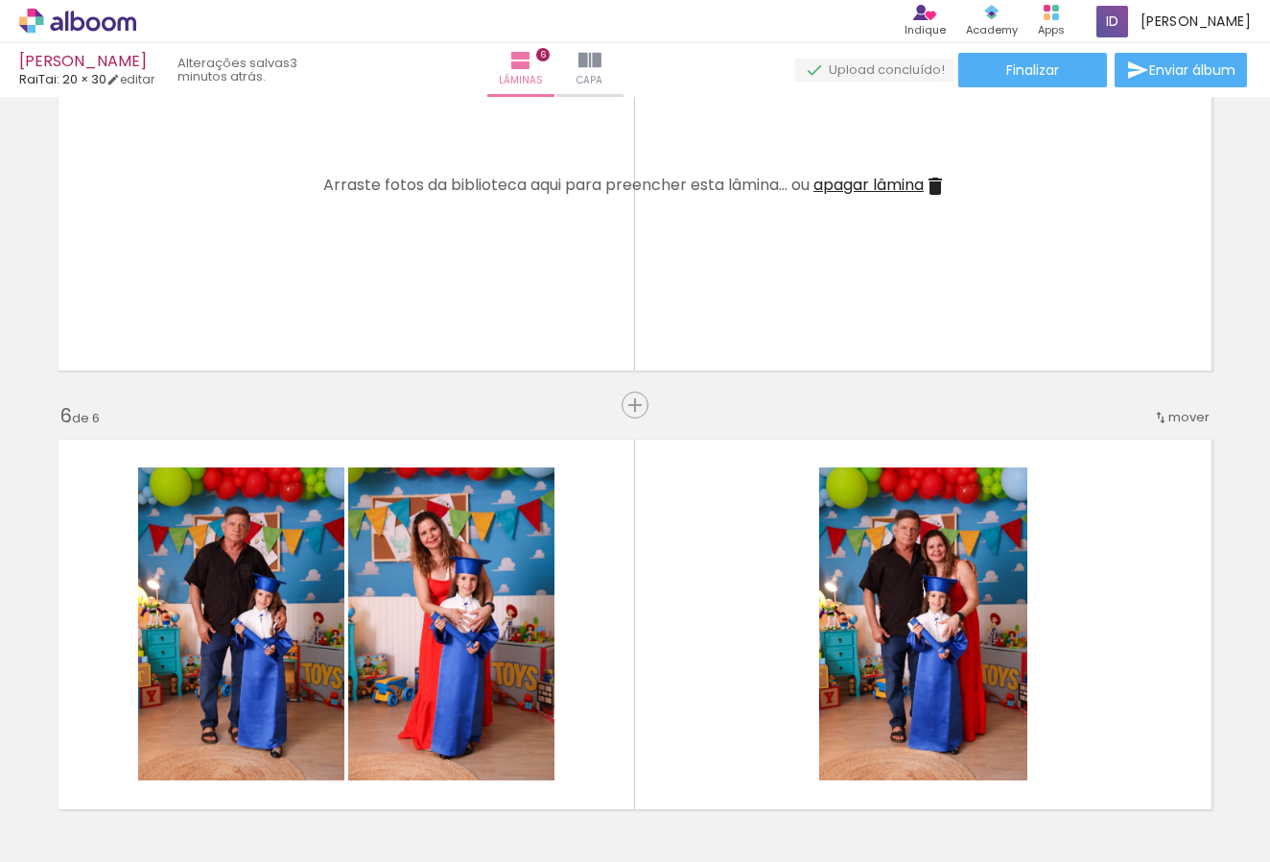
scroll to position [0, 1595]
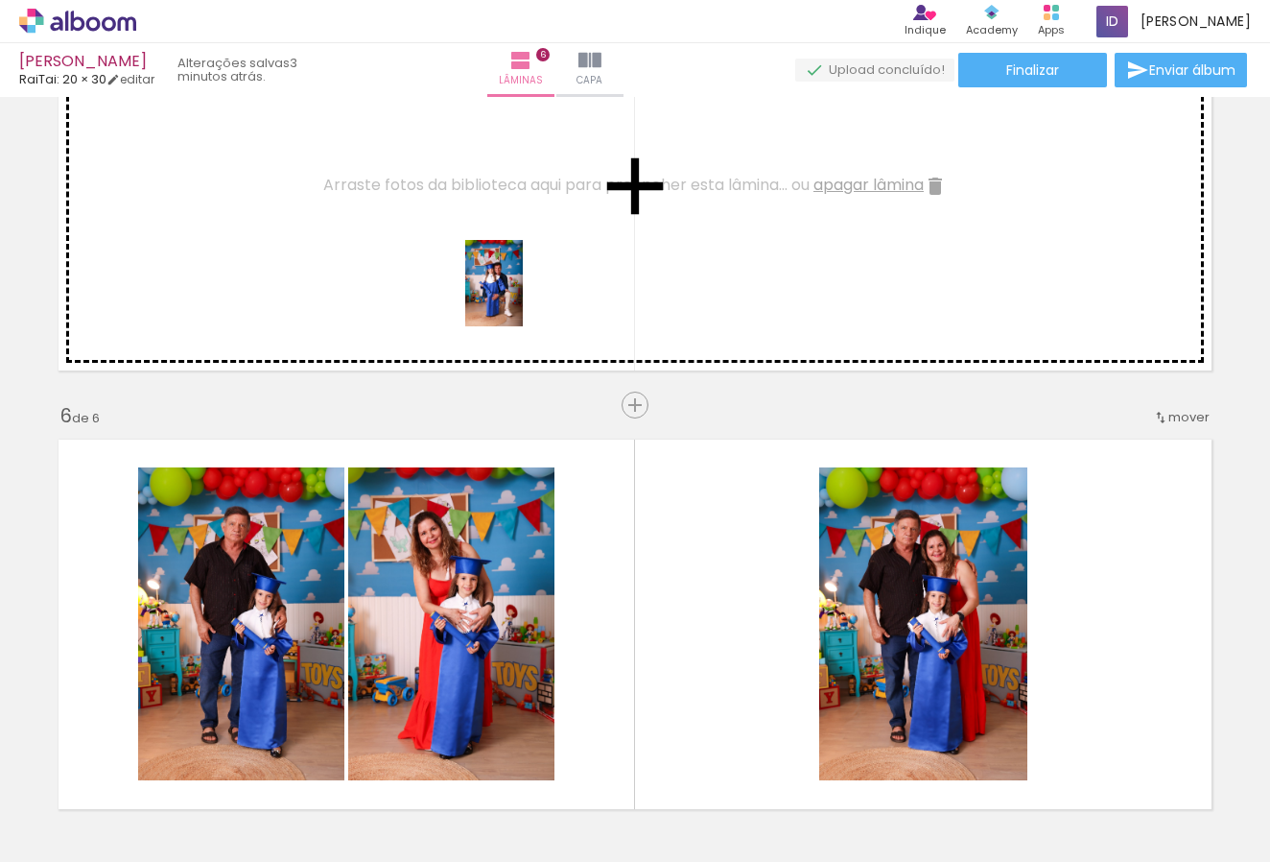
drag, startPoint x: 862, startPoint y: 812, endPoint x: 832, endPoint y: 731, distance: 85.9
click at [518, 295] on quentale-workspace at bounding box center [635, 431] width 1270 height 862
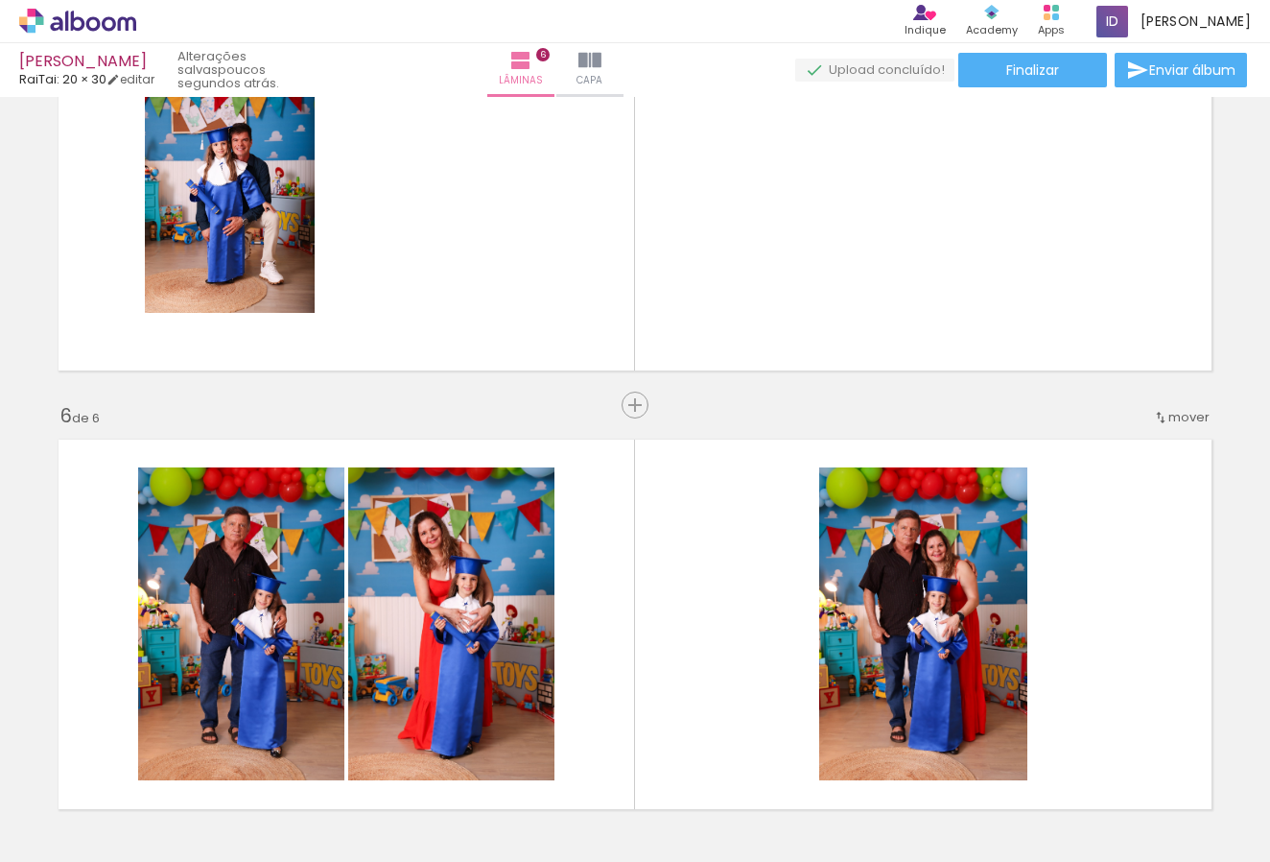
scroll to position [0, 497]
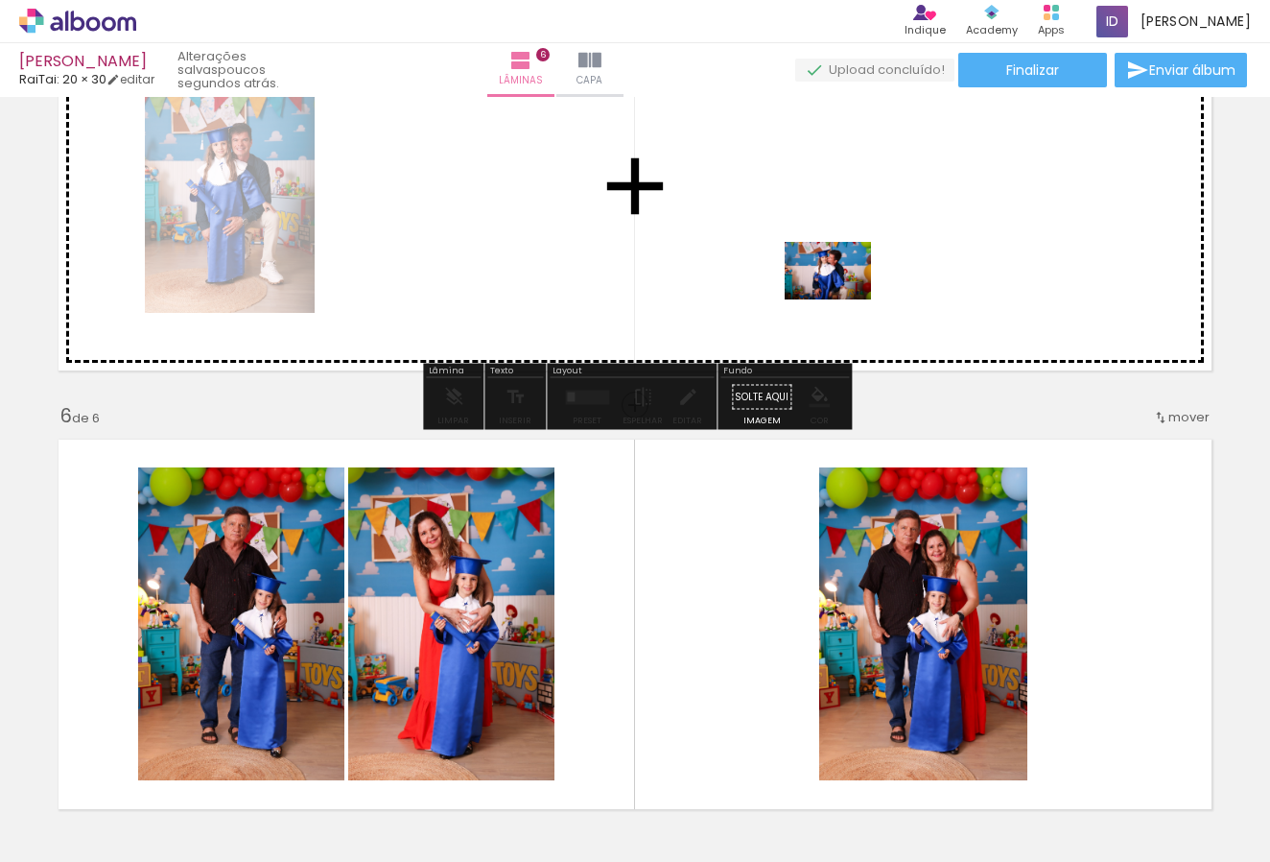
click at [842, 299] on quentale-workspace at bounding box center [635, 431] width 1270 height 862
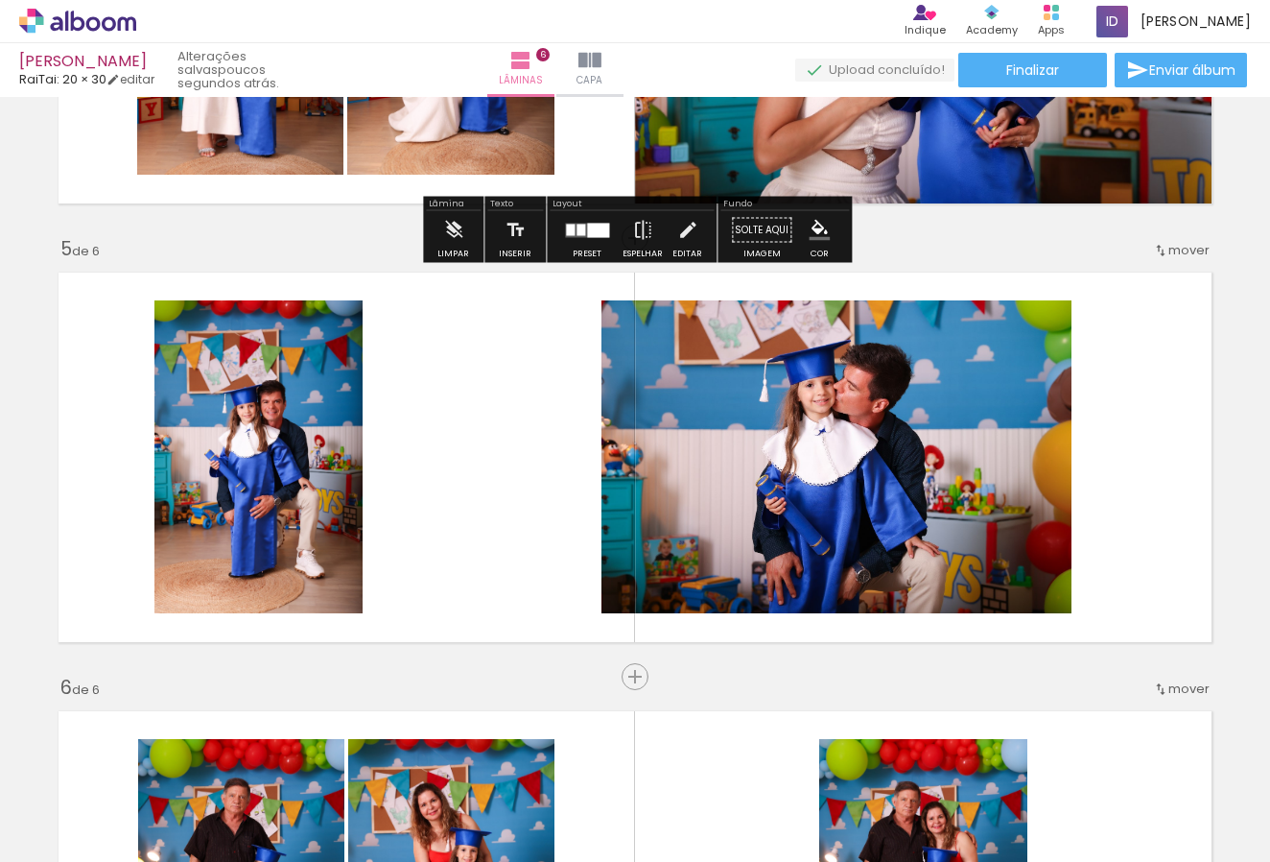
scroll to position [1667, 0]
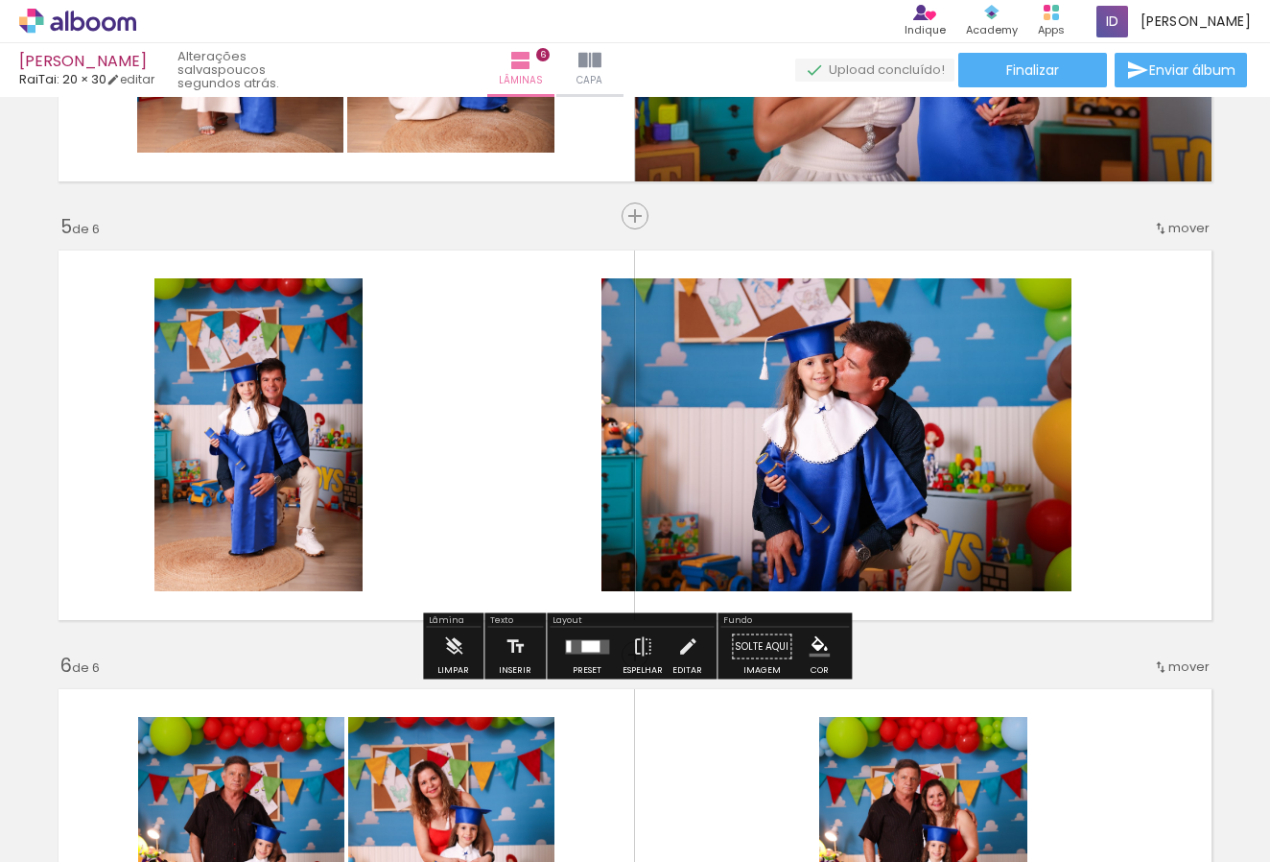
click at [583, 642] on div at bounding box center [590, 646] width 18 height 12
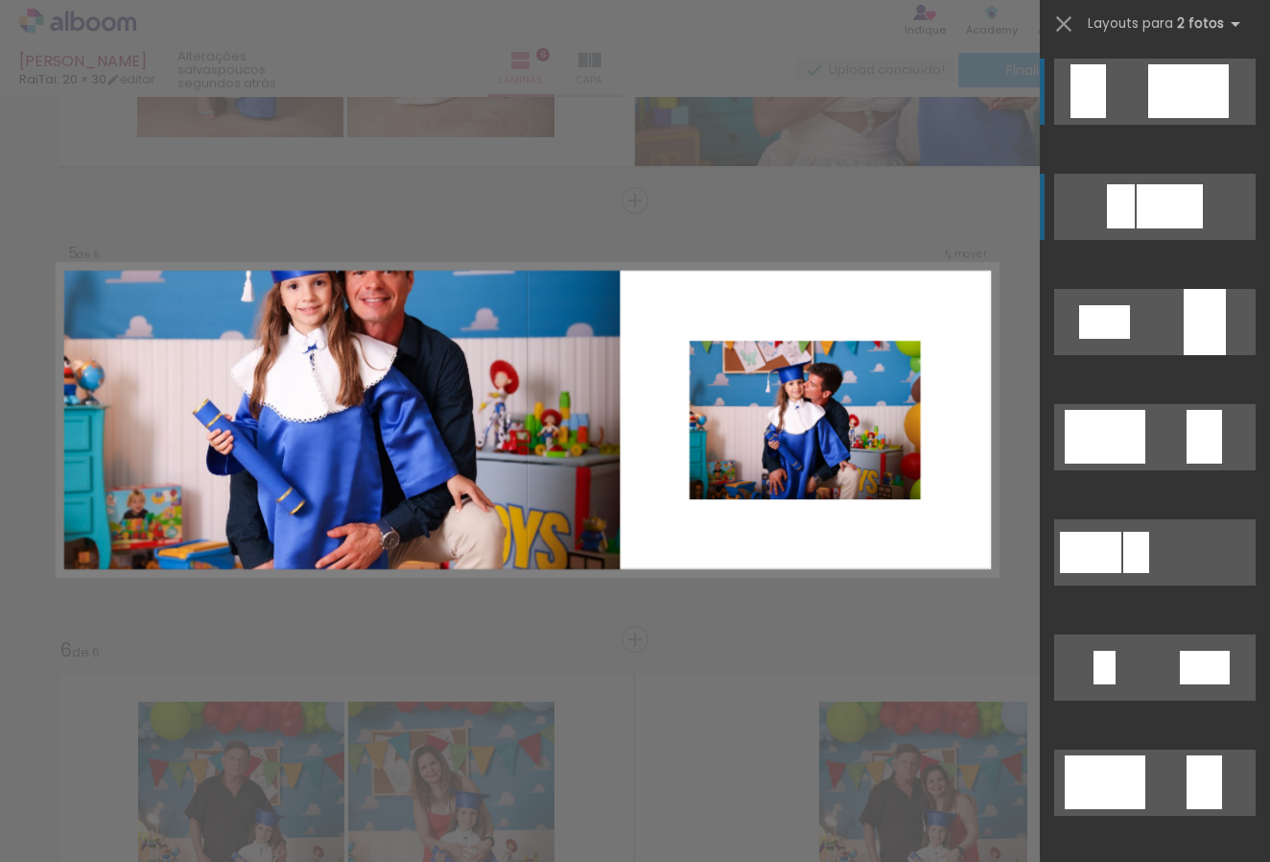
scroll to position [0, 0]
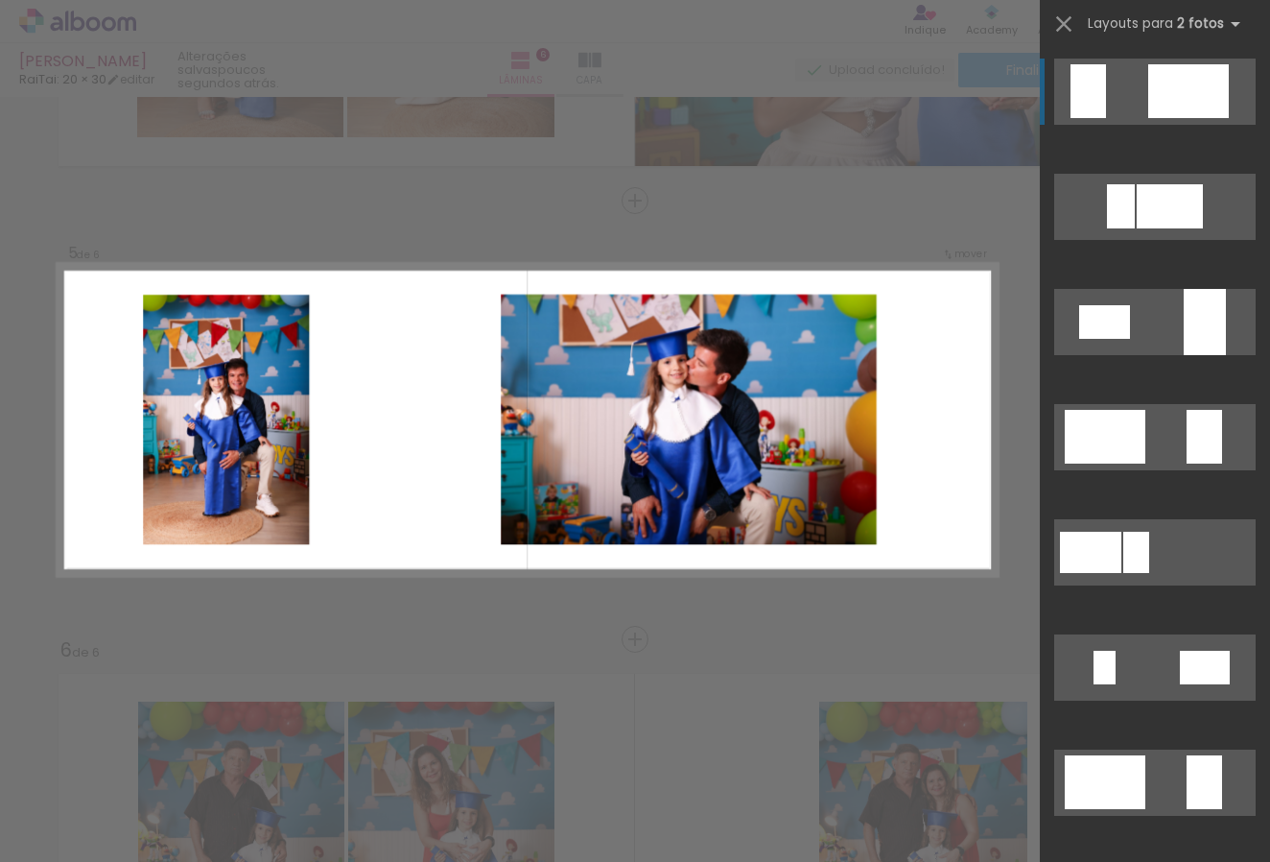
click at [1149, 184] on div at bounding box center [1170, 206] width 66 height 44
click at [1175, 184] on div at bounding box center [1170, 206] width 66 height 44
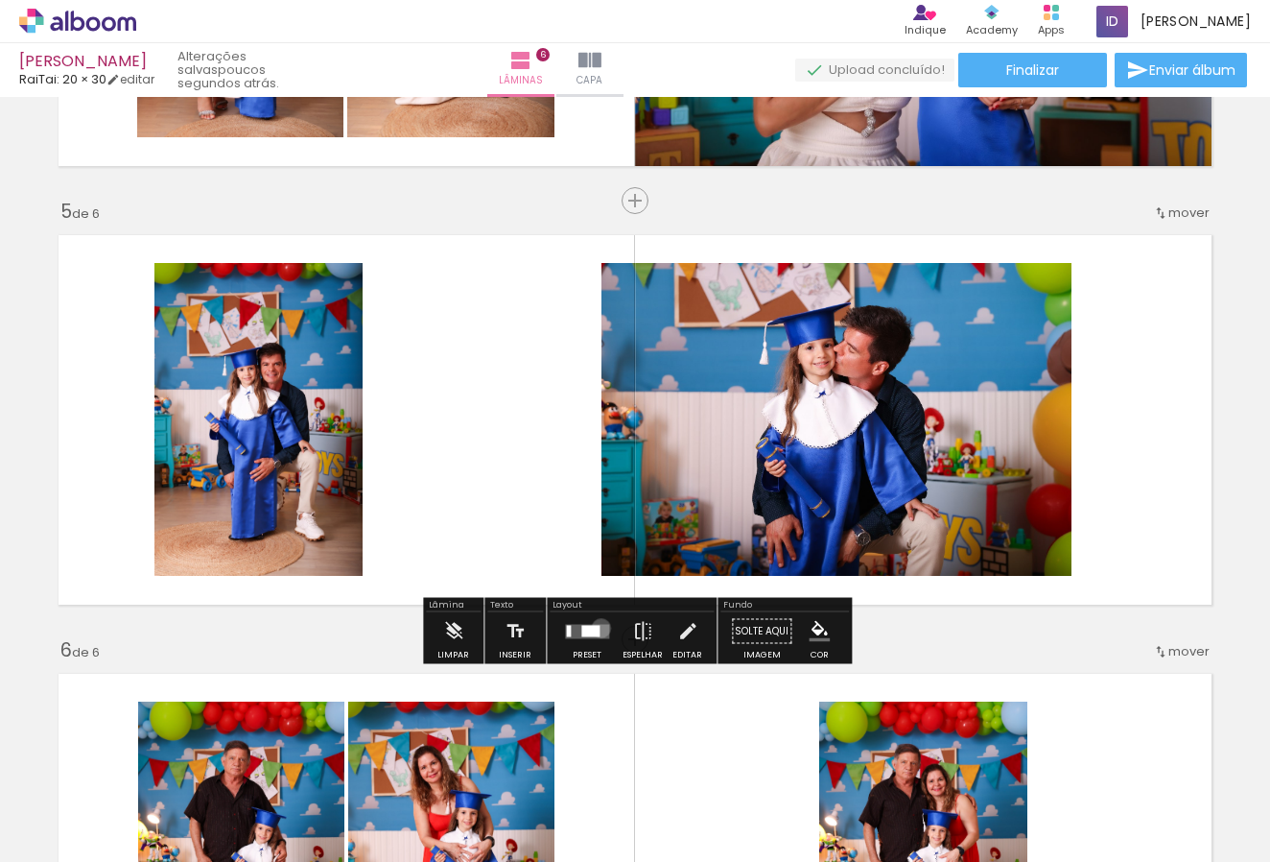
click at [597, 628] on quentale-layouter at bounding box center [587, 631] width 44 height 14
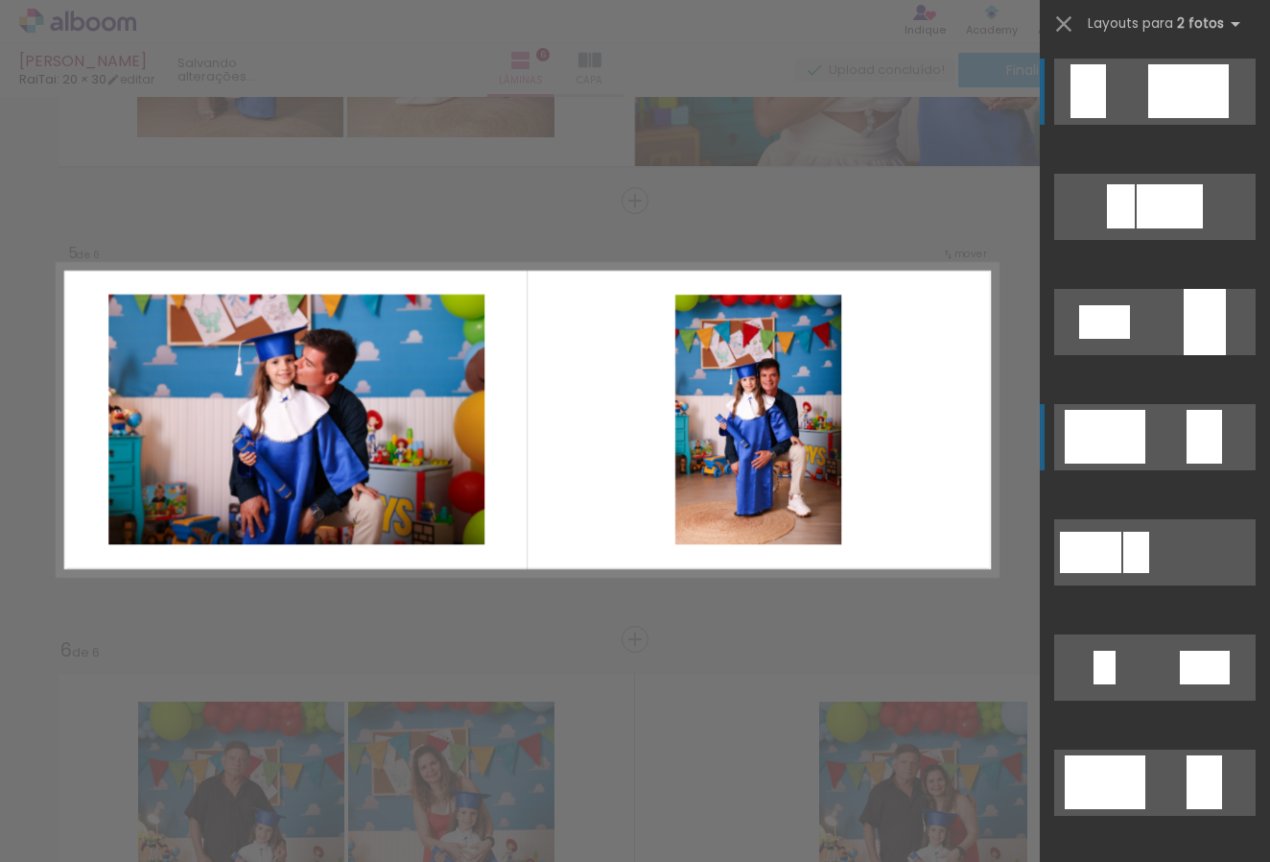
click at [1112, 228] on div at bounding box center [1121, 206] width 28 height 44
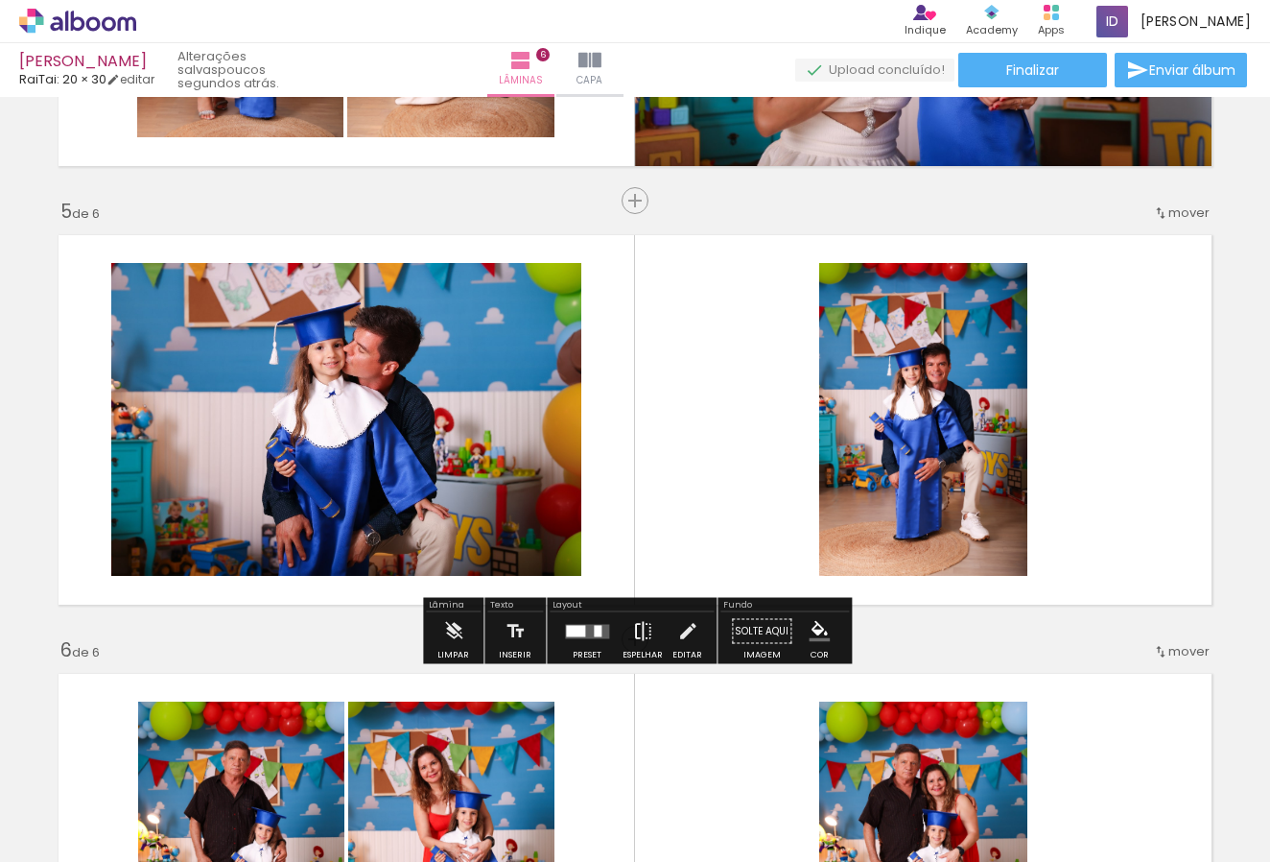
click at [637, 629] on iron-icon at bounding box center [642, 631] width 21 height 38
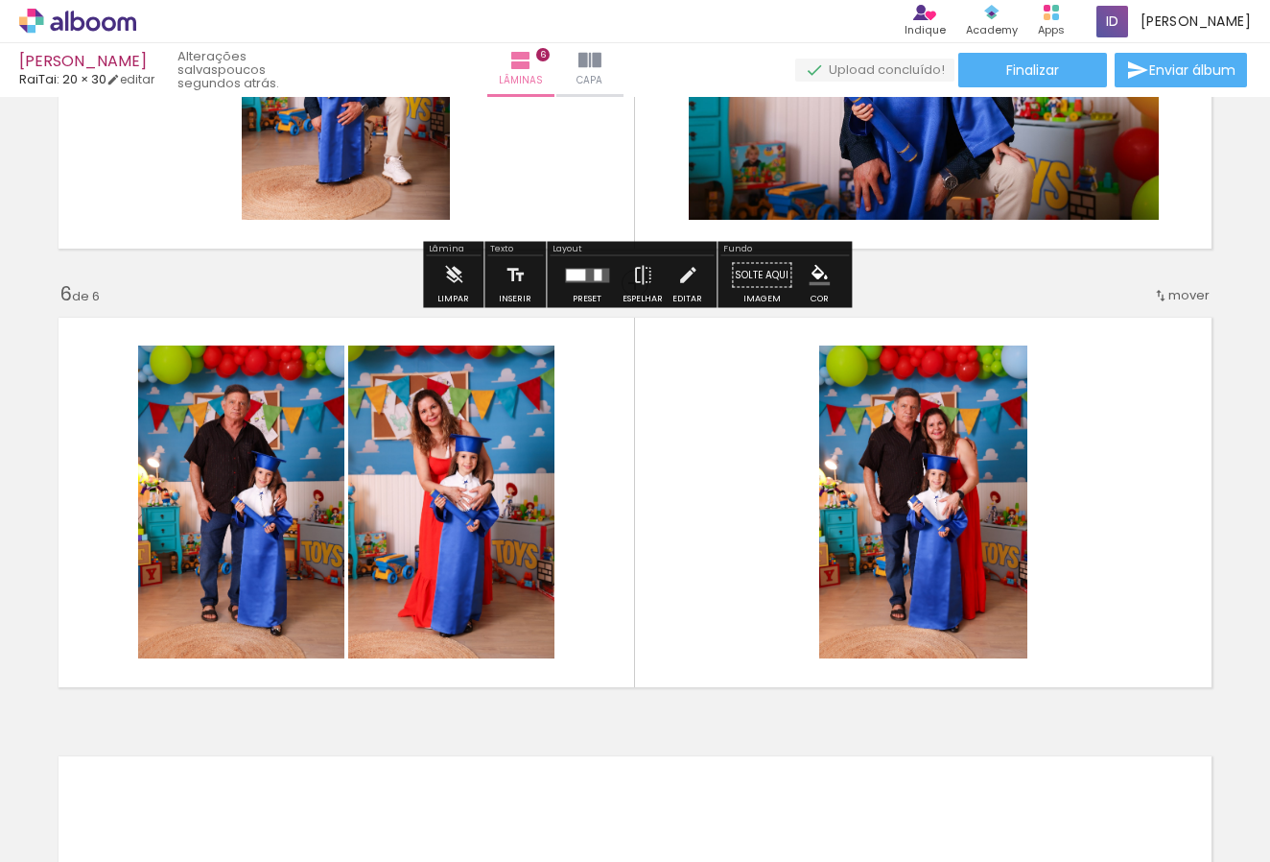
scroll to position [2069, 0]
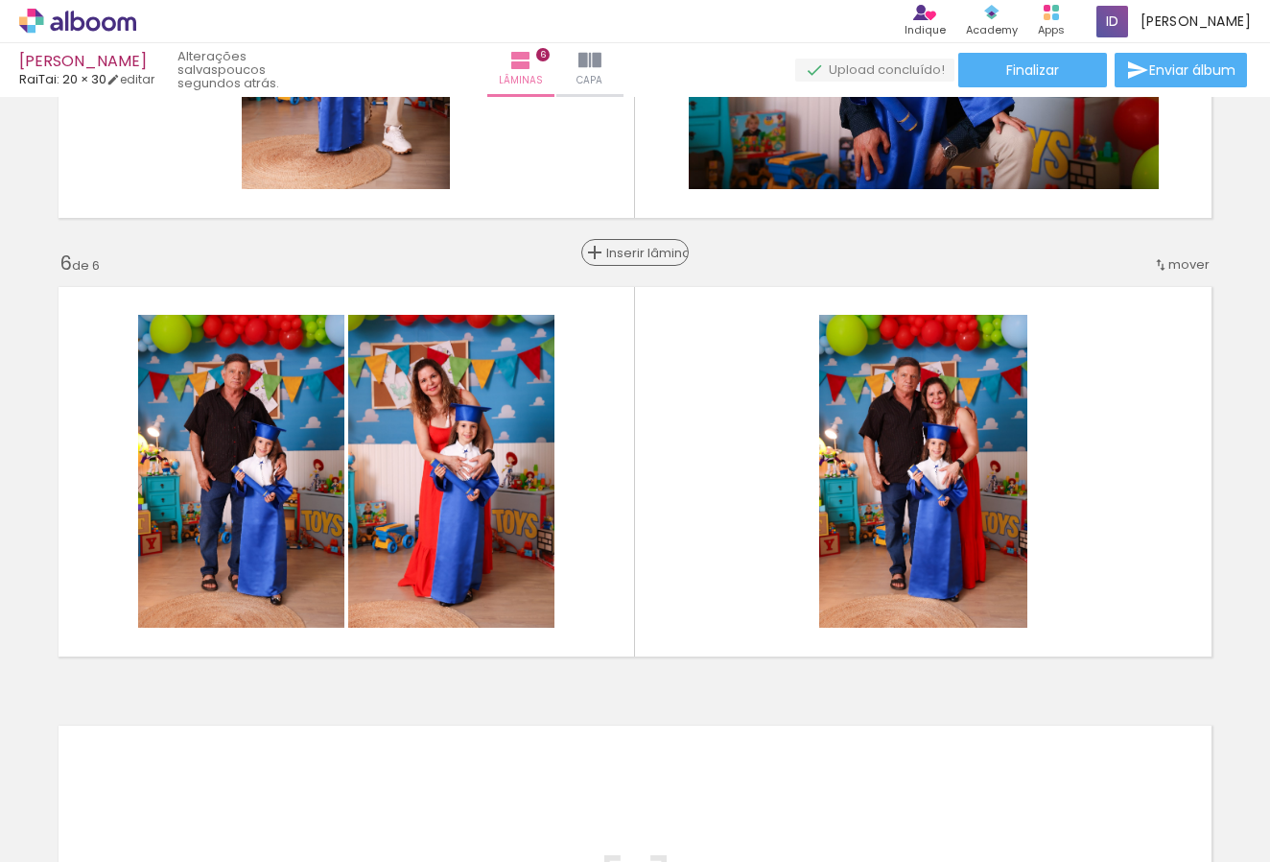
click at [635, 256] on span "Inserir lâmina" at bounding box center [643, 253] width 75 height 12
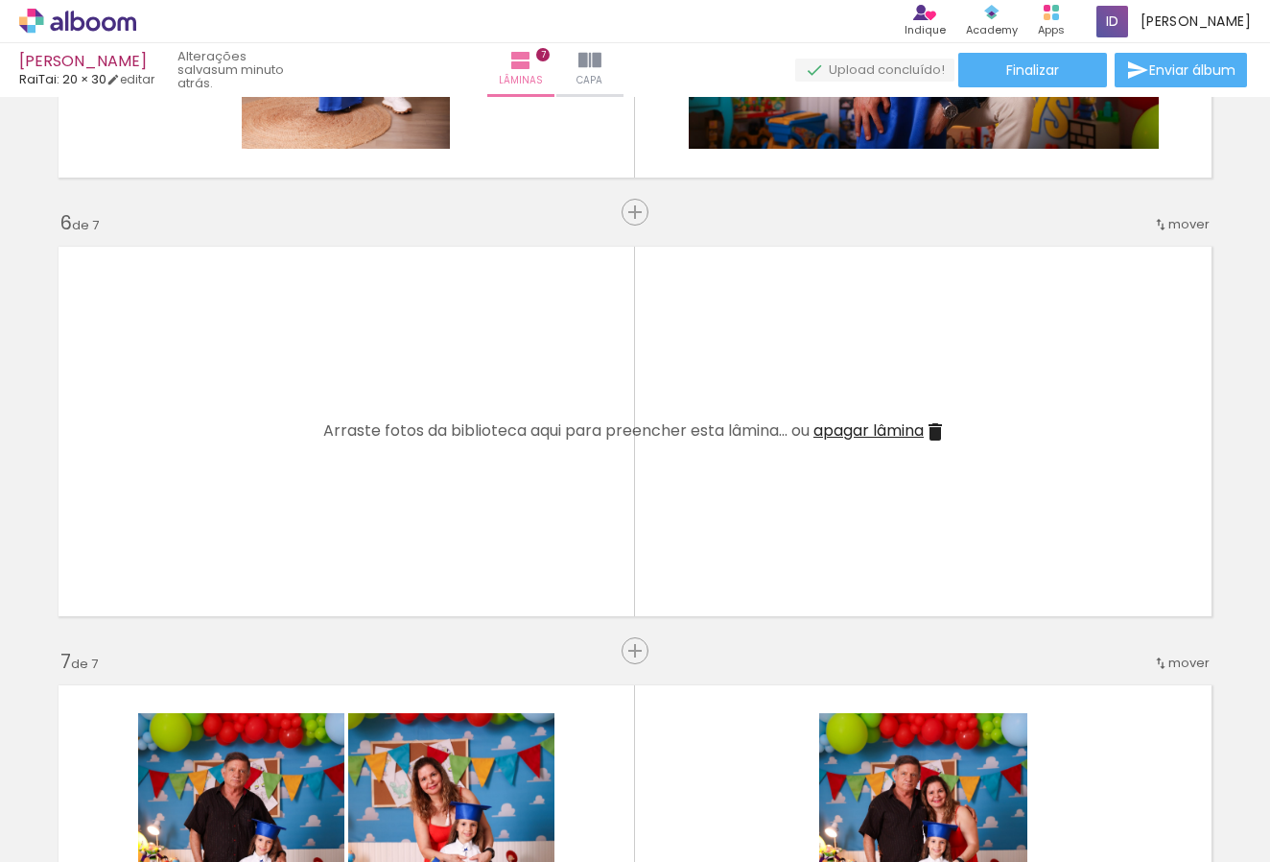
scroll to position [0, 633]
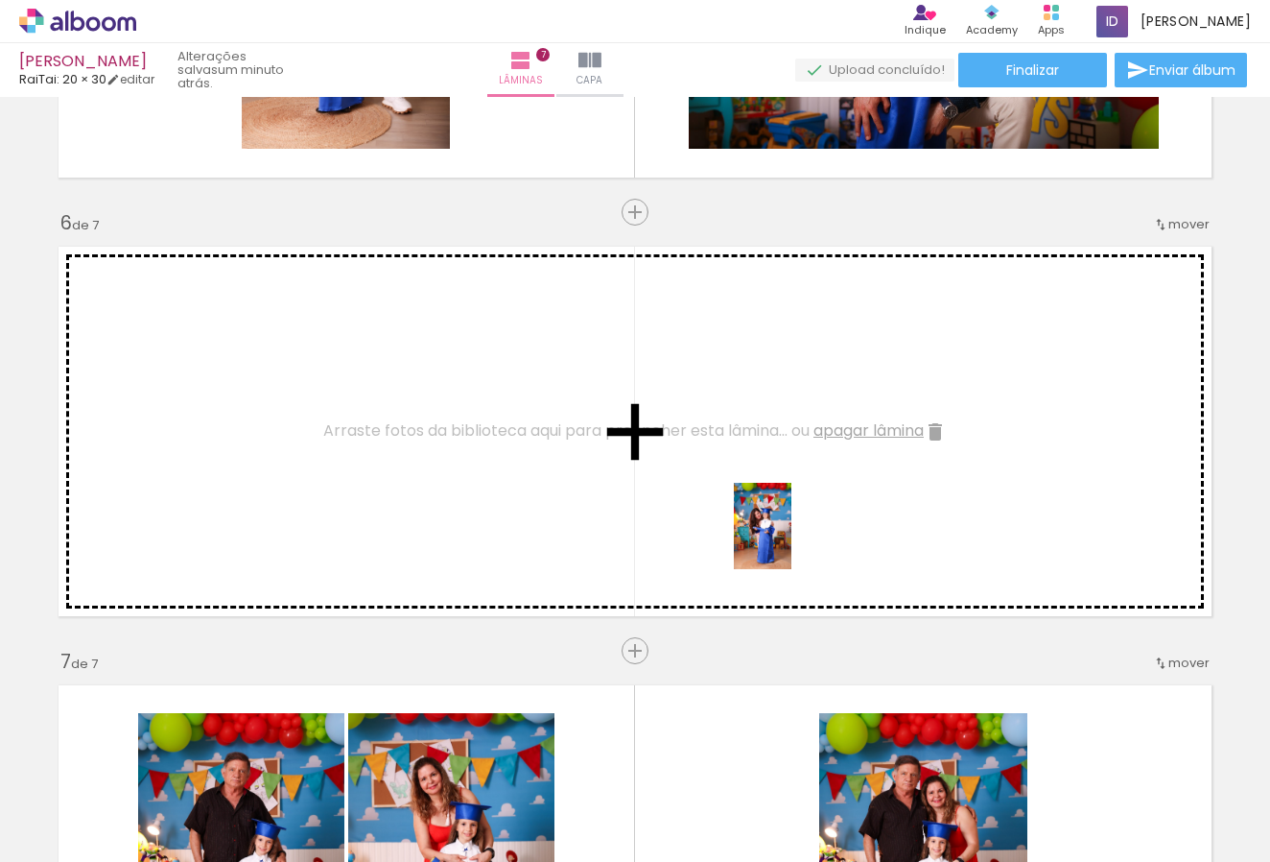
drag, startPoint x: 747, startPoint y: 809, endPoint x: 792, endPoint y: 539, distance: 273.4
click at [792, 539] on quentale-workspace at bounding box center [635, 431] width 1270 height 862
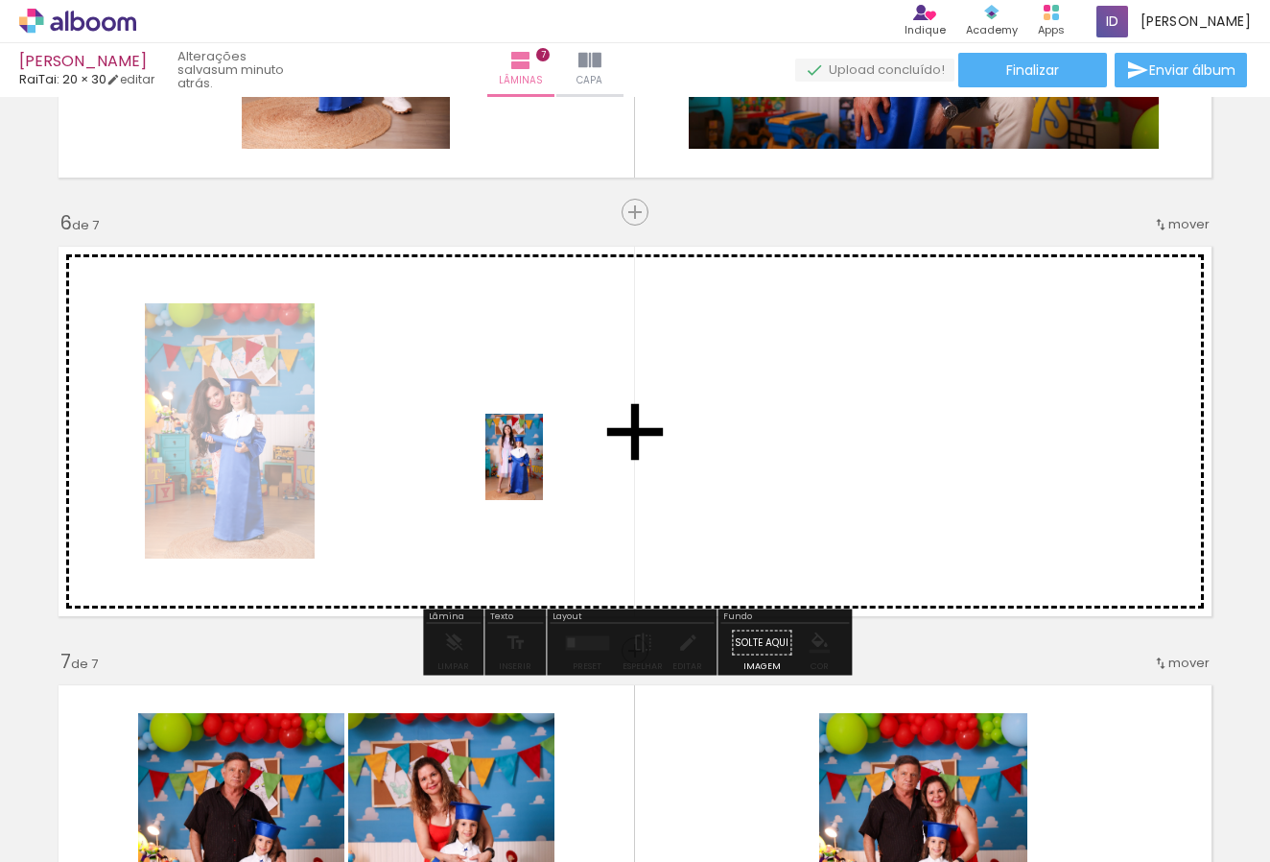
drag, startPoint x: 429, startPoint y: 805, endPoint x: 543, endPoint y: 471, distance: 352.9
click at [543, 471] on quentale-workspace at bounding box center [635, 431] width 1270 height 862
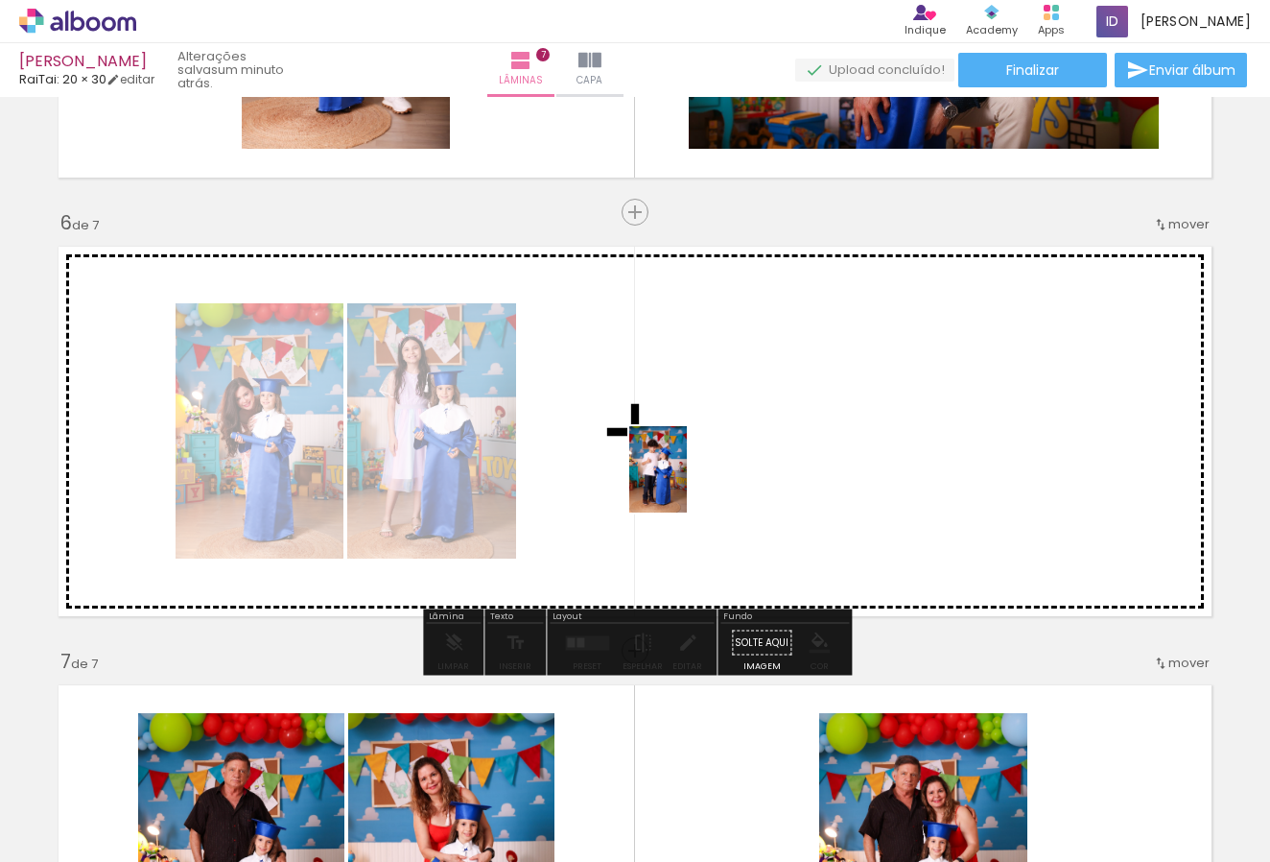
drag, startPoint x: 311, startPoint y: 810, endPoint x: 687, endPoint y: 484, distance: 497.9
click at [687, 484] on quentale-workspace at bounding box center [635, 431] width 1270 height 862
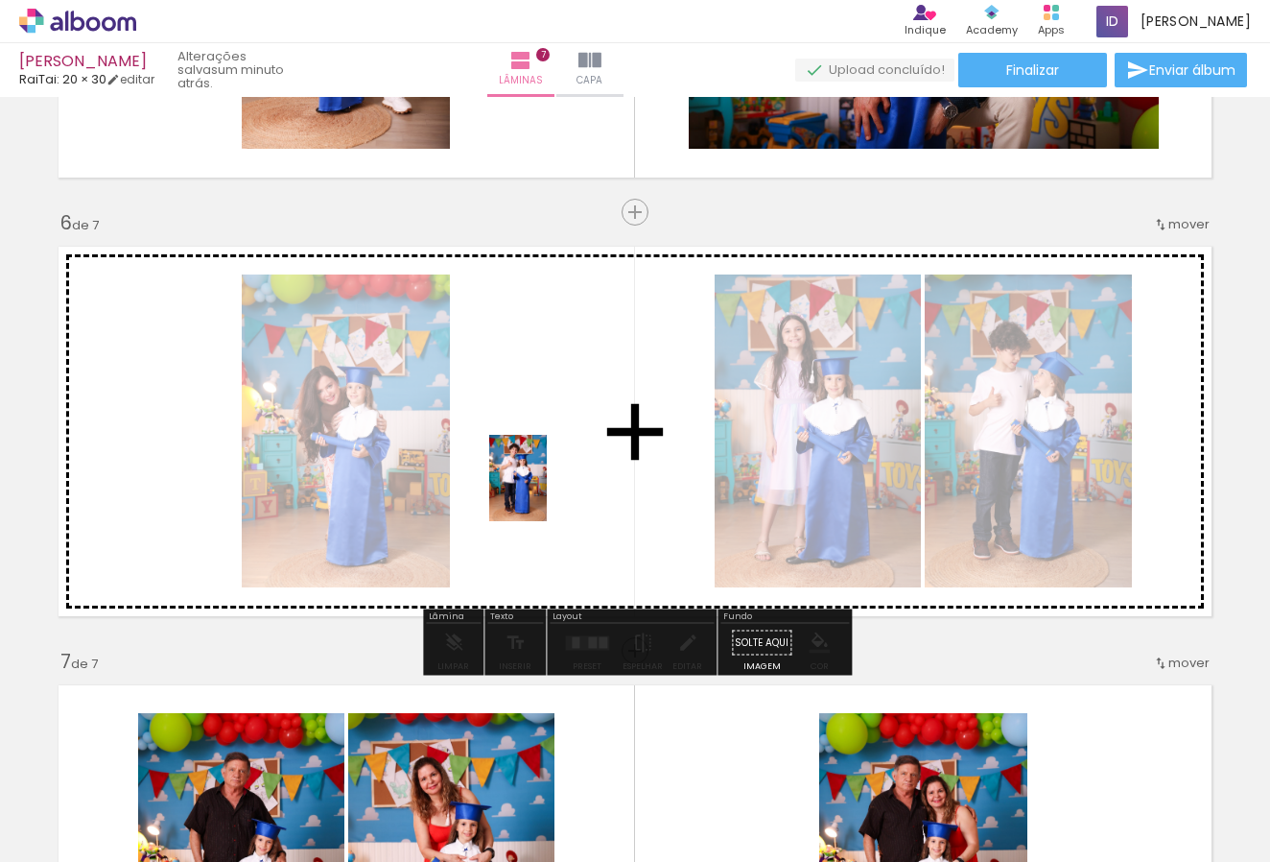
drag, startPoint x: 219, startPoint y: 778, endPoint x: 549, endPoint y: 491, distance: 437.4
click at [549, 491] on quentale-workspace at bounding box center [635, 431] width 1270 height 862
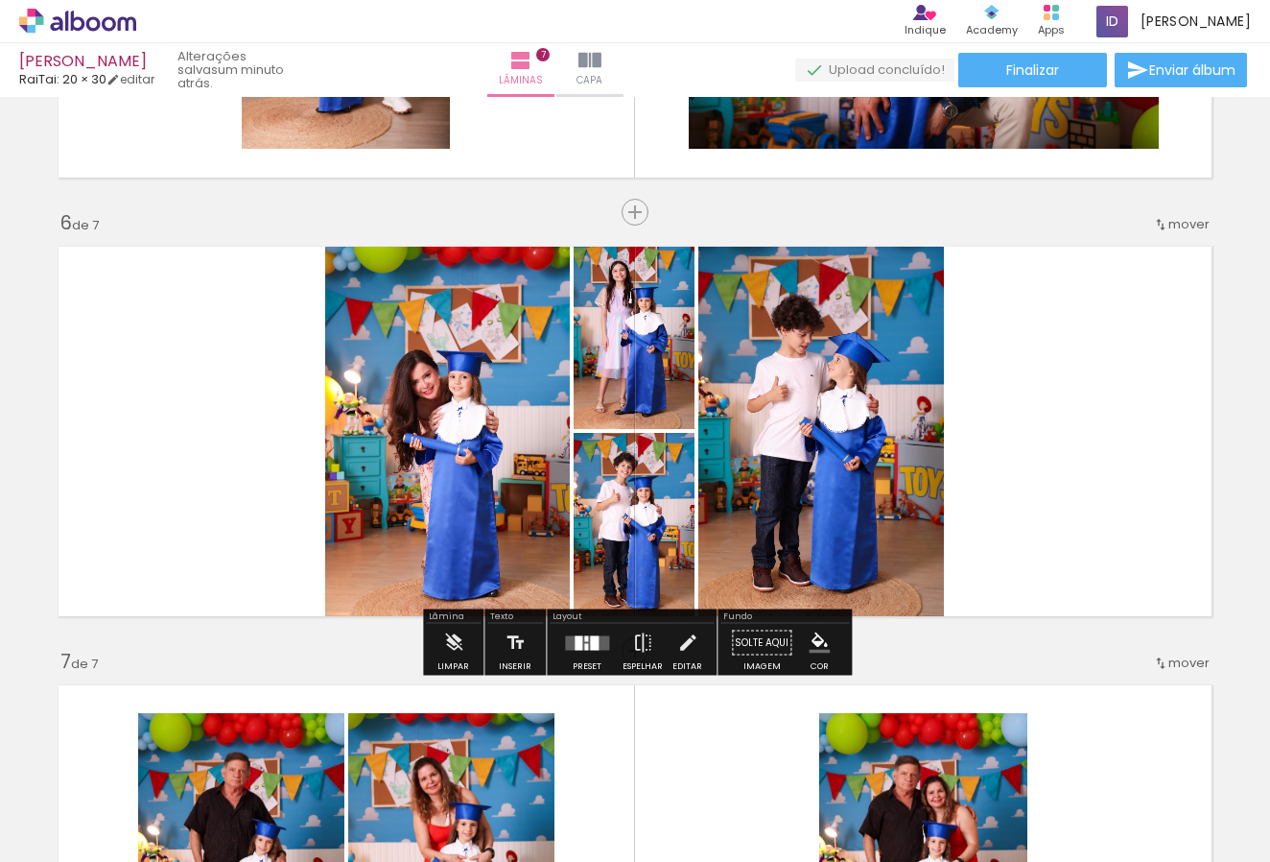
click at [585, 643] on quentale-layouter at bounding box center [587, 642] width 44 height 14
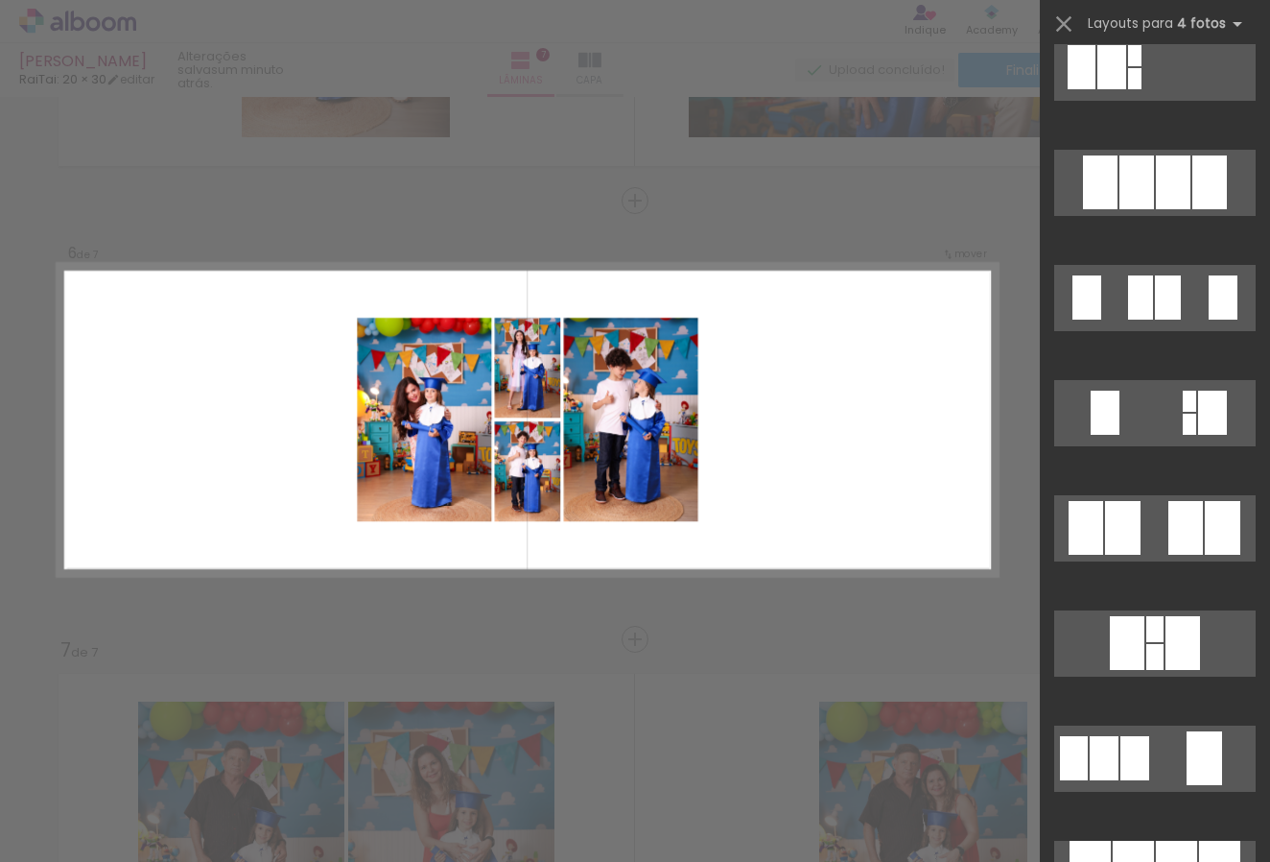
scroll to position [1331, 0]
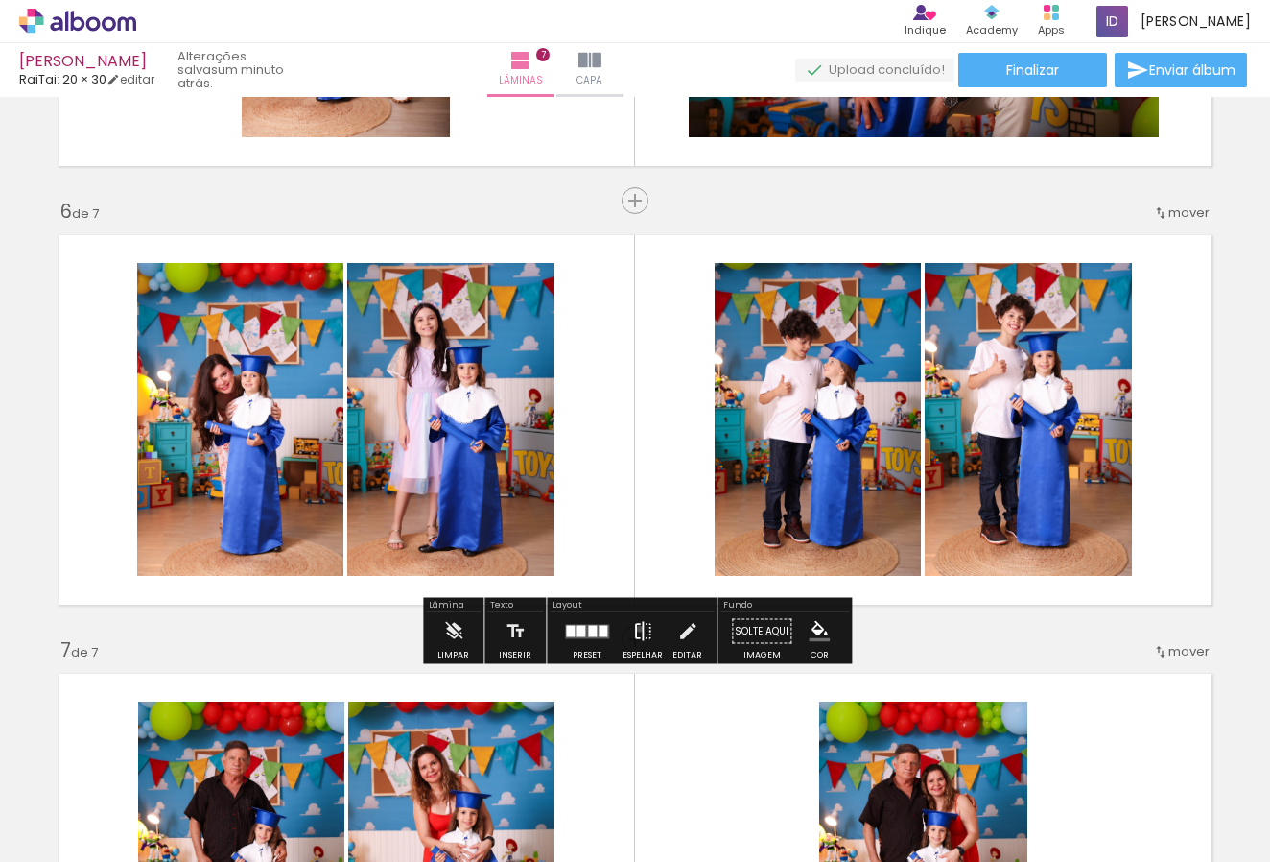
click at [635, 629] on iron-icon at bounding box center [642, 631] width 21 height 38
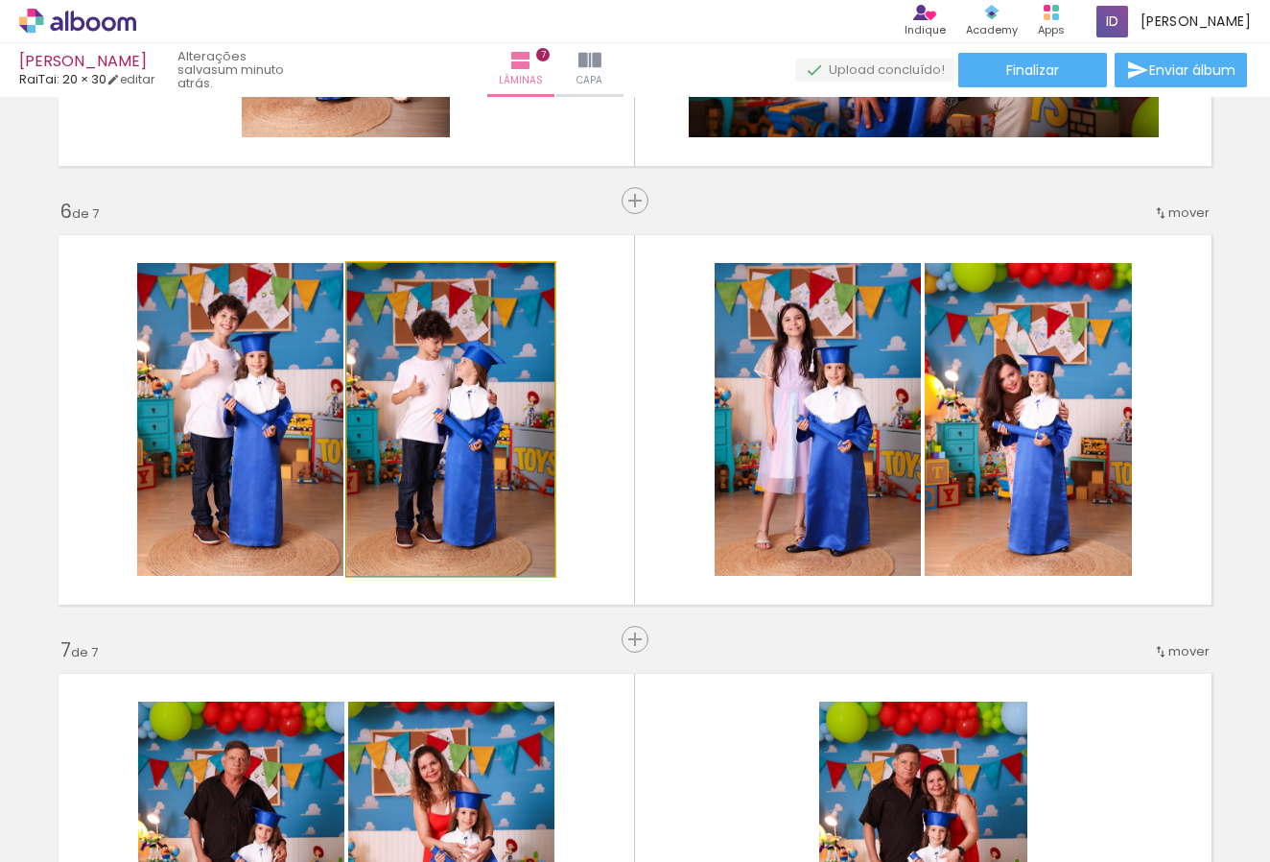
drag, startPoint x: 447, startPoint y: 433, endPoint x: 432, endPoint y: 433, distance: 15.4
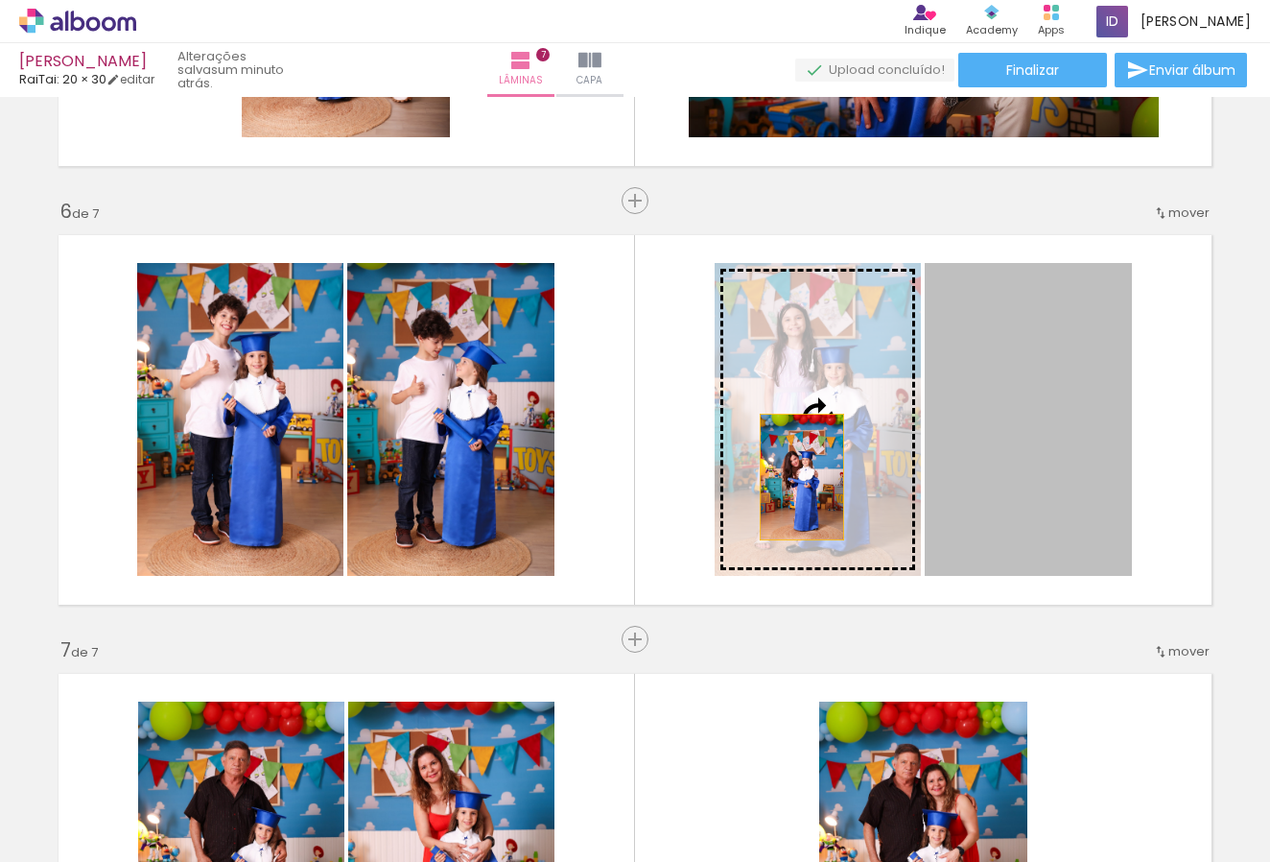
drag, startPoint x: 993, startPoint y: 478, endPoint x: 785, endPoint y: 475, distance: 208.2
click at [0, 0] on slot at bounding box center [0, 0] width 0 height 0
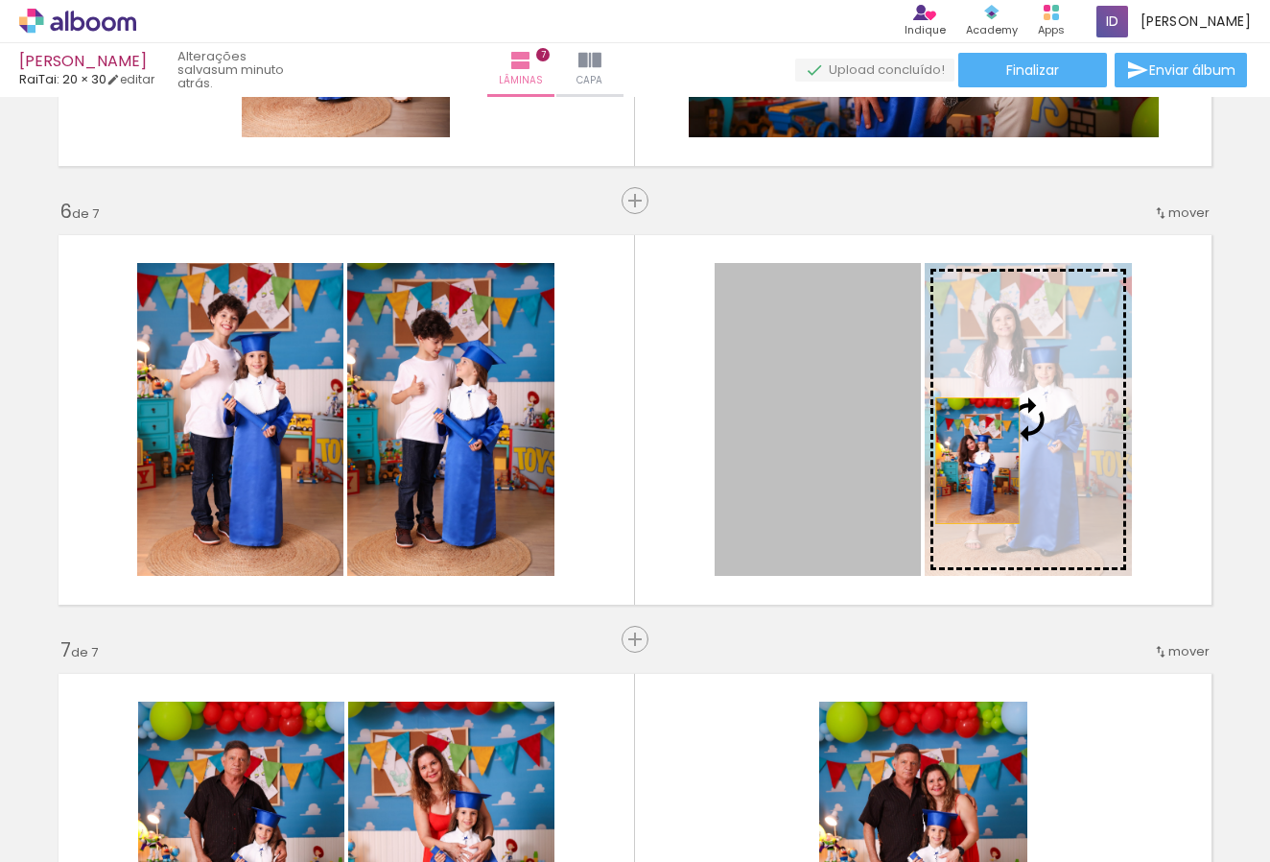
drag, startPoint x: 856, startPoint y: 475, endPoint x: 1063, endPoint y: 459, distance: 207.9
click at [0, 0] on slot at bounding box center [0, 0] width 0 height 0
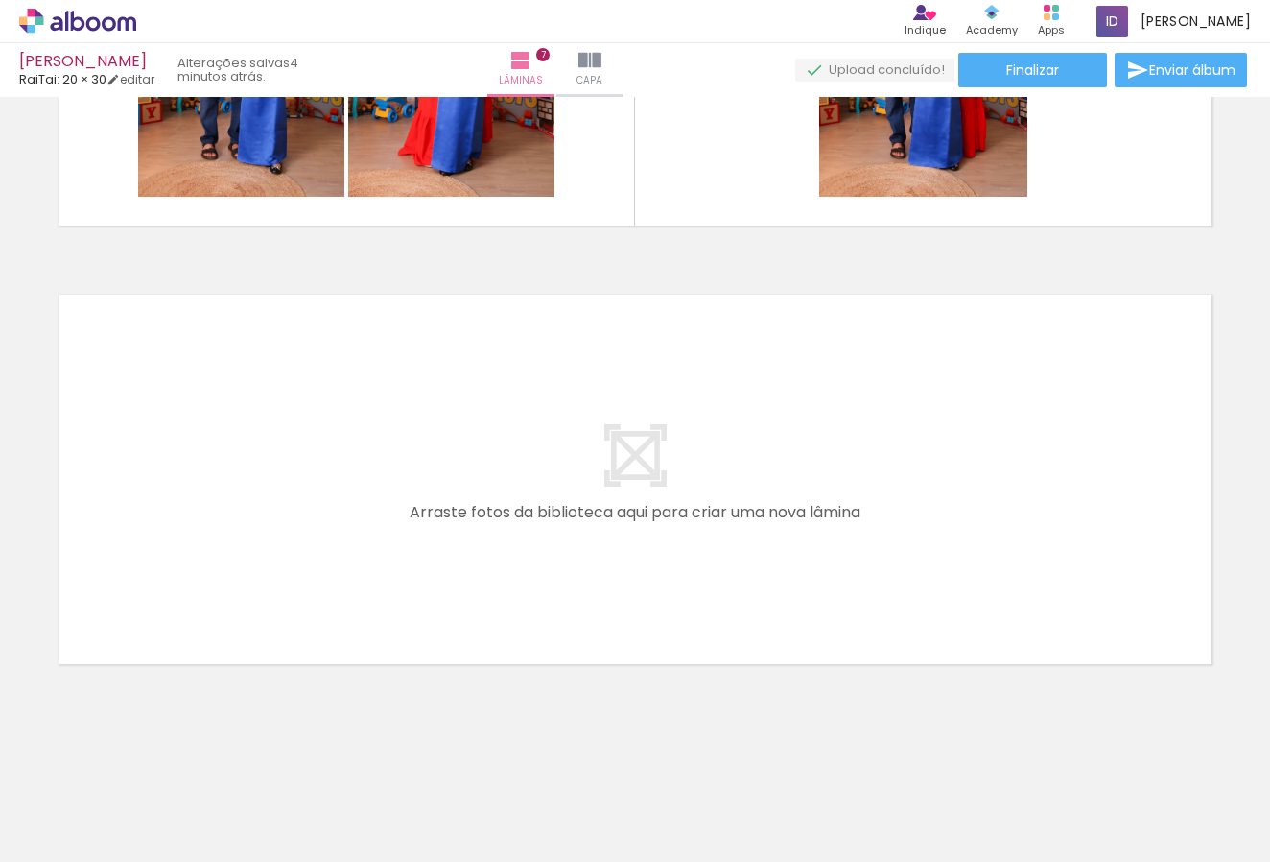
scroll to position [0, 728]
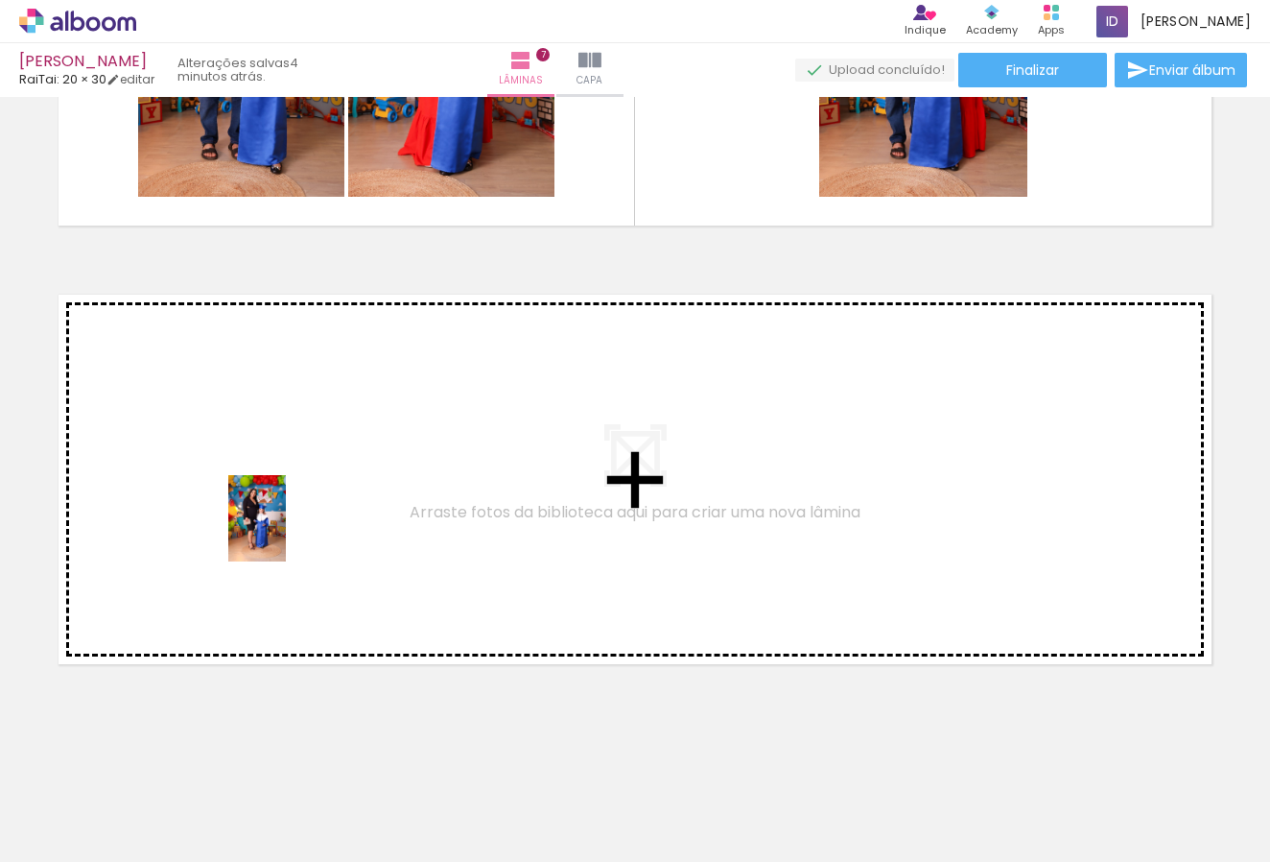
drag, startPoint x: 440, startPoint y: 803, endPoint x: 275, endPoint y: 527, distance: 321.9
click at [275, 527] on quentale-workspace at bounding box center [635, 431] width 1270 height 862
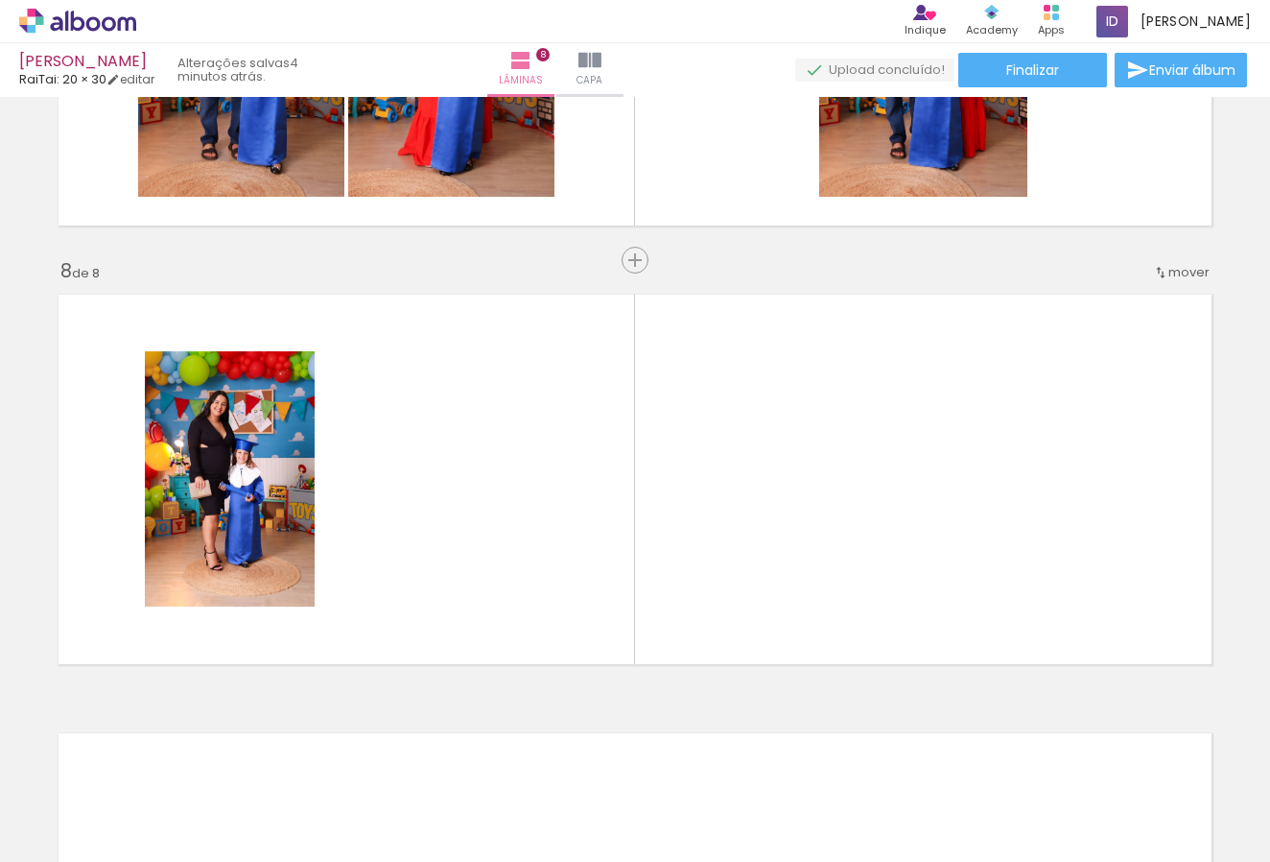
scroll to position [2998, 0]
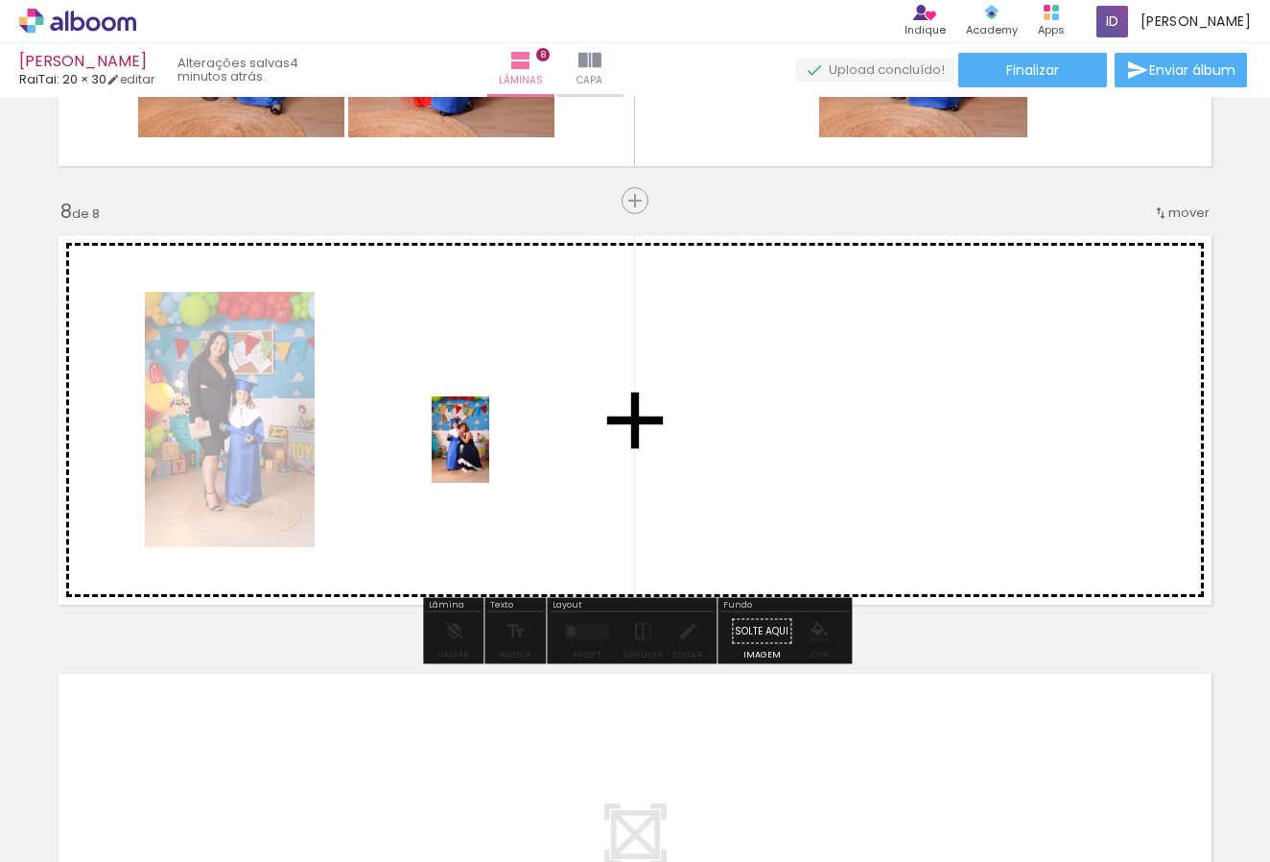
drag, startPoint x: 537, startPoint y: 814, endPoint x: 489, endPoint y: 454, distance: 363.0
click at [489, 454] on quentale-workspace at bounding box center [635, 431] width 1270 height 862
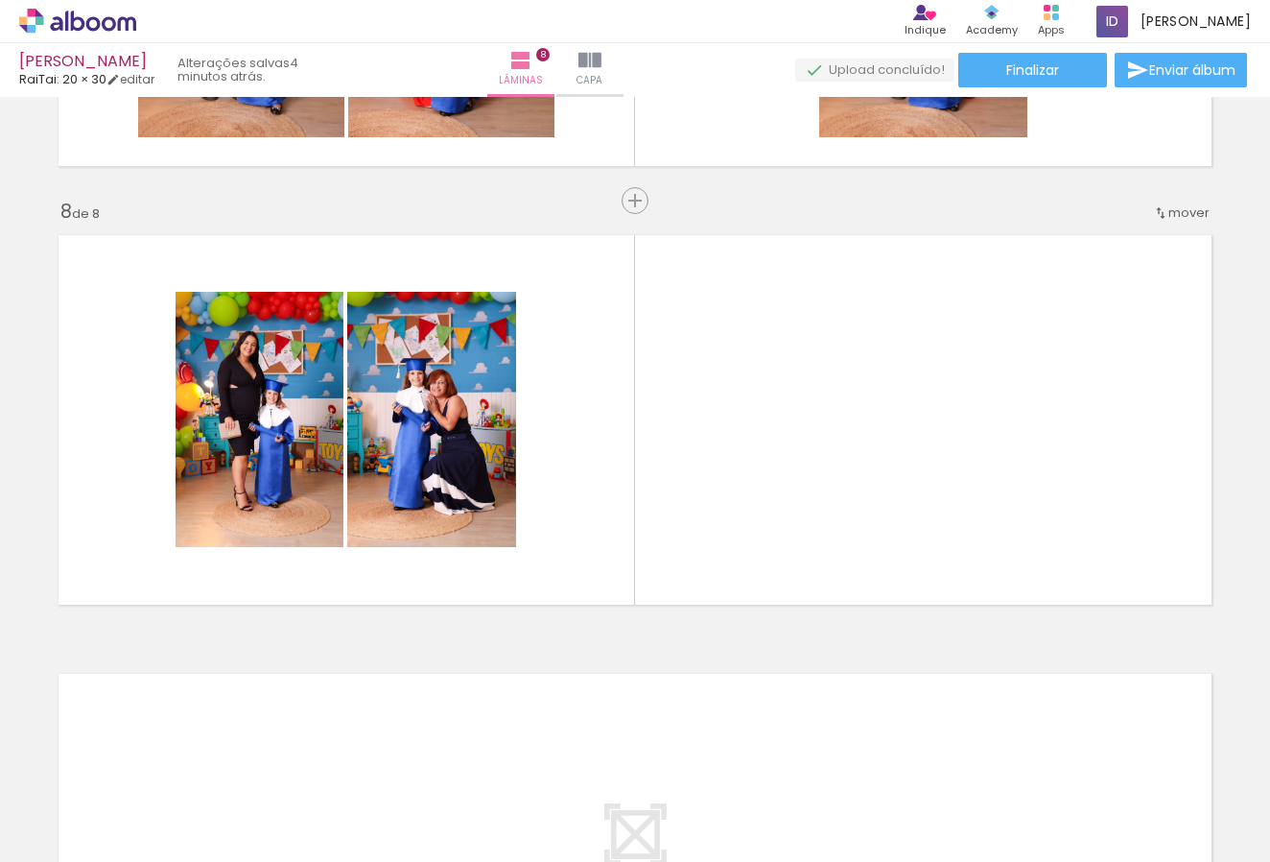
scroll to position [0, 1283]
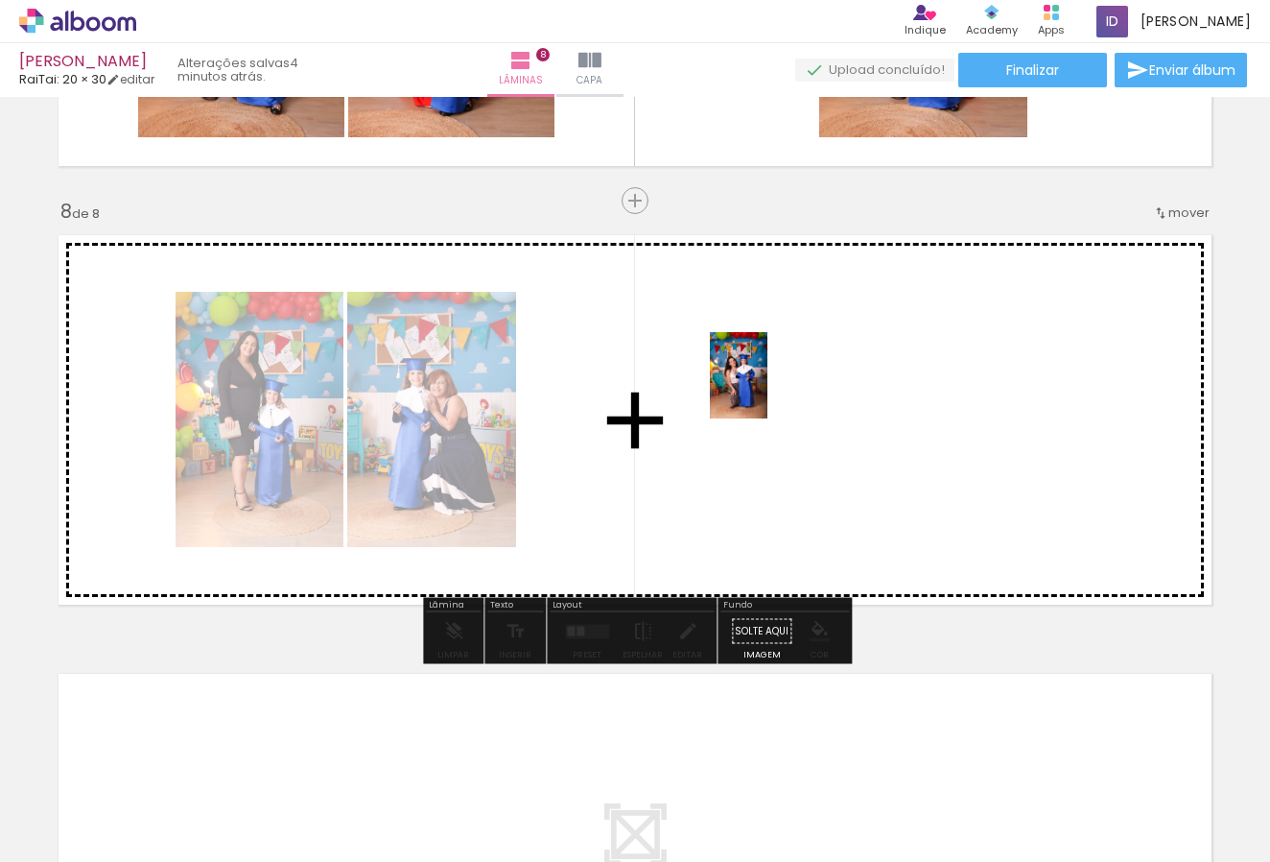
drag, startPoint x: 634, startPoint y: 808, endPoint x: 768, endPoint y: 390, distance: 439.1
click at [768, 390] on quentale-workspace at bounding box center [635, 431] width 1270 height 862
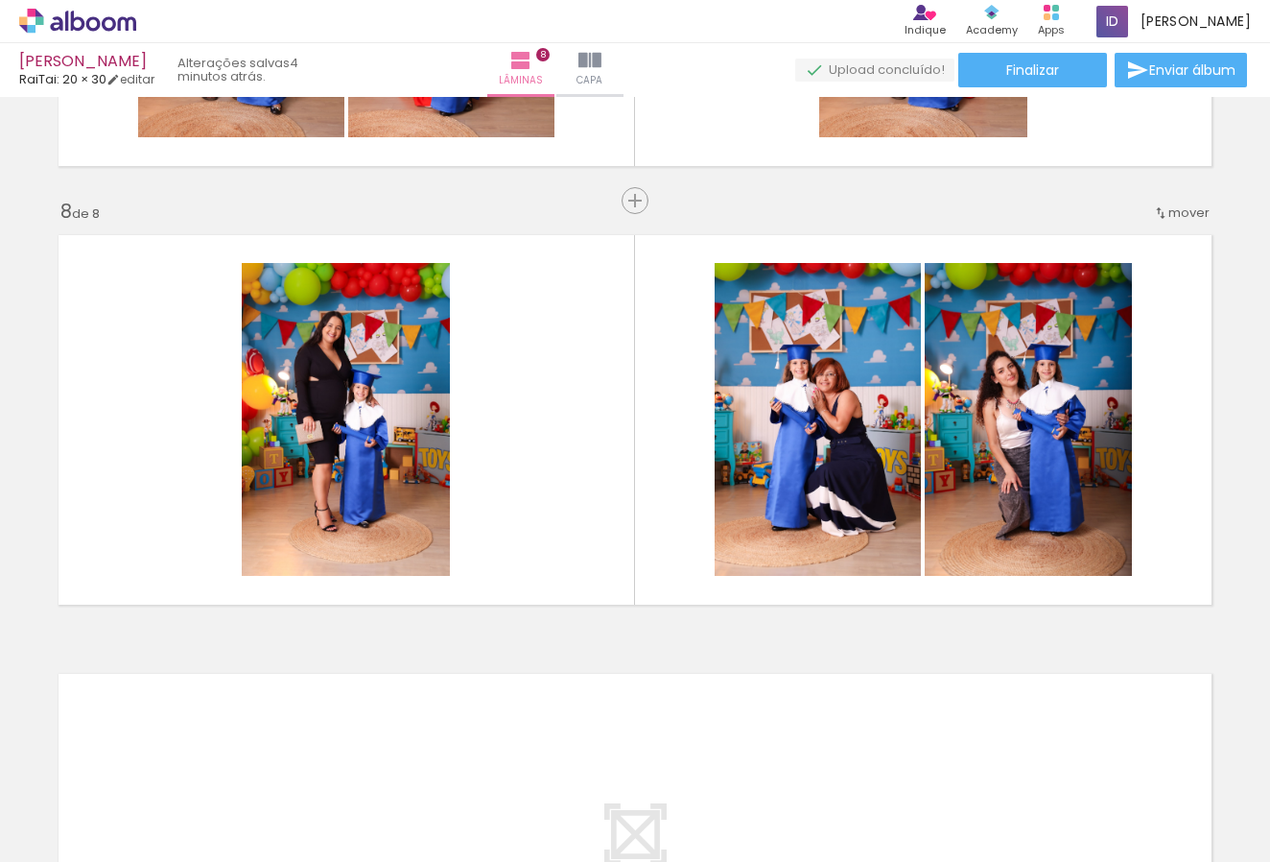
scroll to position [0, 808]
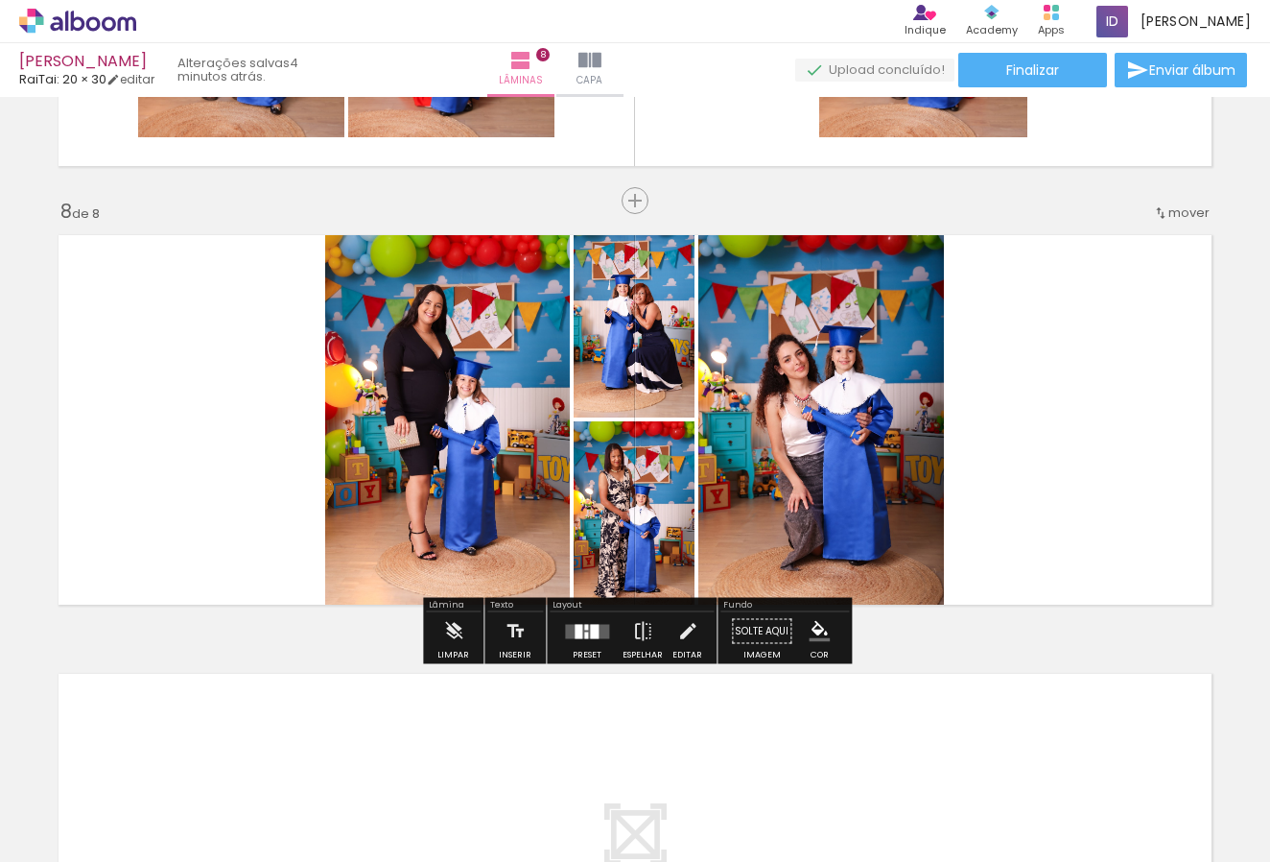
scroll to position [0, 808]
click at [584, 629] on div at bounding box center [586, 627] width 4 height 6
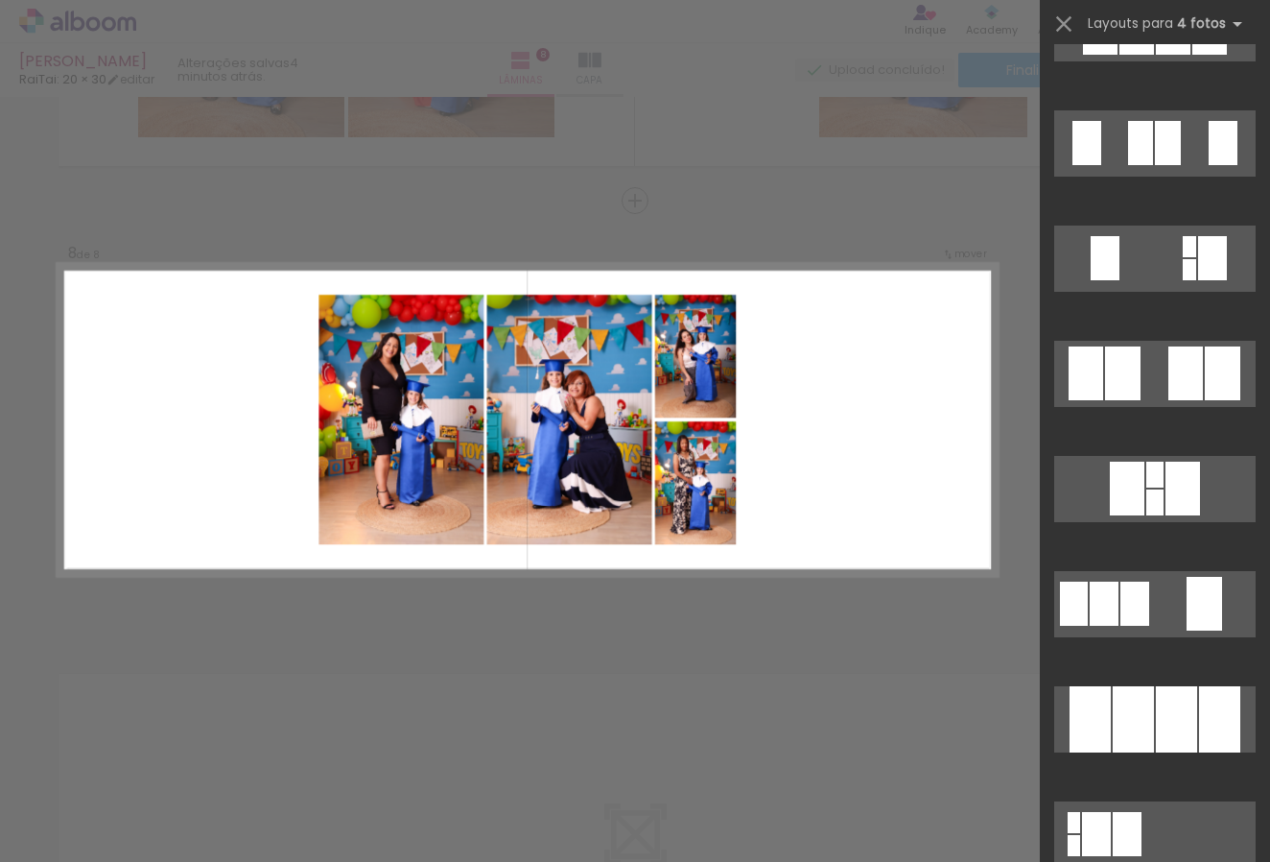
scroll to position [1457, 0]
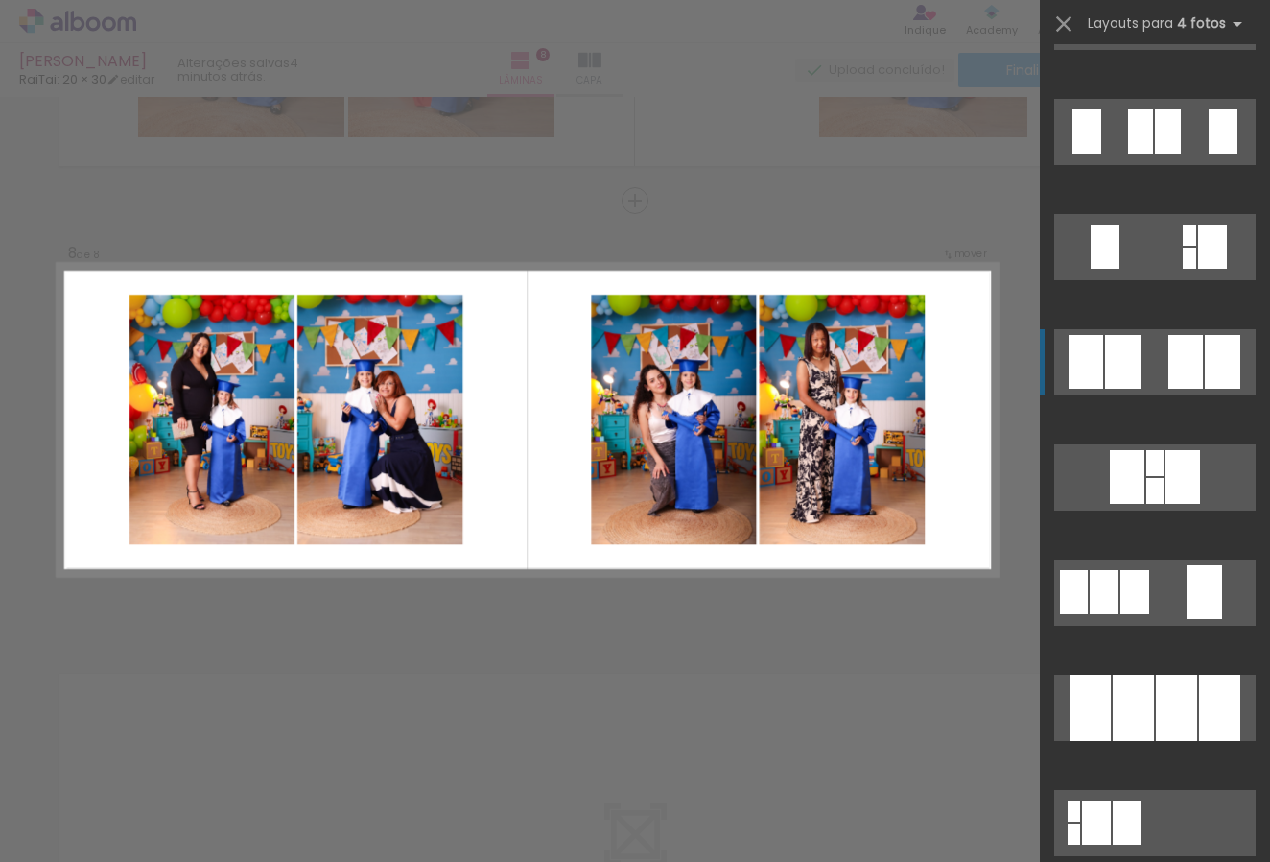
click at [1180, 154] on div at bounding box center [1168, 131] width 26 height 44
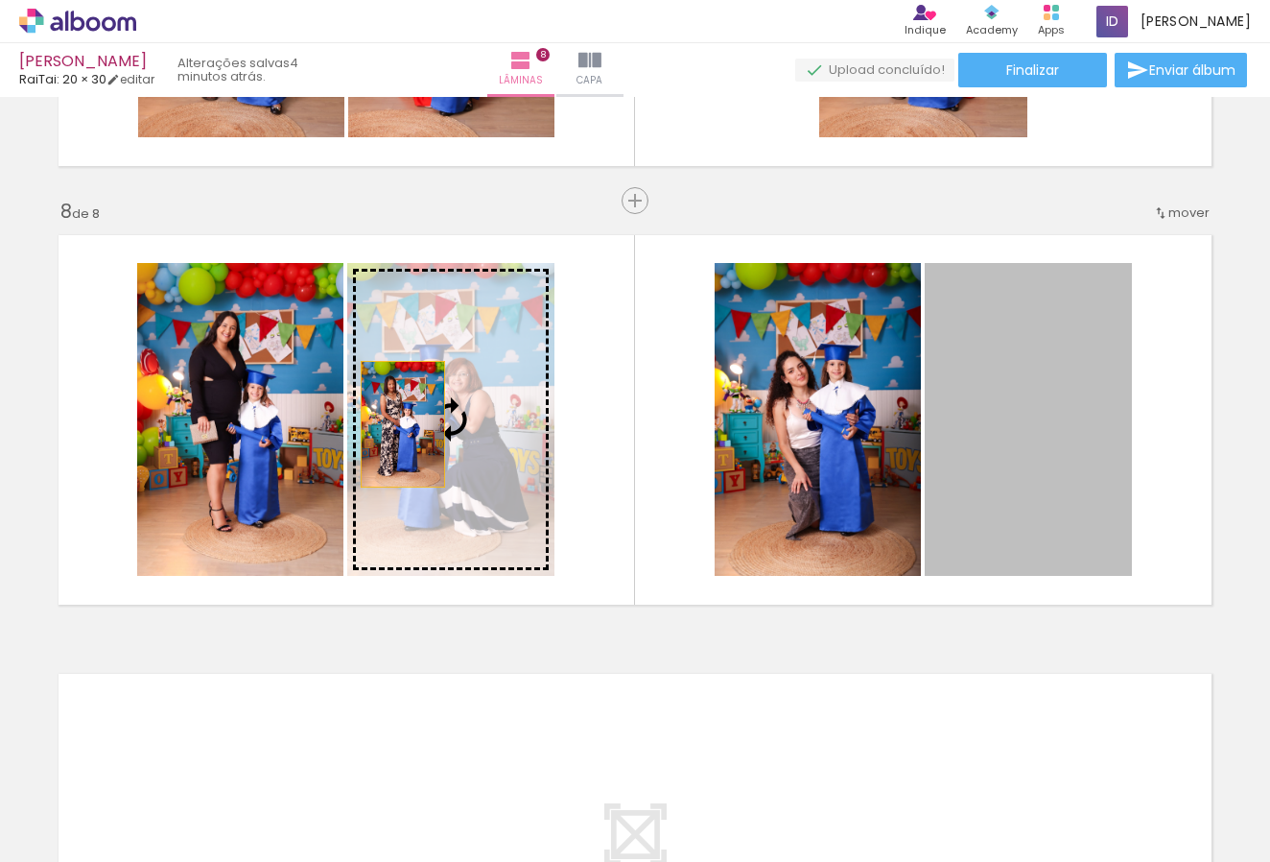
drag, startPoint x: 1021, startPoint y: 475, endPoint x: 408, endPoint y: 425, distance: 615.2
click at [0, 0] on slot at bounding box center [0, 0] width 0 height 0
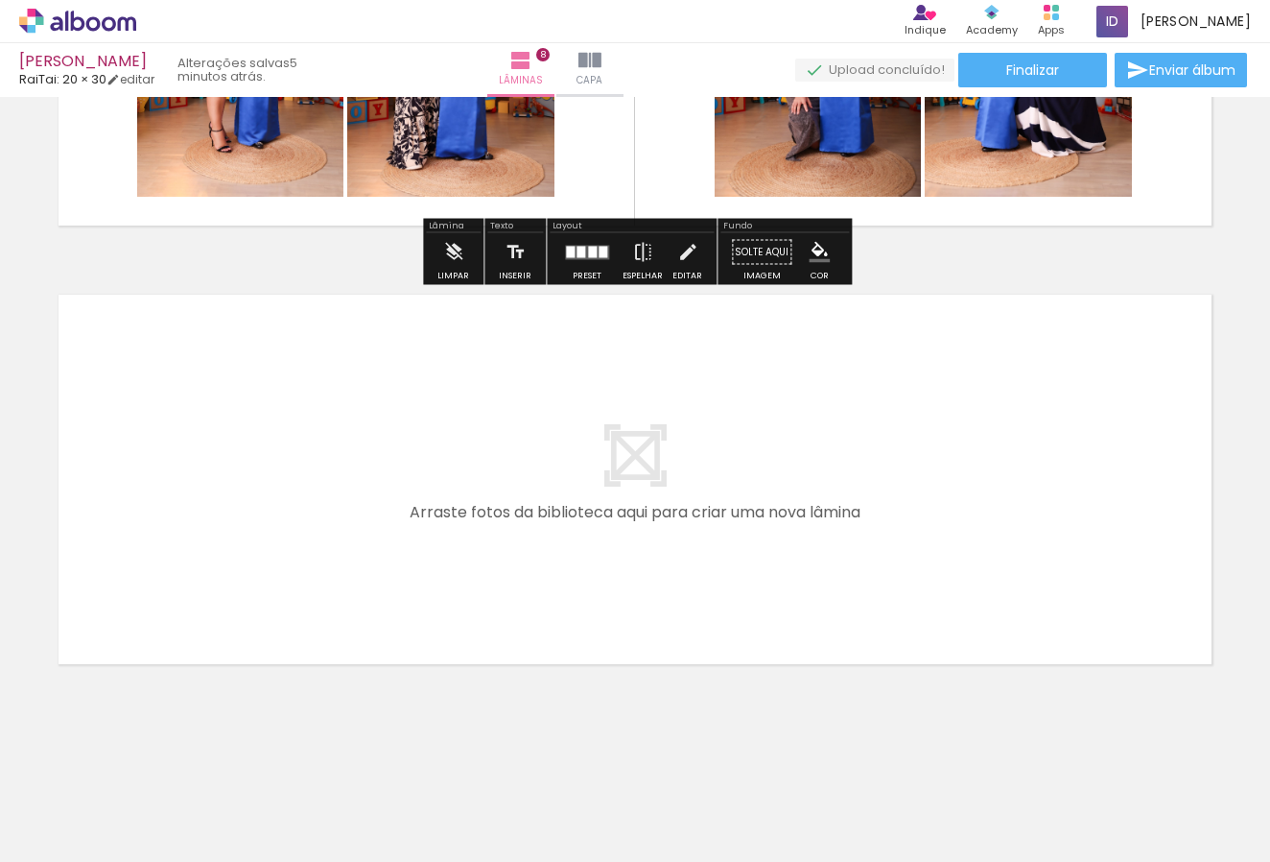
scroll to position [3377, 0]
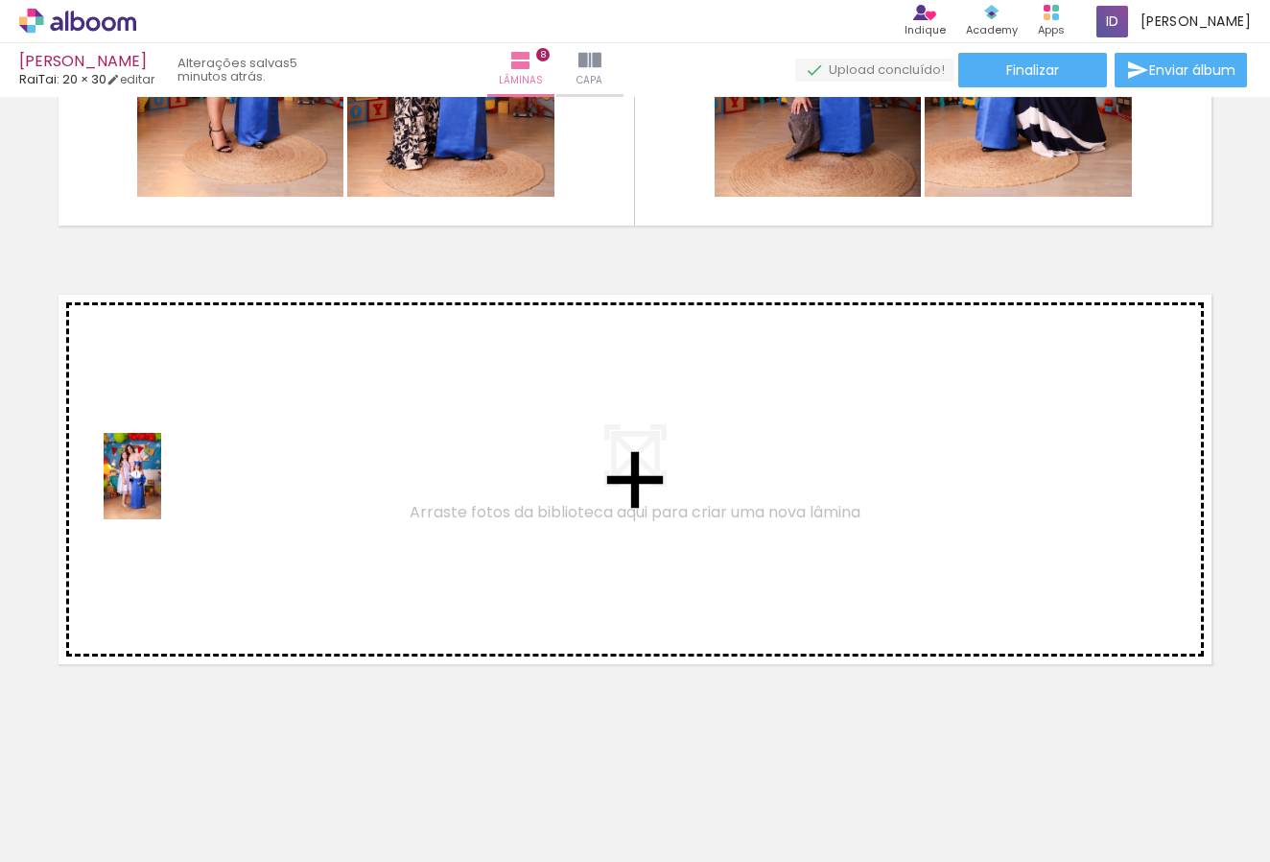
drag, startPoint x: 670, startPoint y: 795, endPoint x: 678, endPoint y: 804, distance: 12.2
click at [161, 490] on quentale-workspace at bounding box center [635, 431] width 1270 height 862
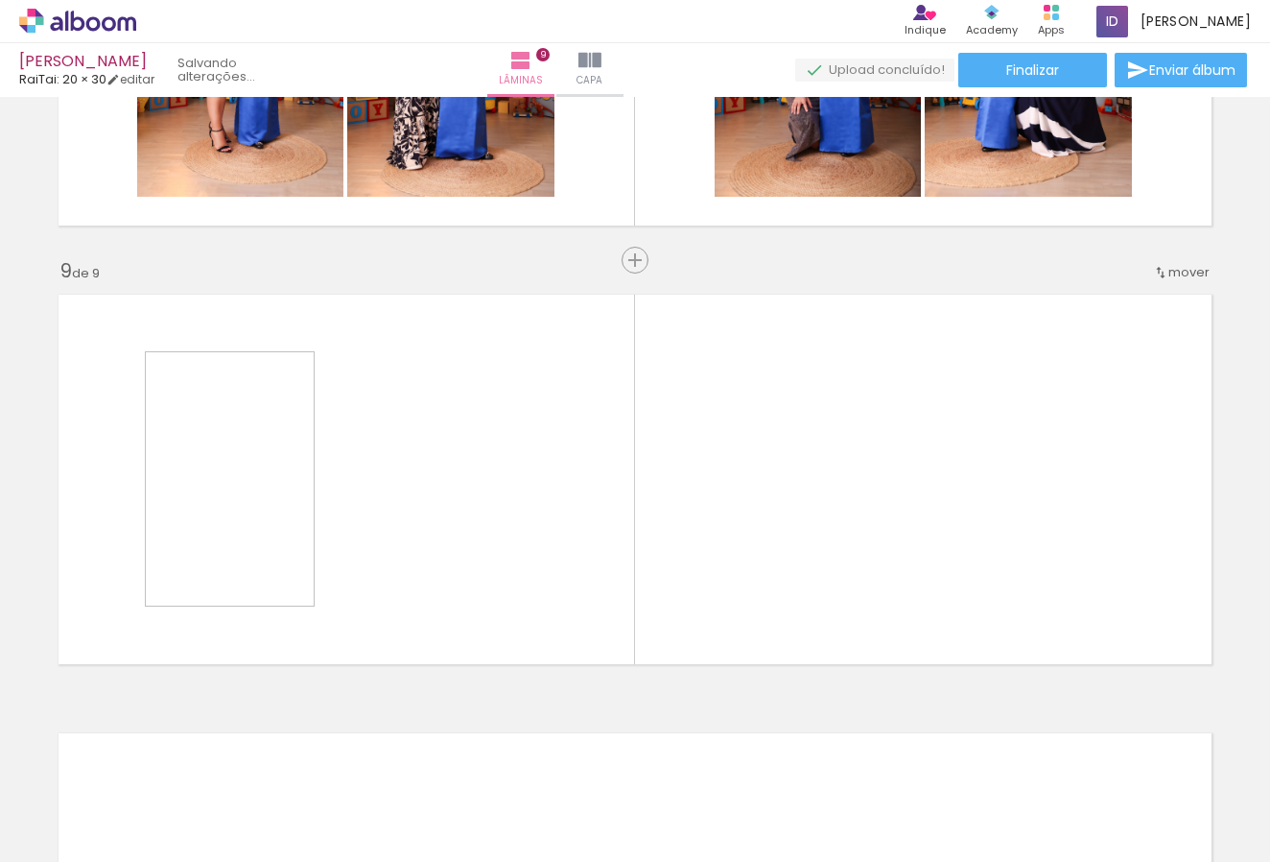
scroll to position [3436, 0]
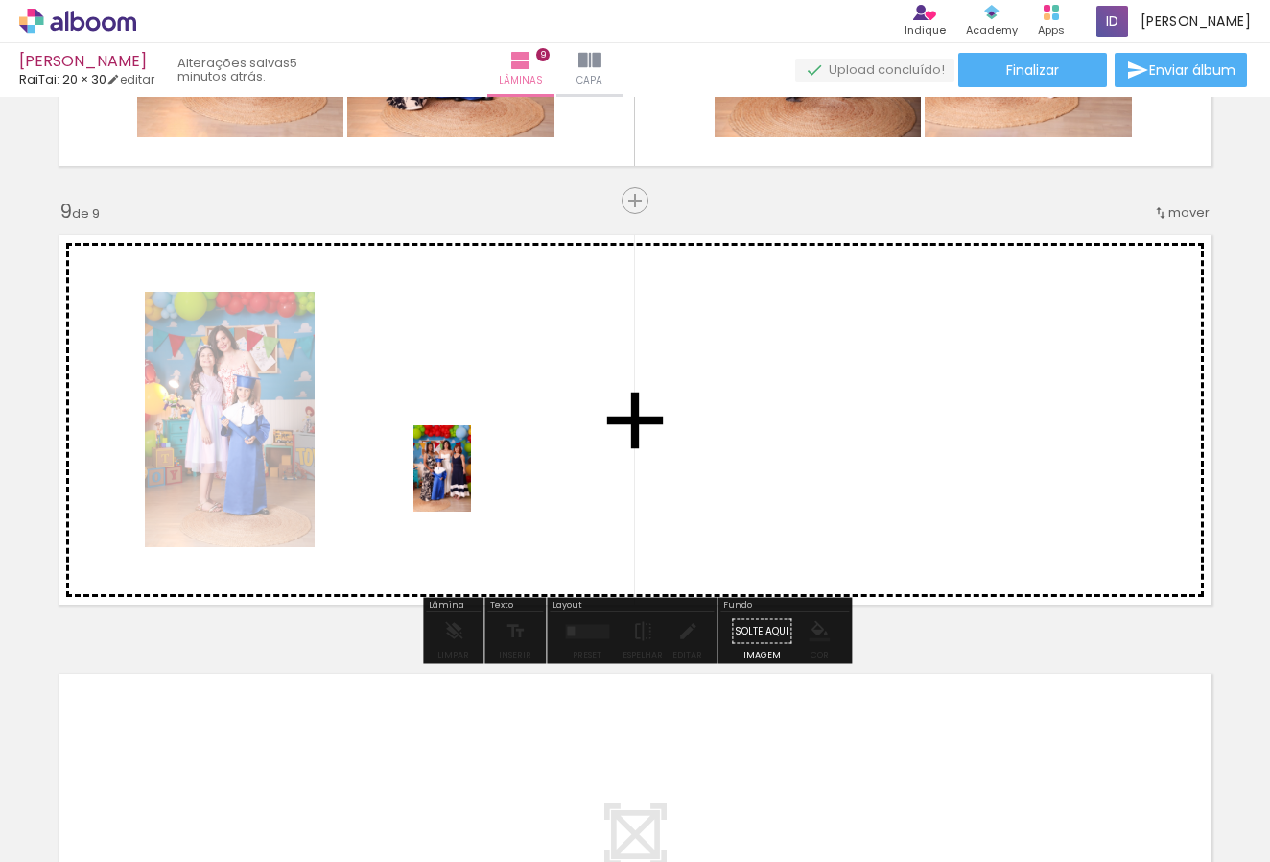
drag, startPoint x: 882, startPoint y: 819, endPoint x: 471, endPoint y: 483, distance: 530.5
click at [471, 483] on quentale-workspace at bounding box center [635, 431] width 1270 height 862
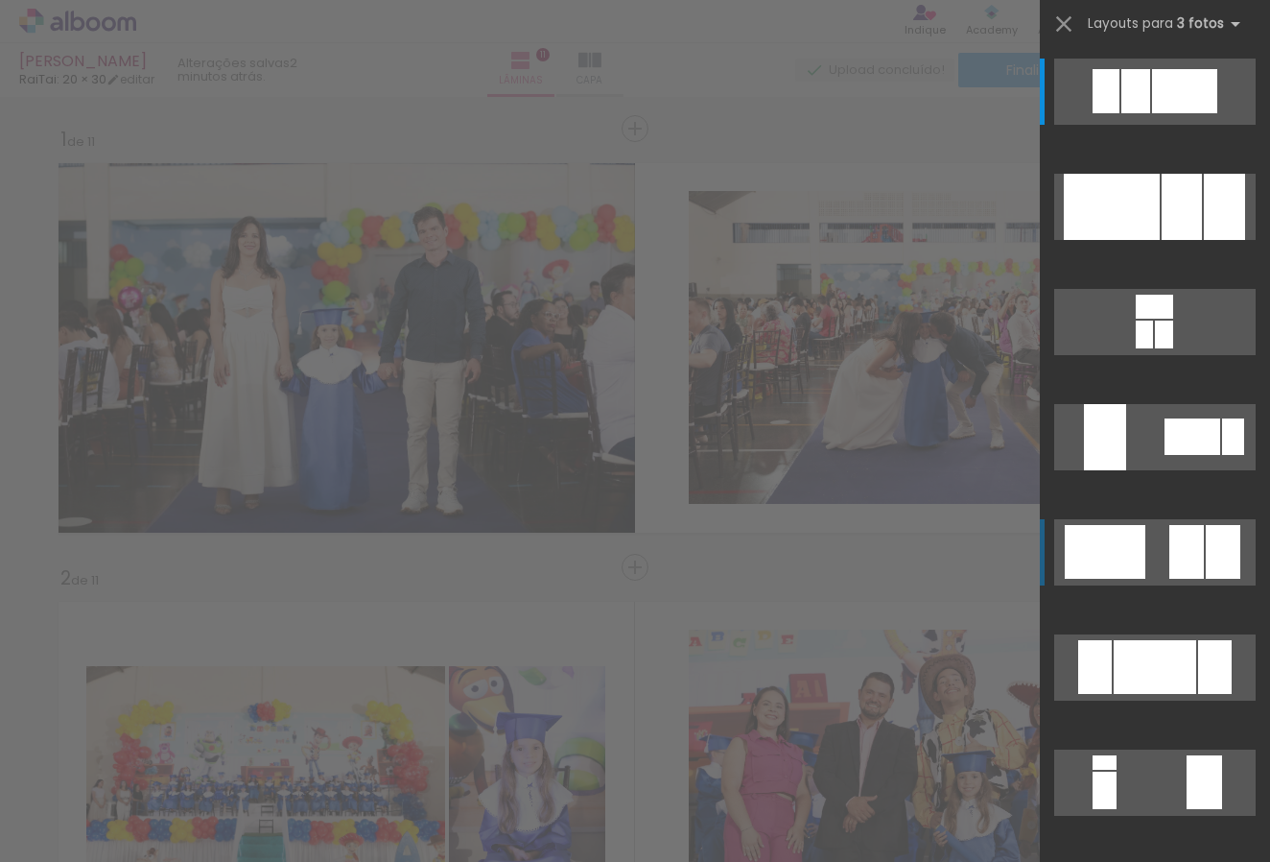
click at [1105, 240] on div at bounding box center [1112, 207] width 96 height 66
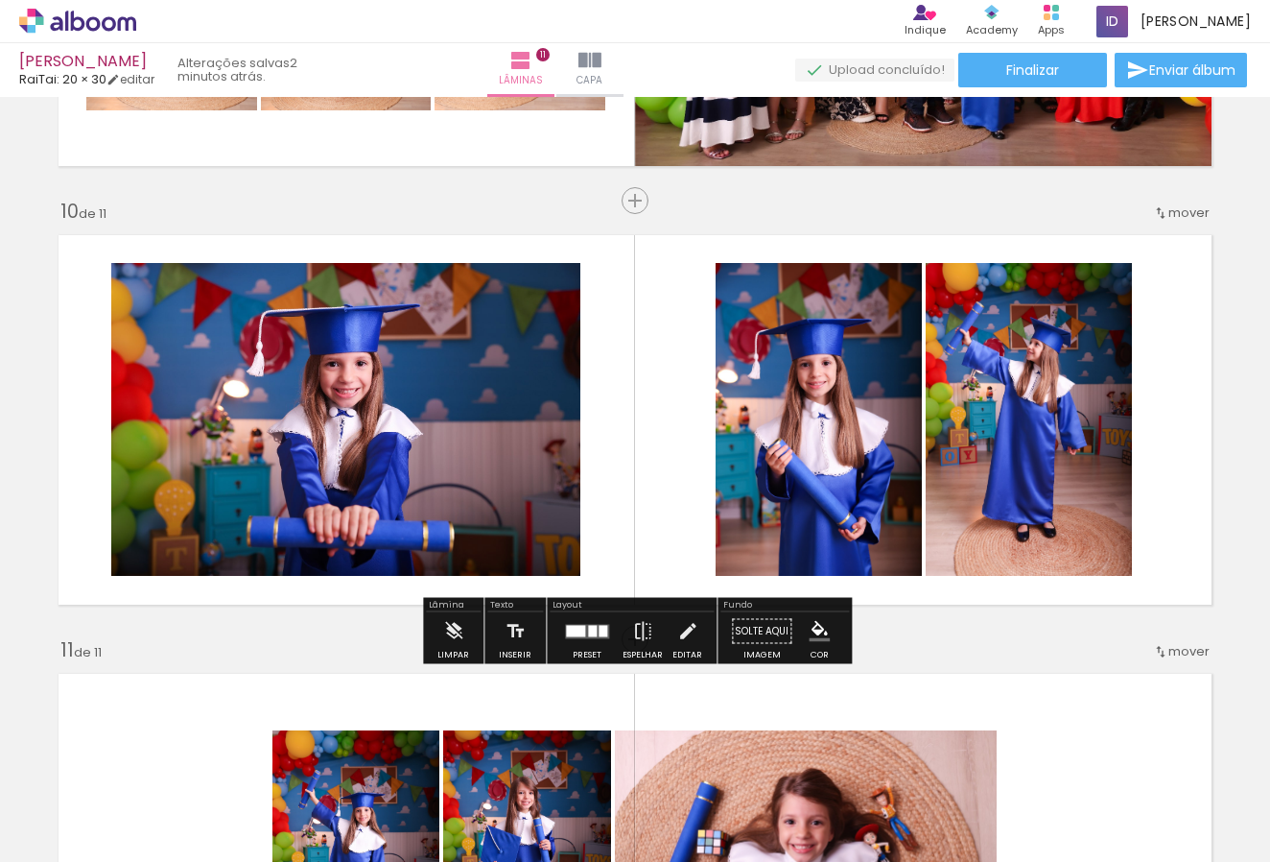
scroll to position [3938, 0]
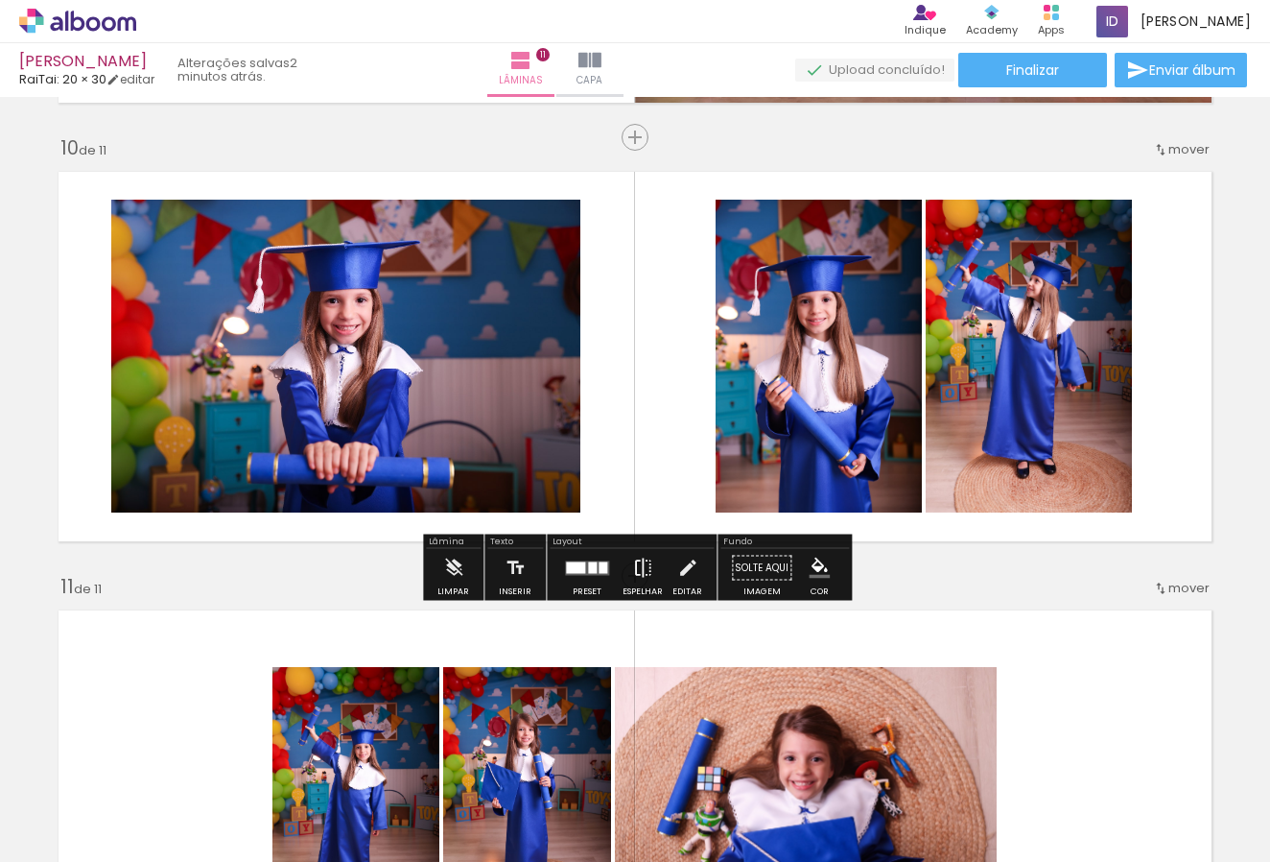
click at [642, 566] on iron-icon at bounding box center [642, 568] width 21 height 38
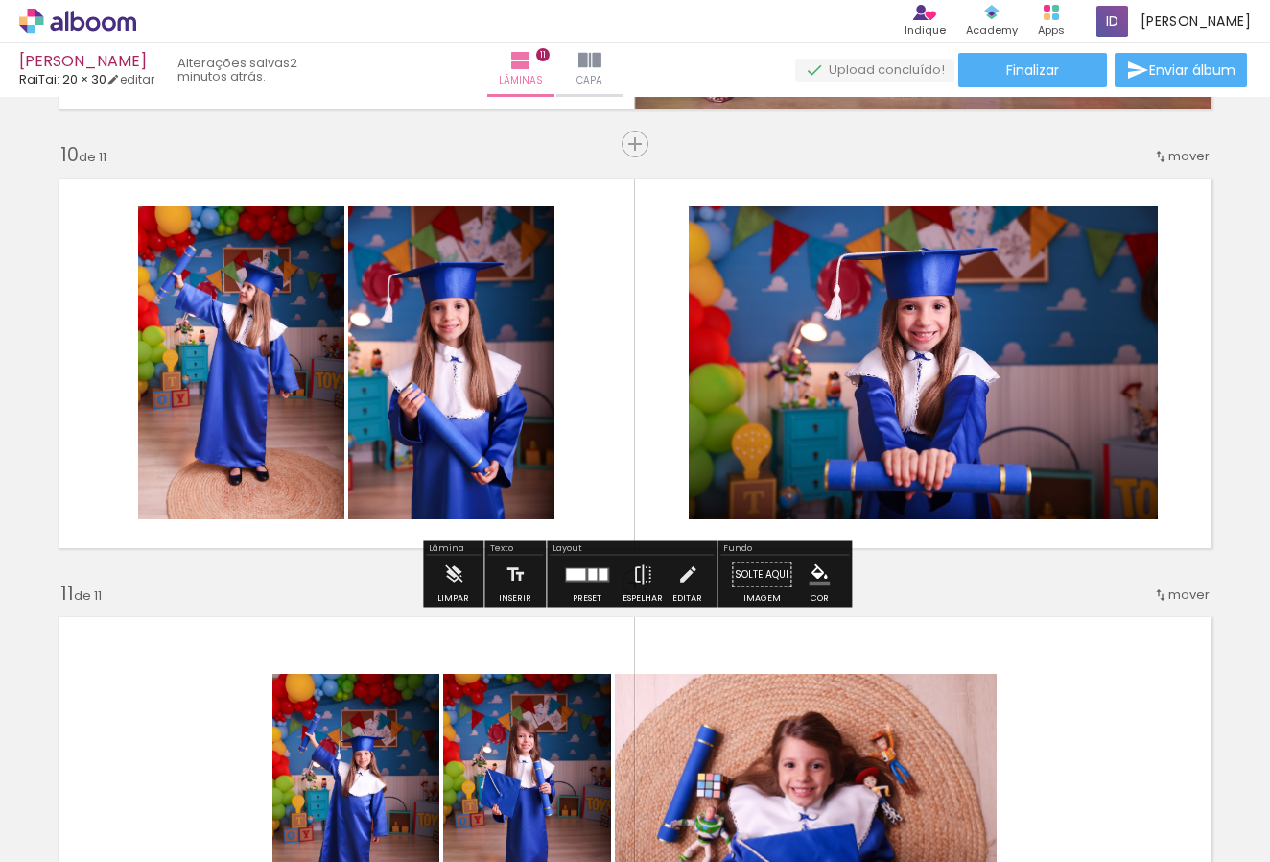
scroll to position [3927, 0]
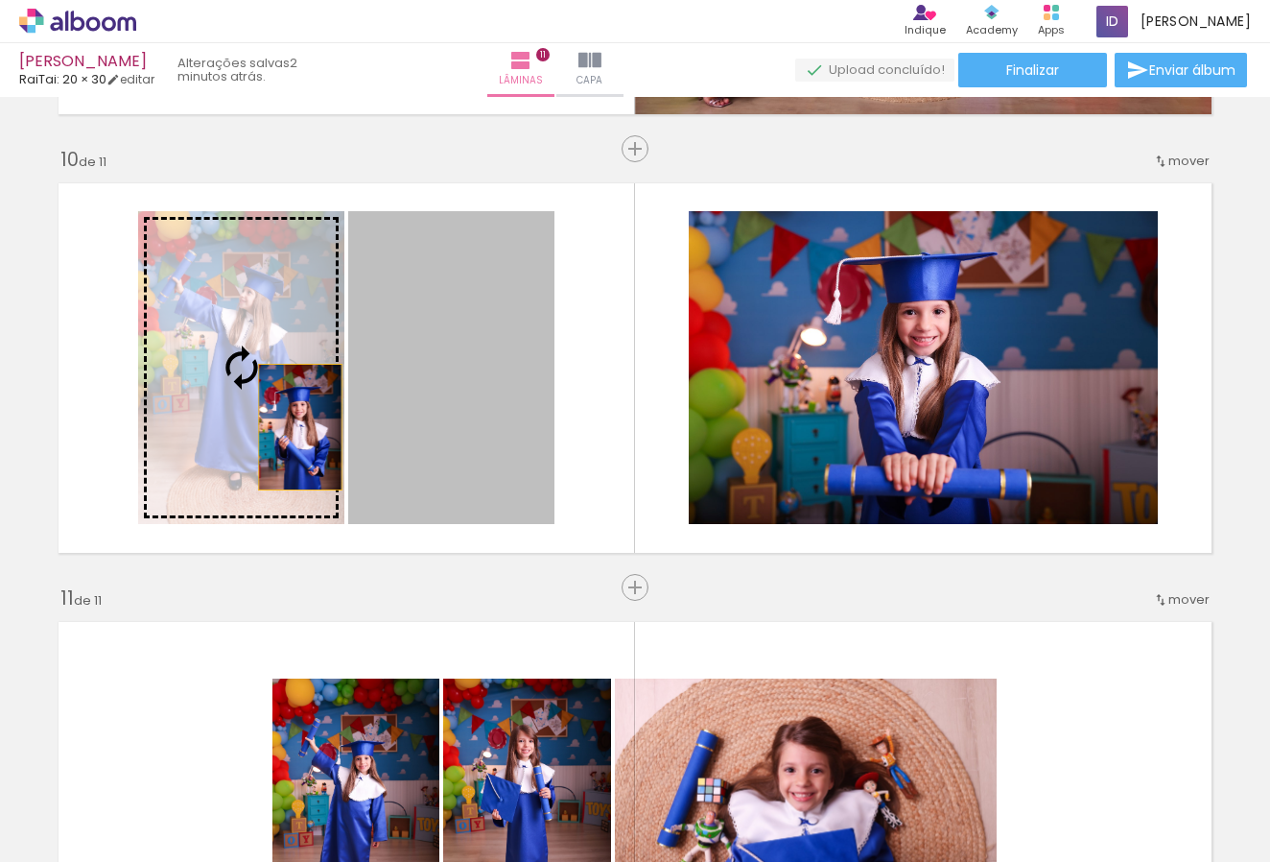
drag, startPoint x: 392, startPoint y: 439, endPoint x: 201, endPoint y: 423, distance: 192.6
click at [0, 0] on slot at bounding box center [0, 0] width 0 height 0
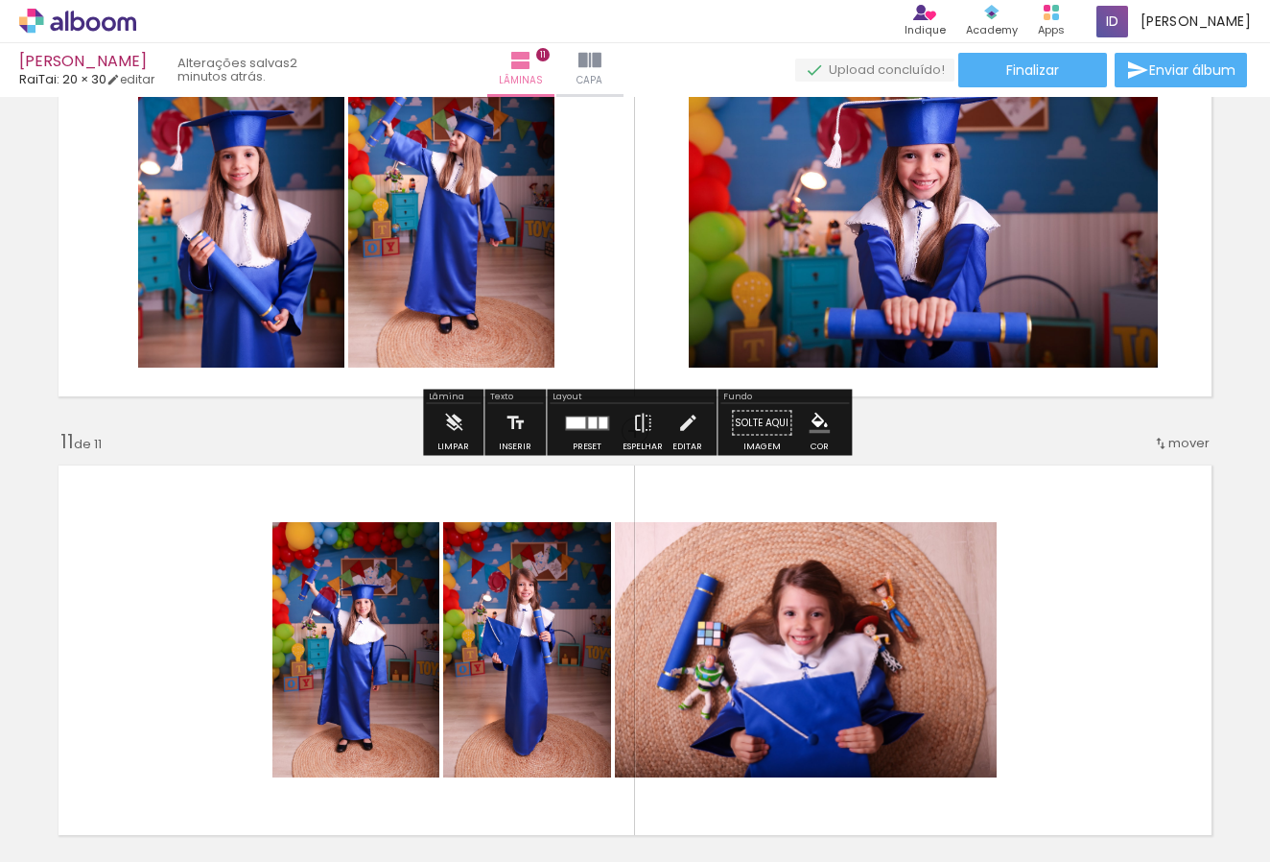
scroll to position [4080, 0]
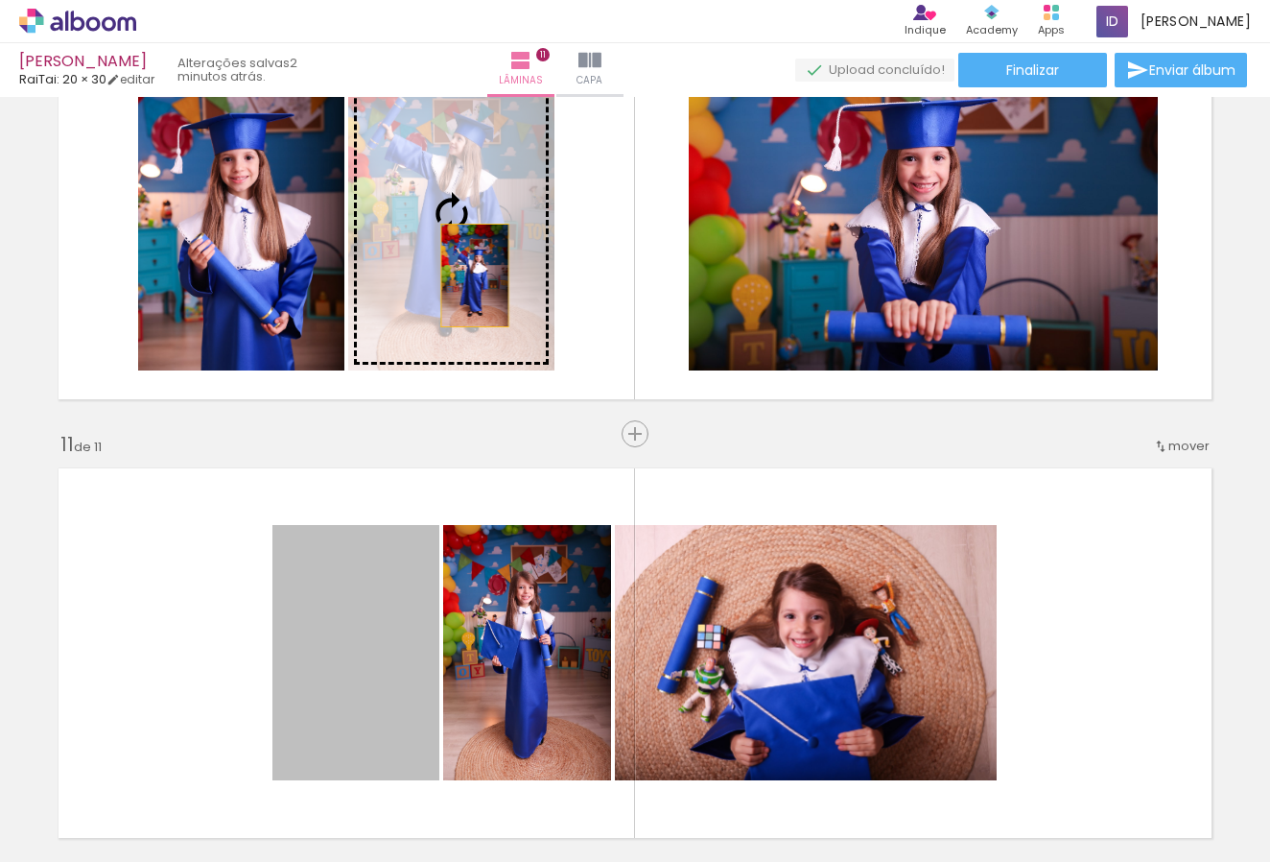
drag, startPoint x: 371, startPoint y: 606, endPoint x: 475, endPoint y: 275, distance: 346.9
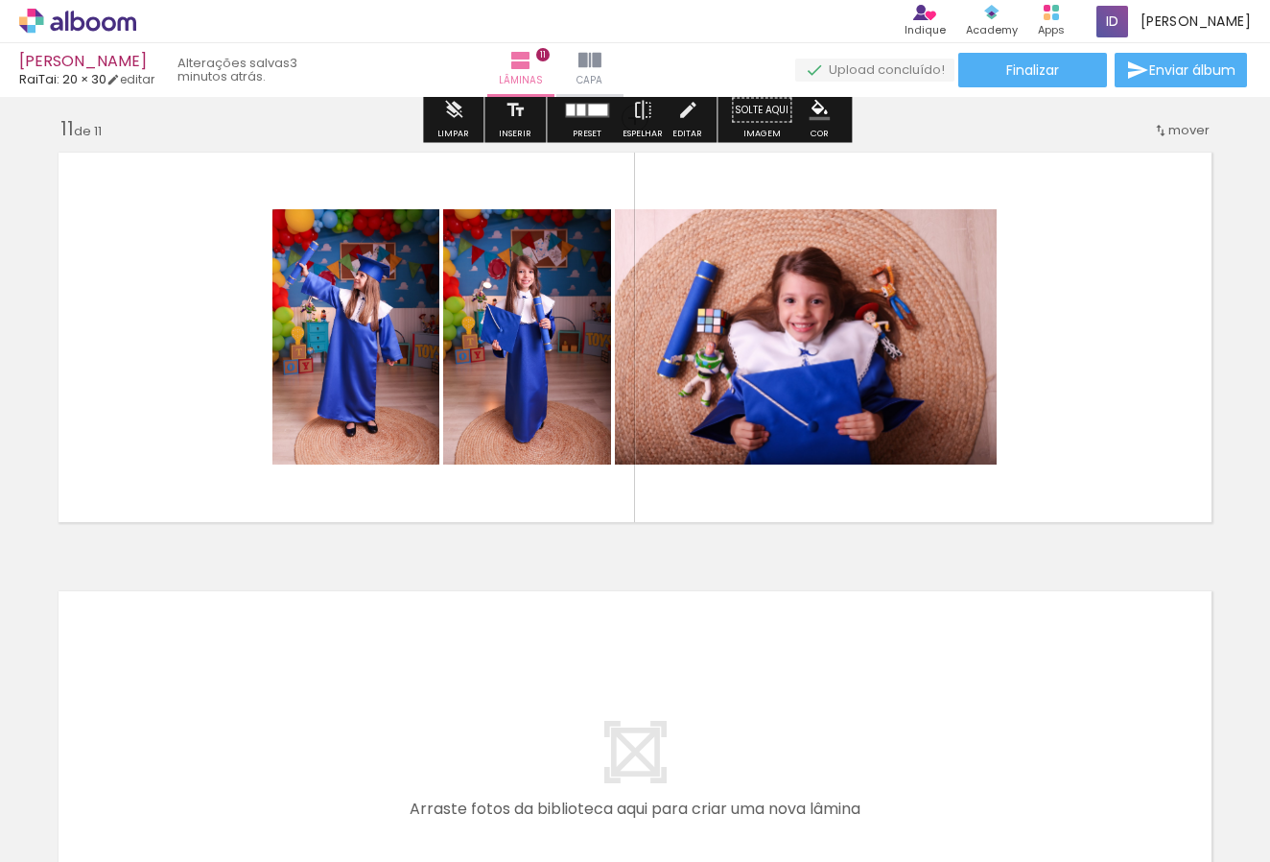
scroll to position [4405, 0]
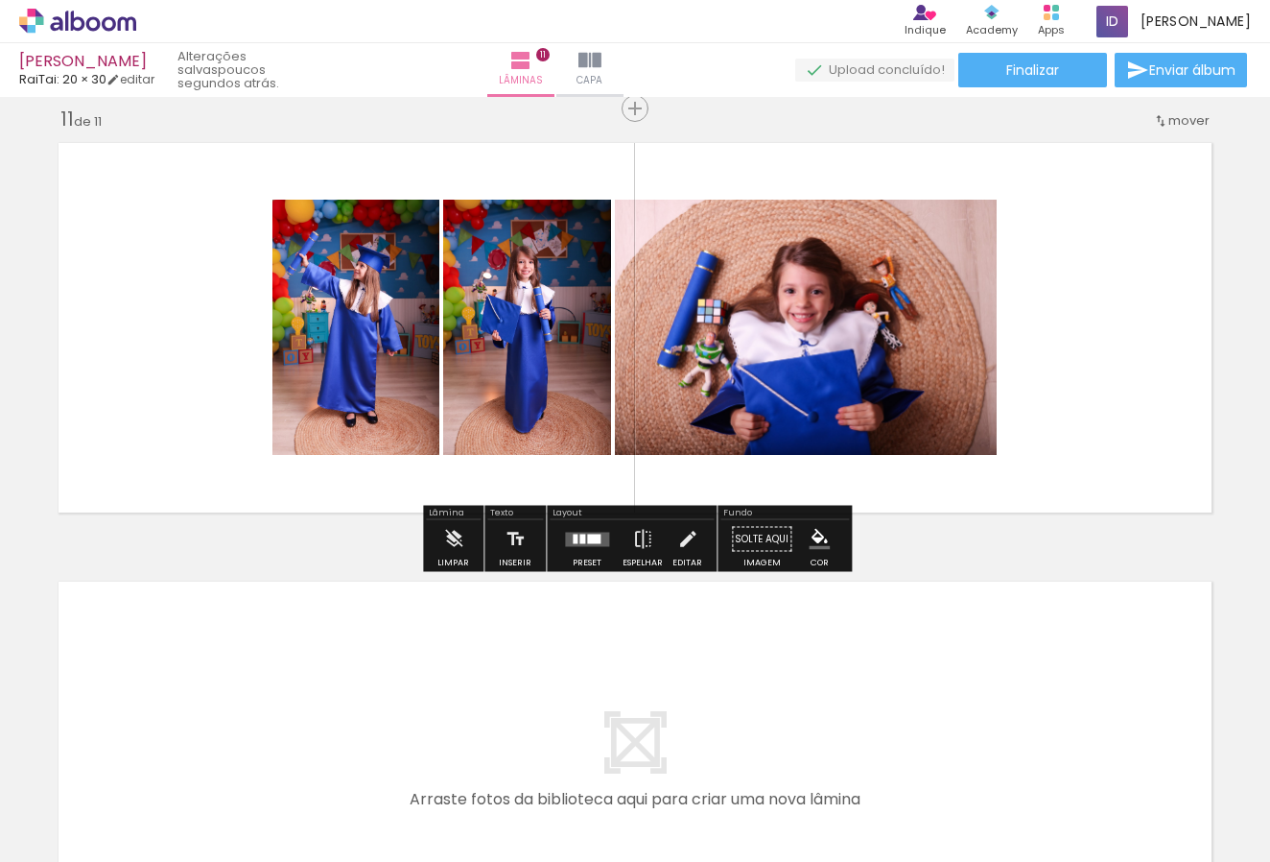
click at [580, 535] on div at bounding box center [583, 539] width 6 height 10
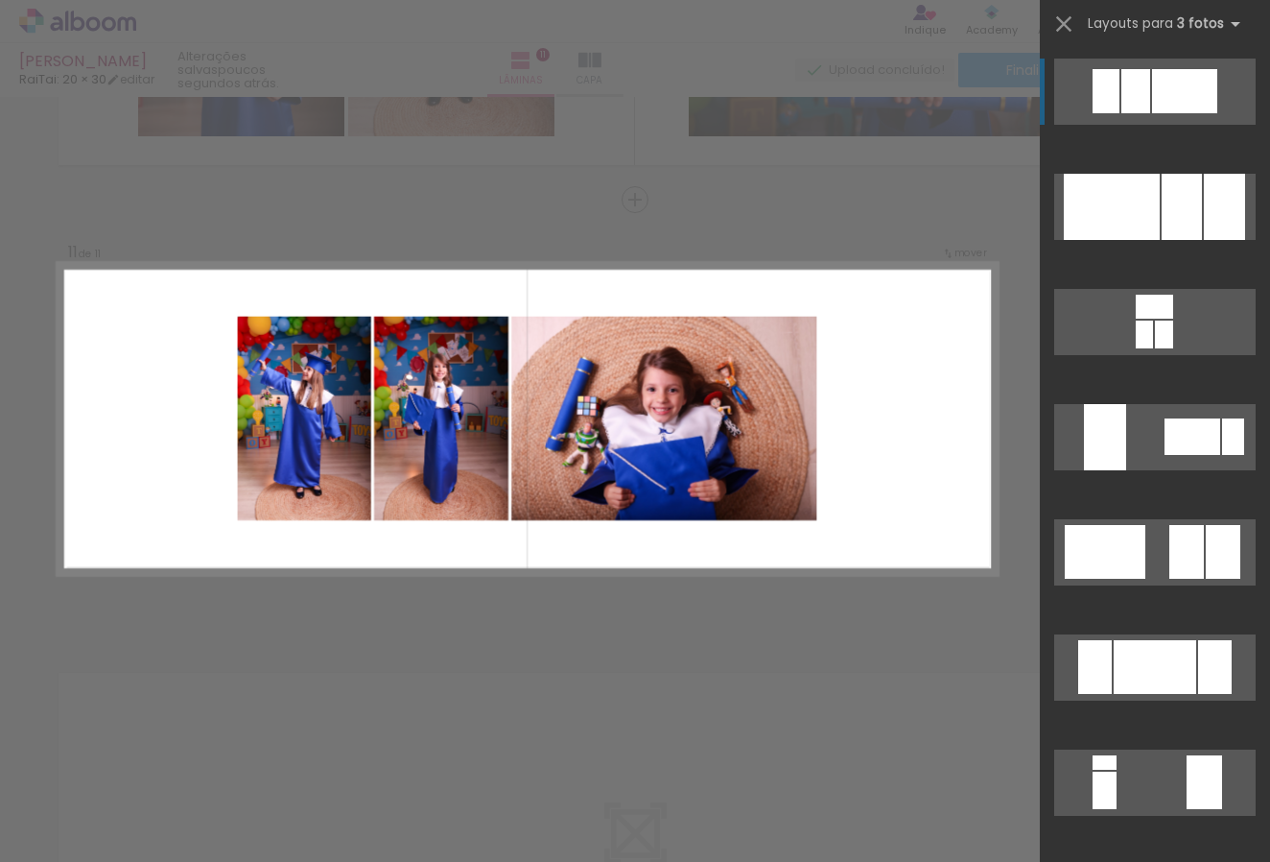
scroll to position [4313, 0]
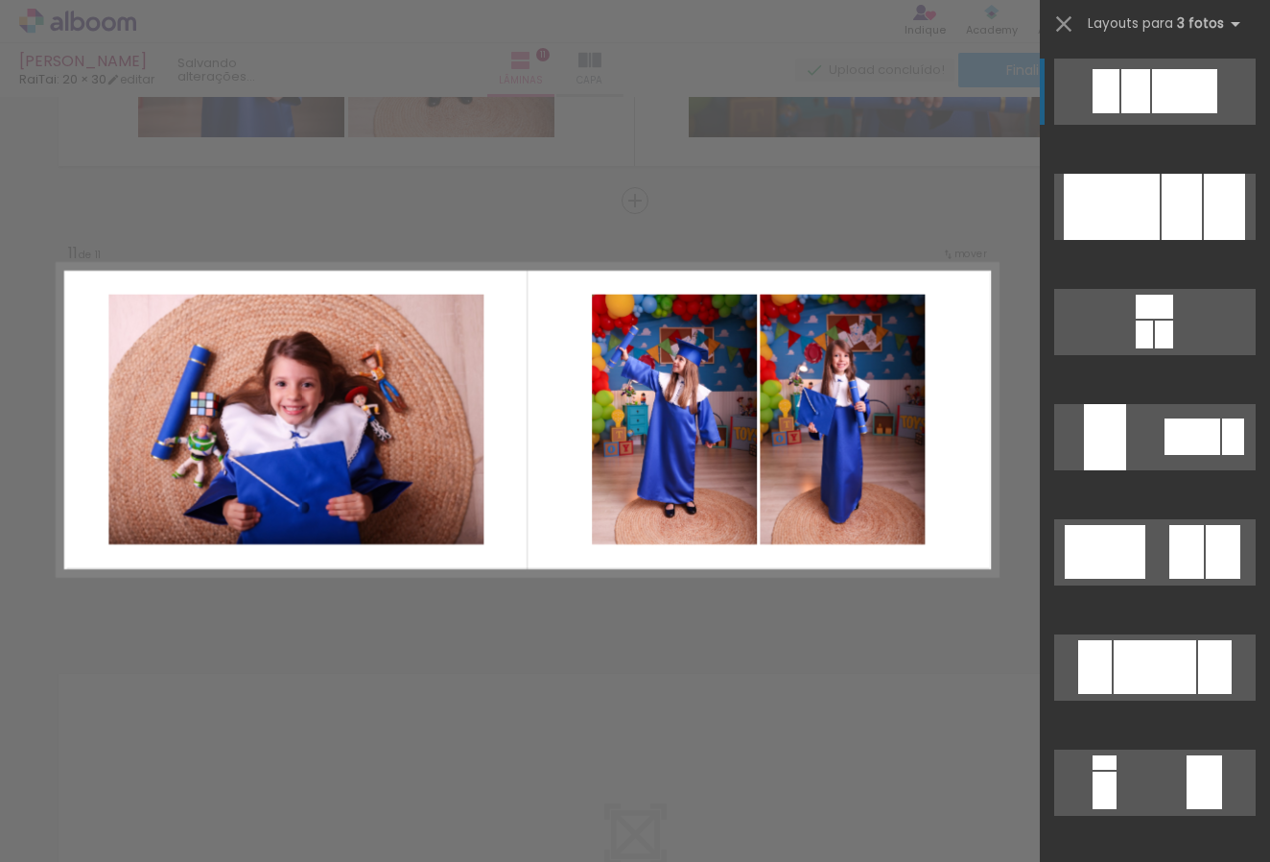
click at [1106, 240] on div at bounding box center [1112, 207] width 96 height 66
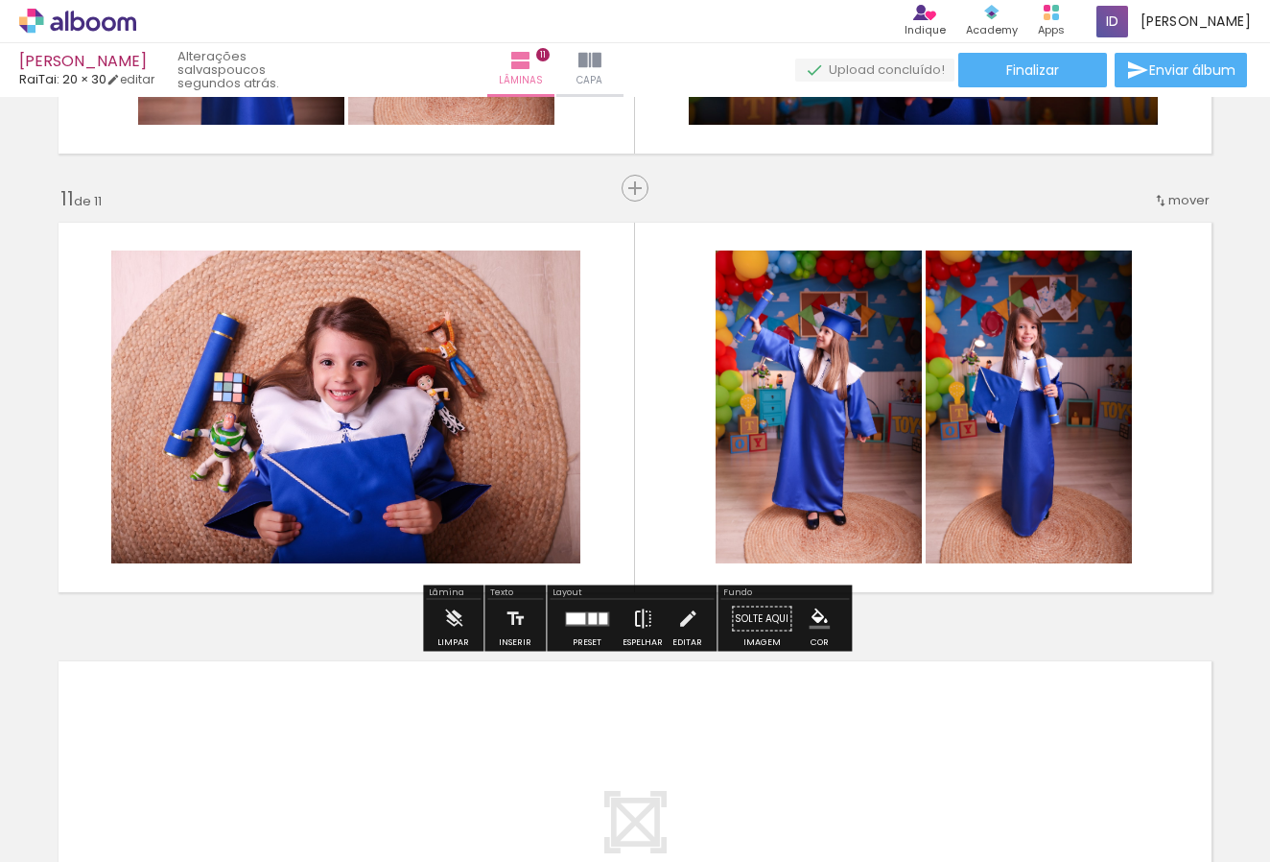
scroll to position [4346, 0]
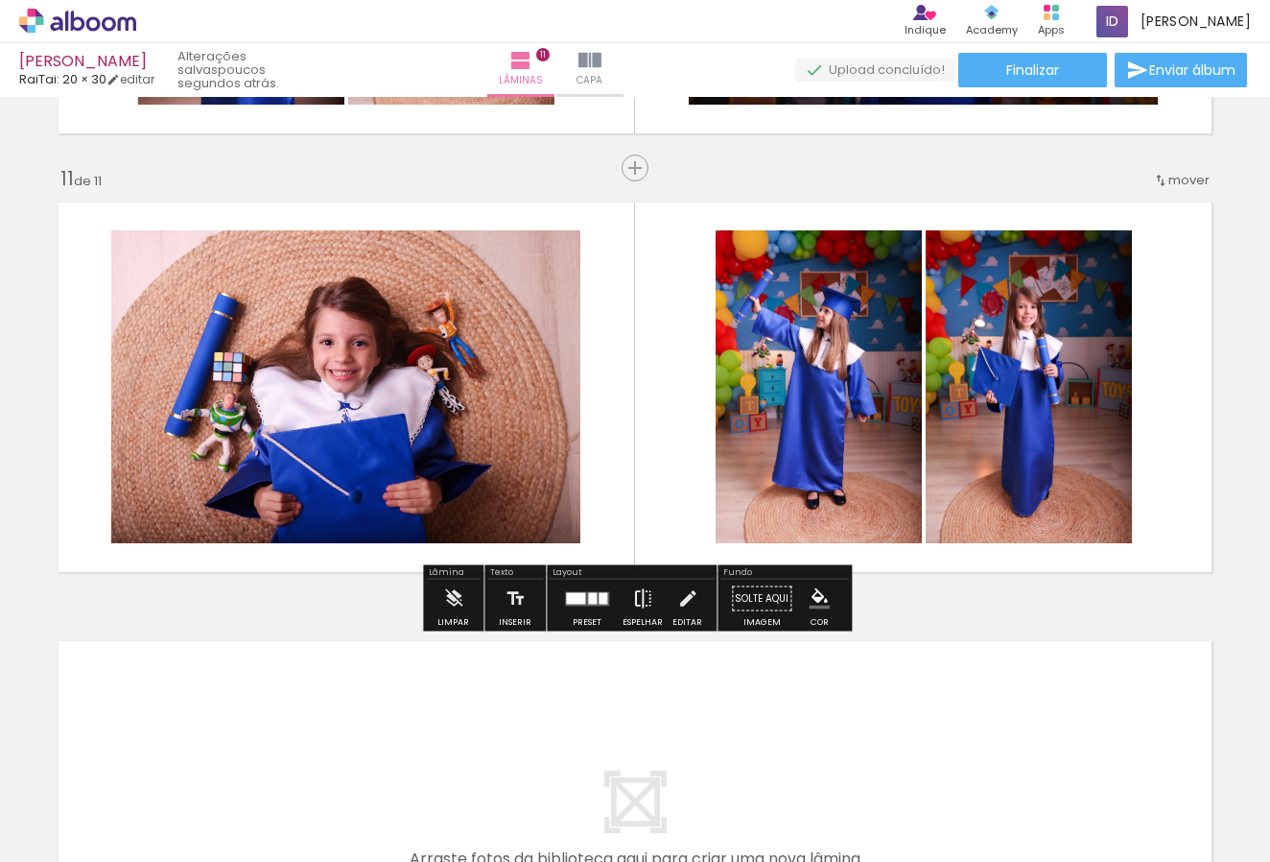
click at [635, 601] on iron-icon at bounding box center [642, 599] width 21 height 38
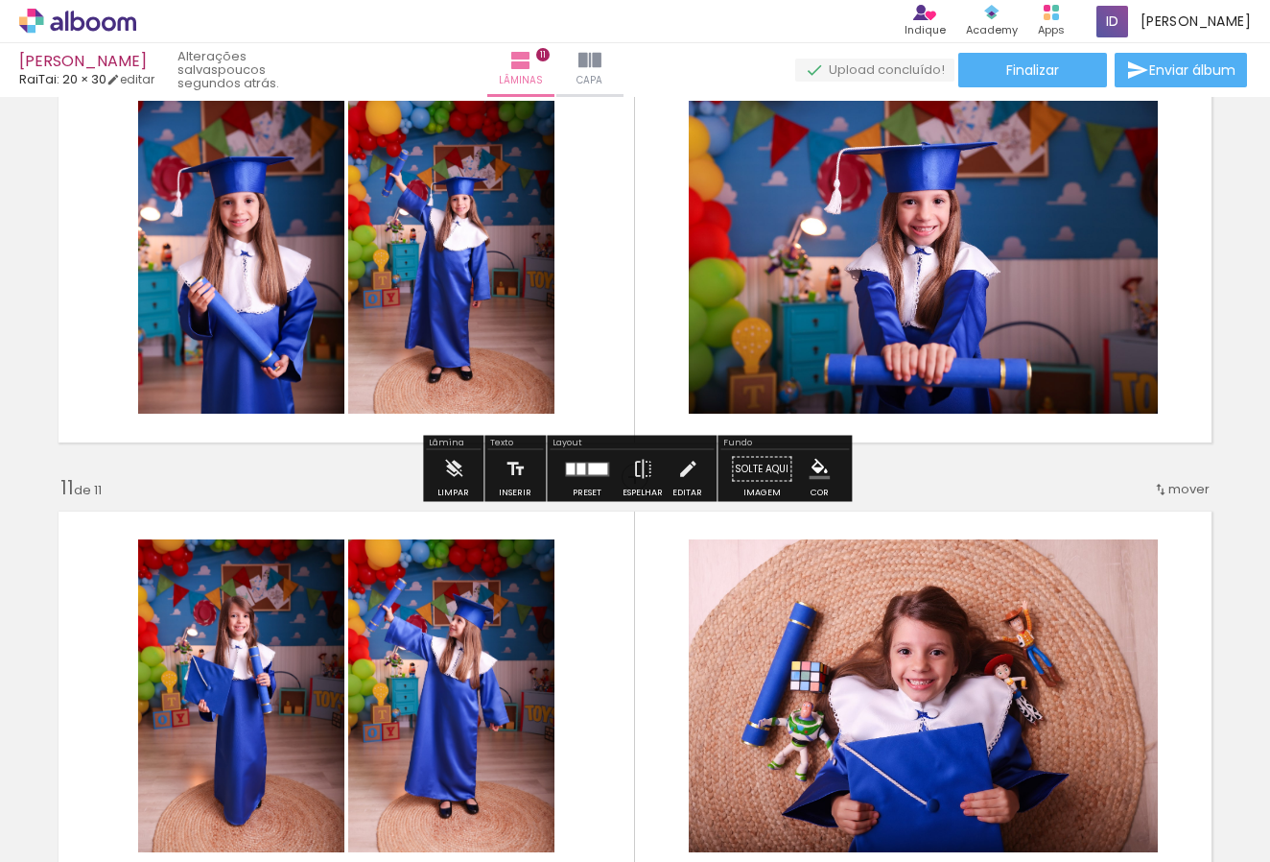
scroll to position [4041, 0]
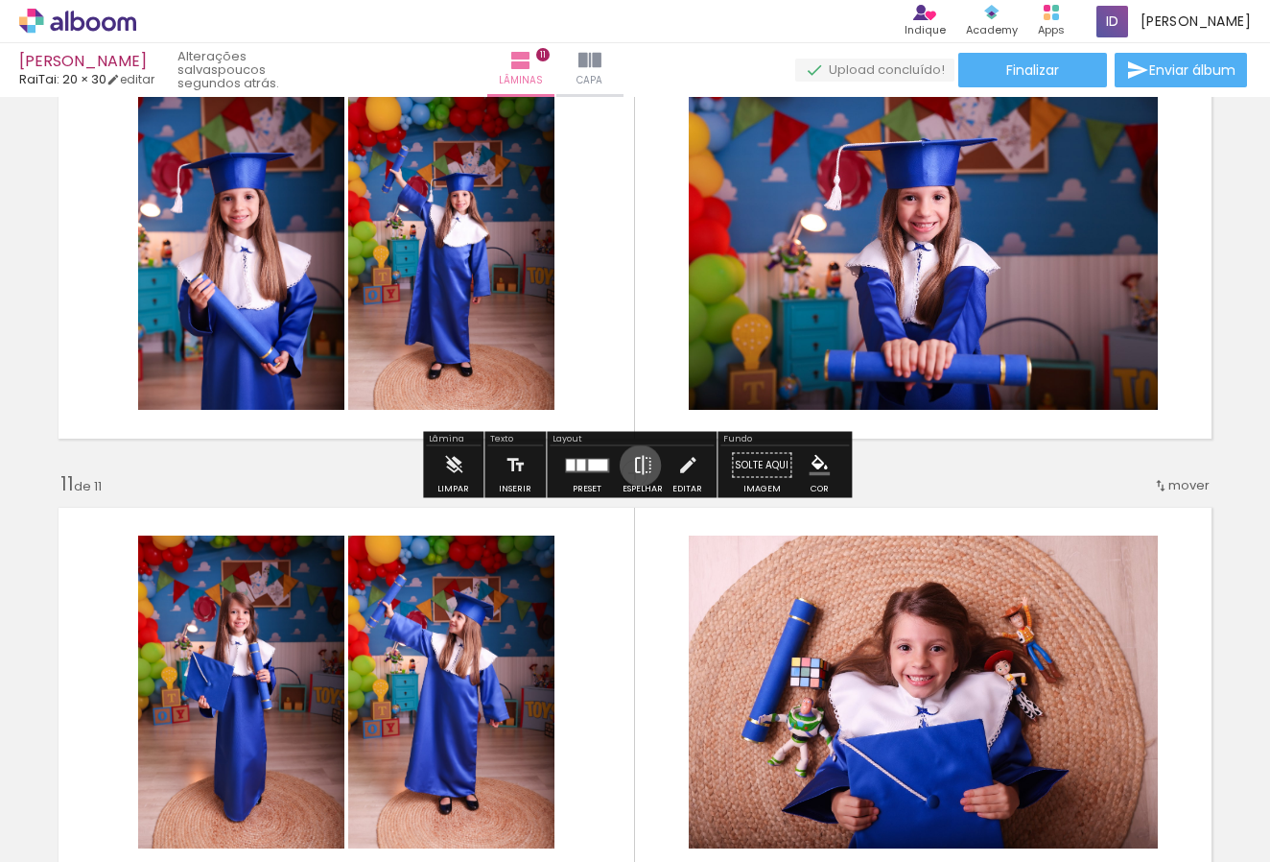
click at [635, 465] on iron-icon at bounding box center [642, 465] width 21 height 38
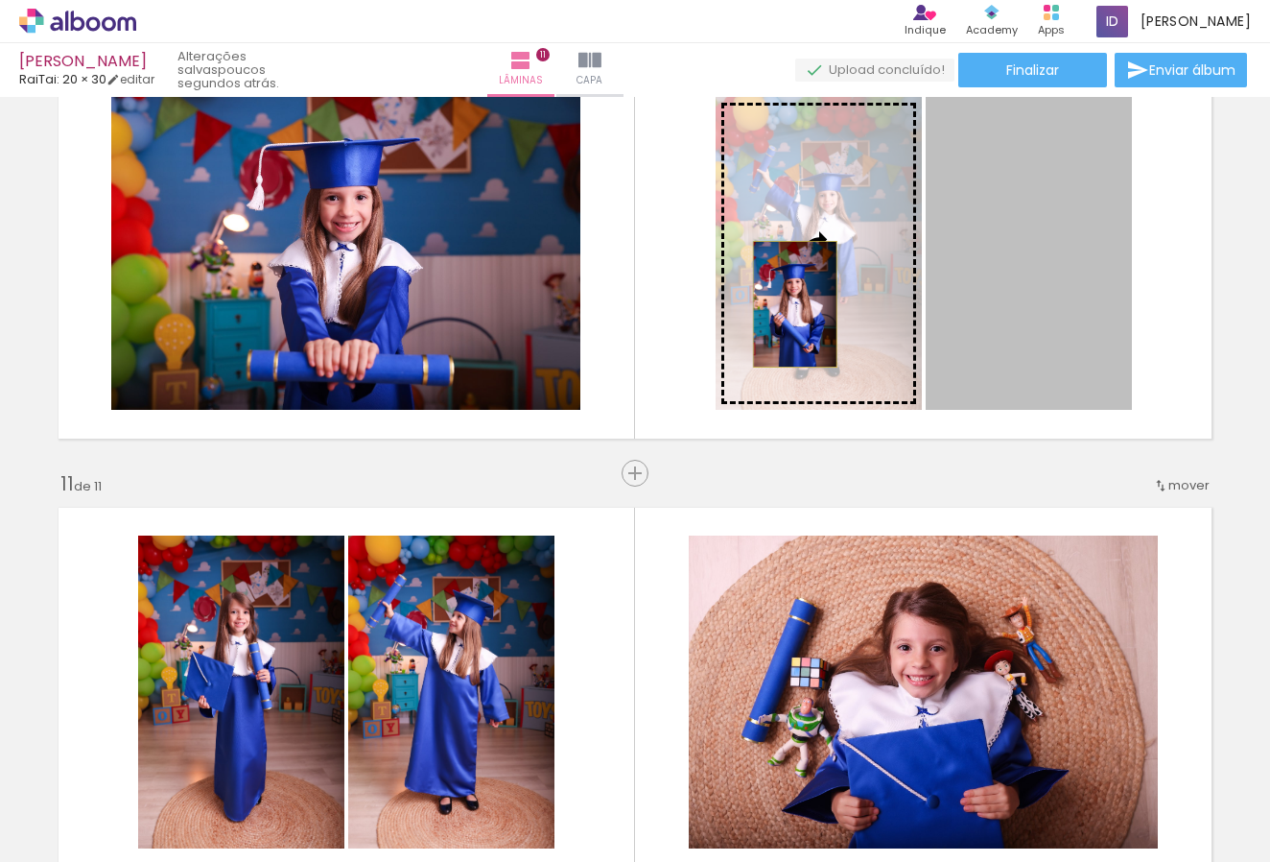
drag, startPoint x: 1030, startPoint y: 305, endPoint x: 795, endPoint y: 304, distance: 234.1
click at [0, 0] on slot at bounding box center [0, 0] width 0 height 0
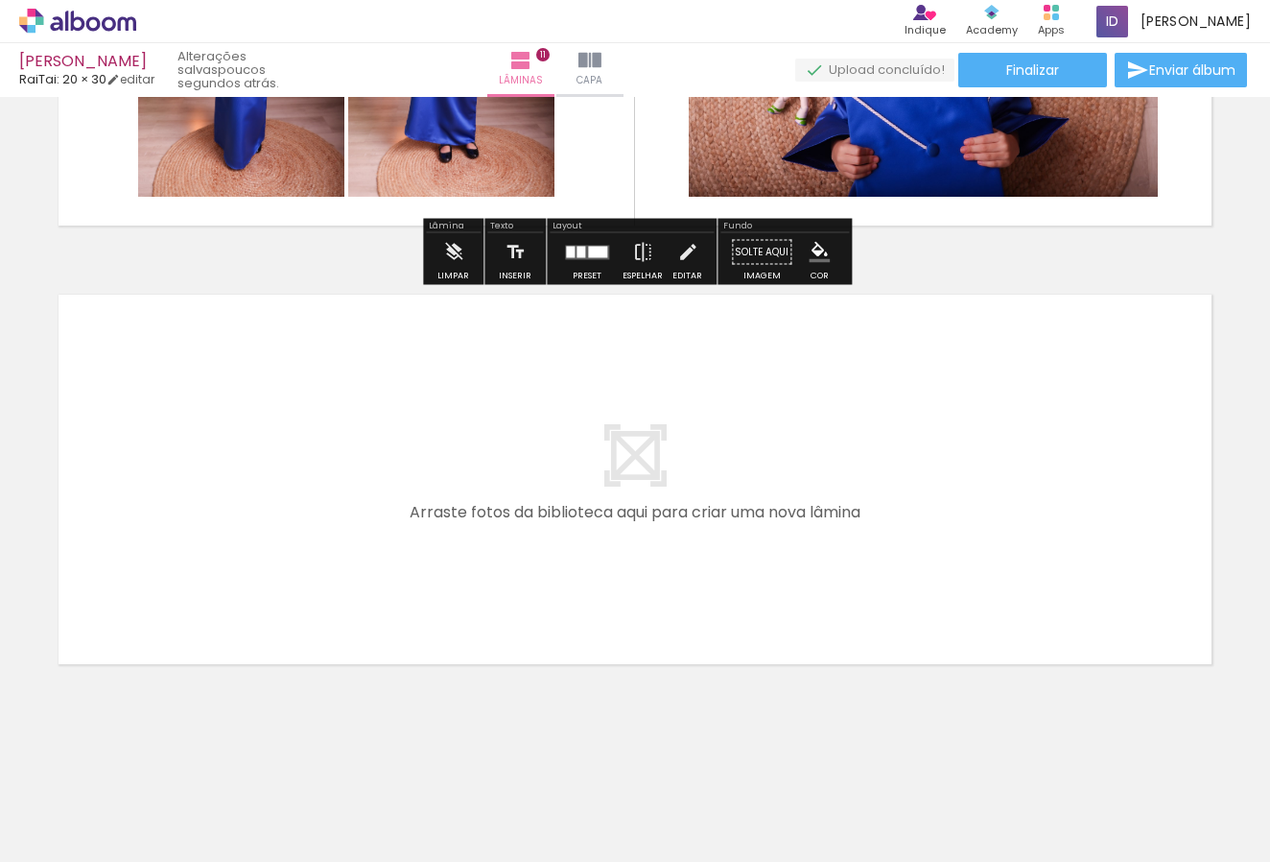
scroll to position [4692, 0]
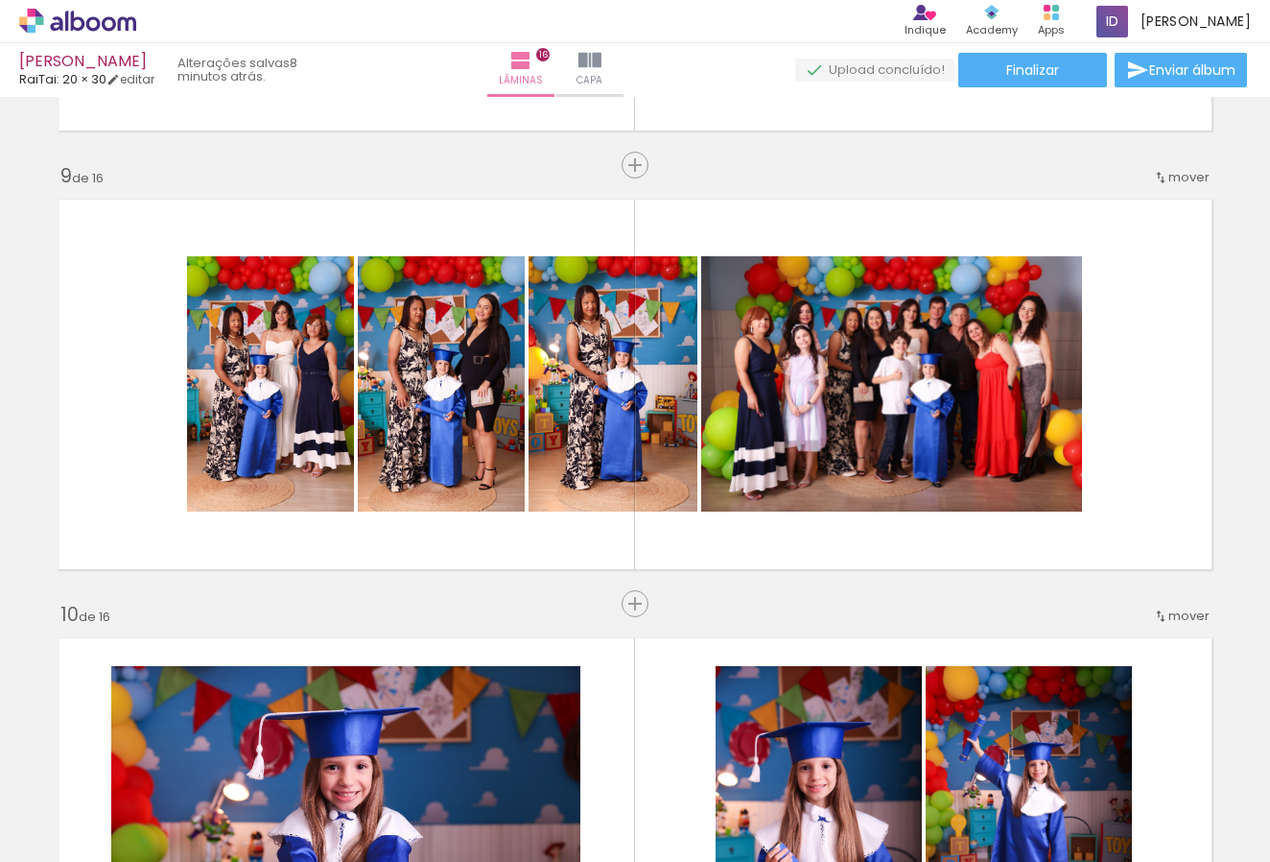
scroll to position [0, 4354]
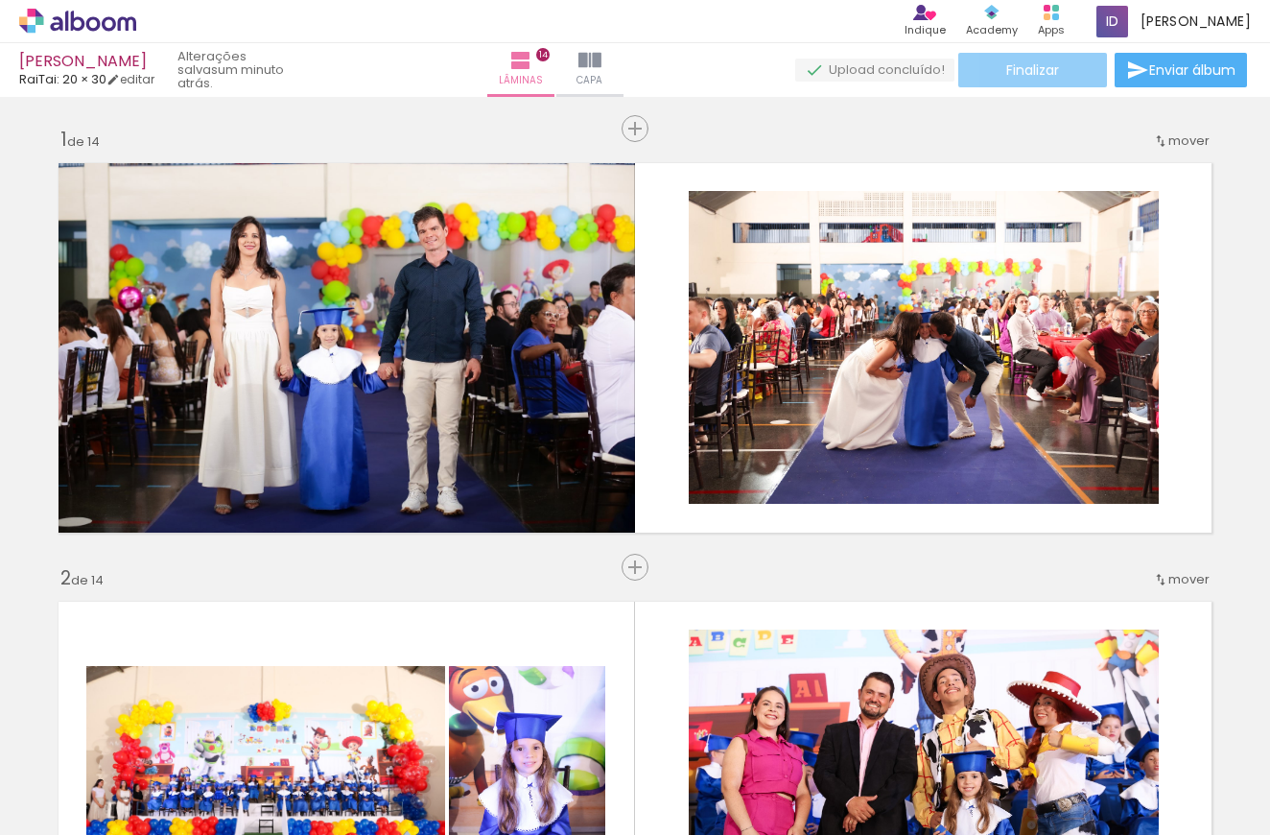
click at [1057, 70] on paper-button "Finalizar" at bounding box center [1033, 70] width 149 height 35
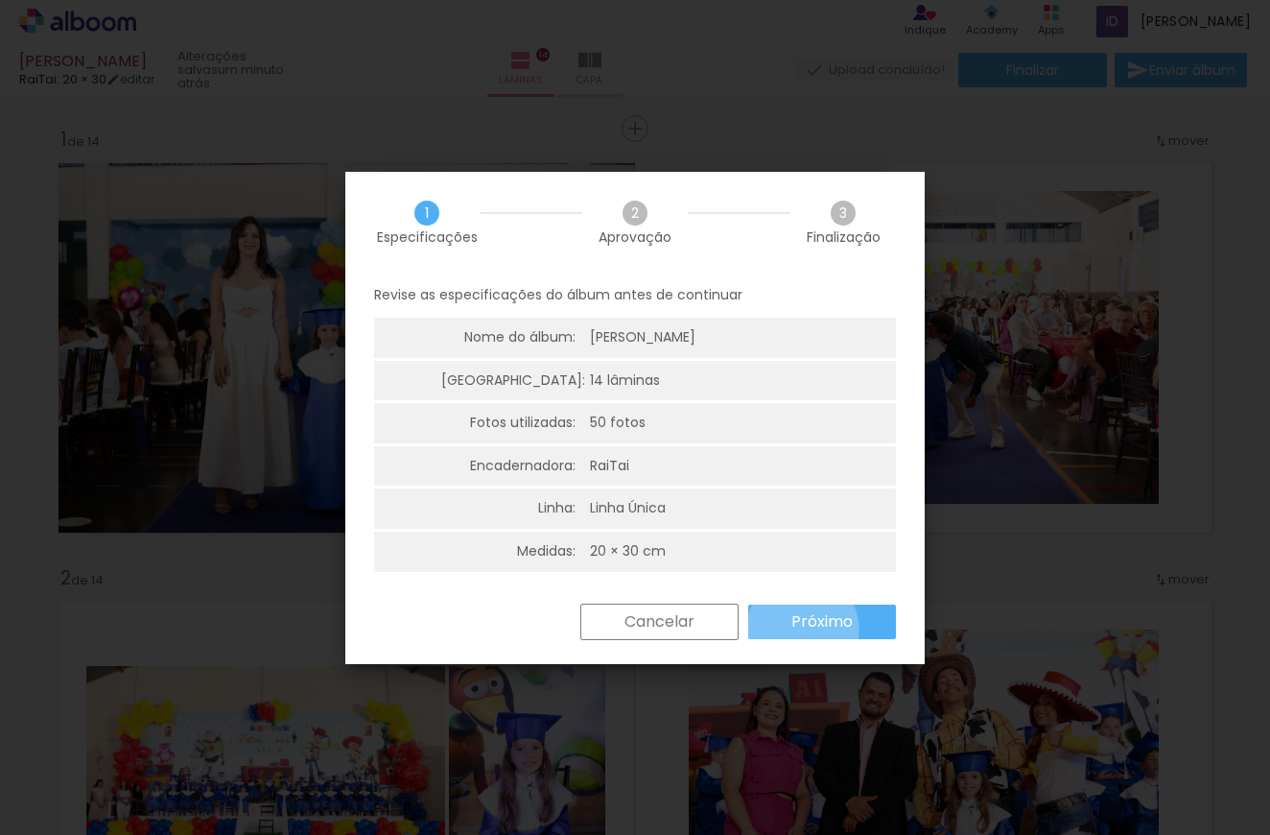
click at [0, 0] on slot "Próximo" at bounding box center [0, 0] width 0 height 0
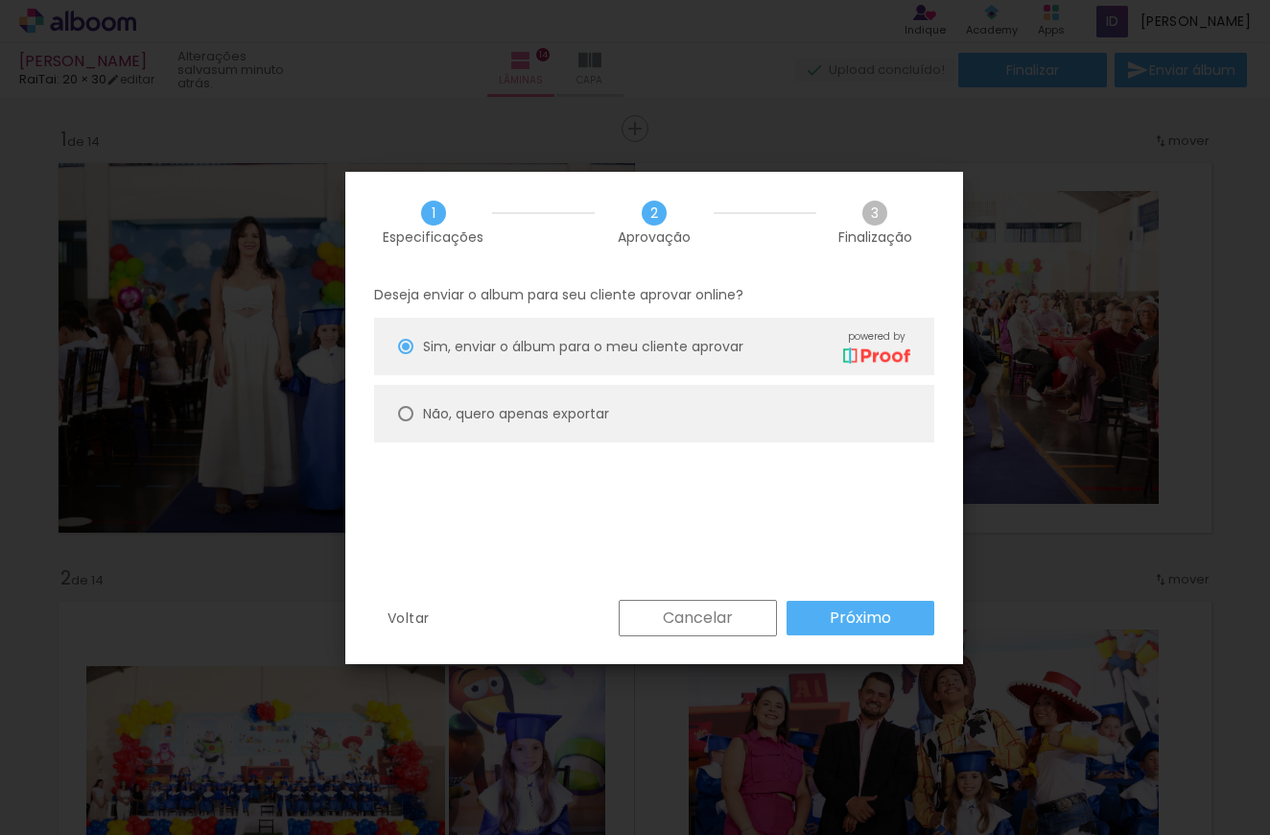
click at [406, 354] on div at bounding box center [405, 346] width 15 height 15
type paper-radio-button "on"
click at [0, 0] on slot "Próximo" at bounding box center [0, 0] width 0 height 0
type input "Alta, 300 DPI"
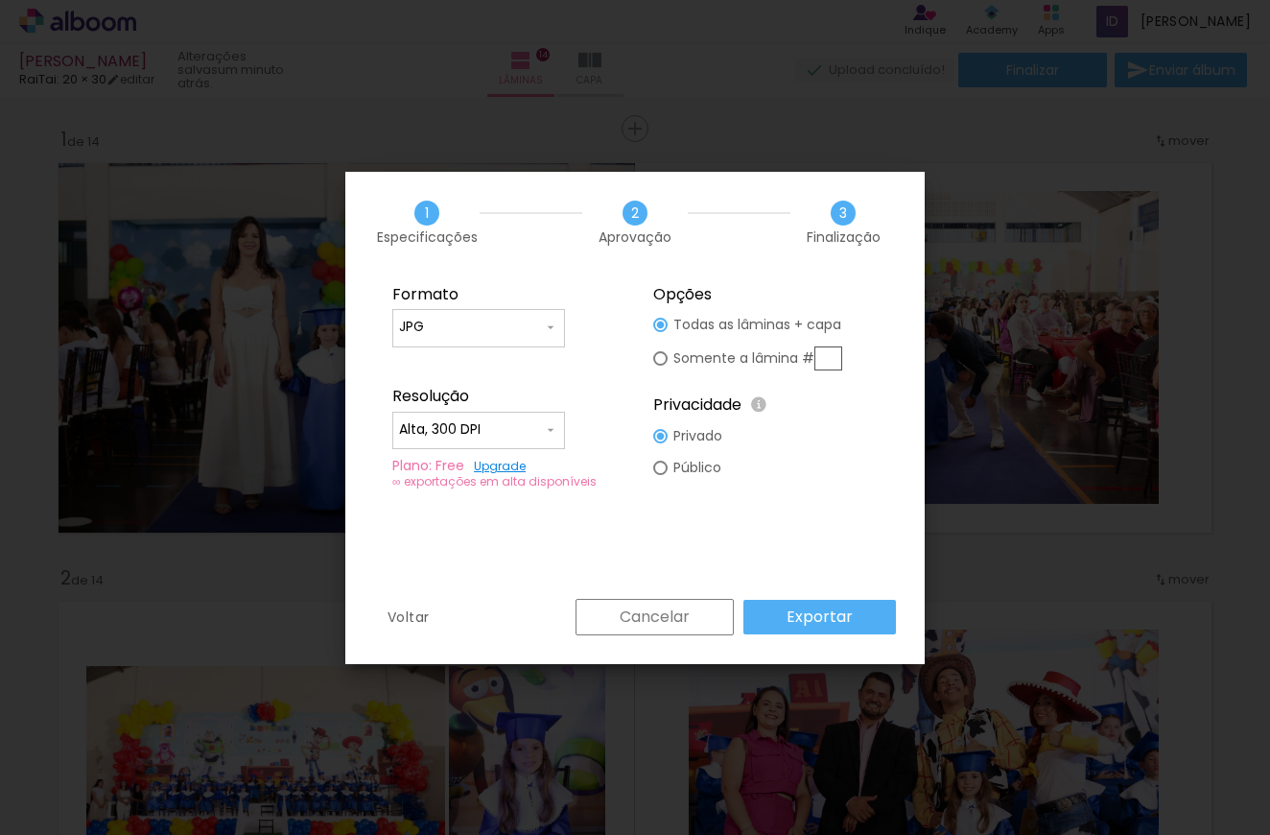
click at [0, 0] on slot "Exportar" at bounding box center [0, 0] width 0 height 0
